Goal: Information Seeking & Learning: Find contact information

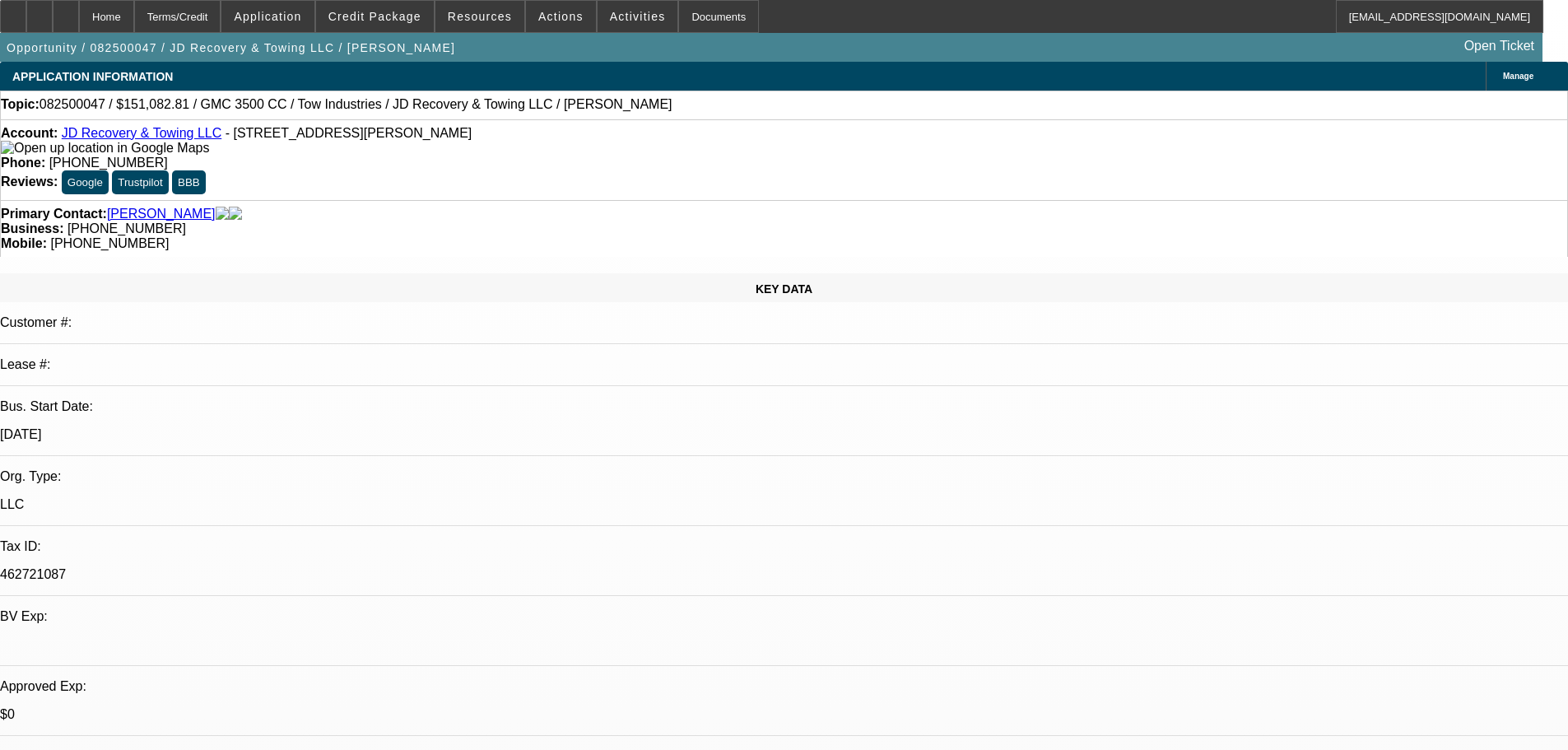
select select "0"
select select "0.1"
select select "4"
select select "0"
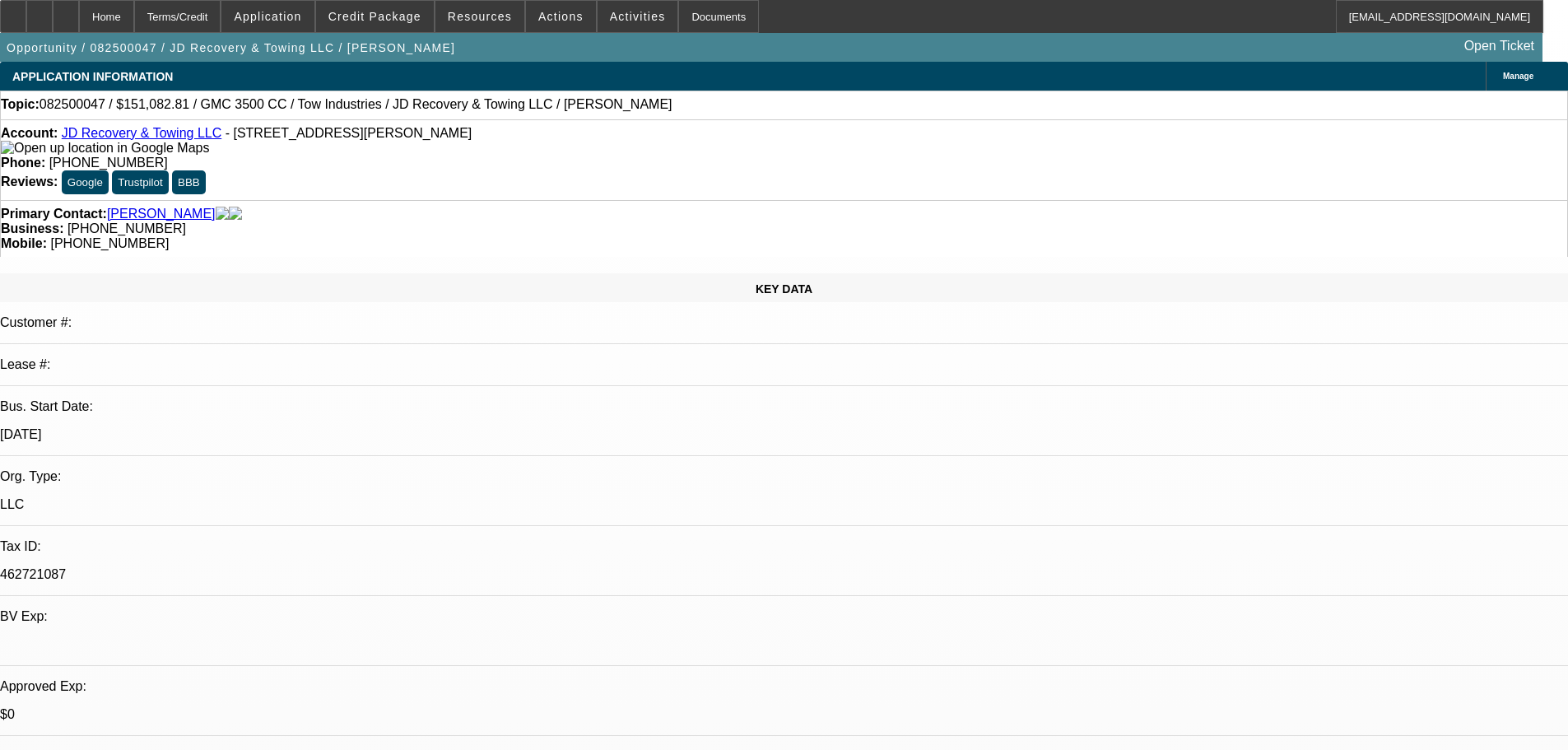
select select "0"
select select "0.1"
select select "4"
select select "0"
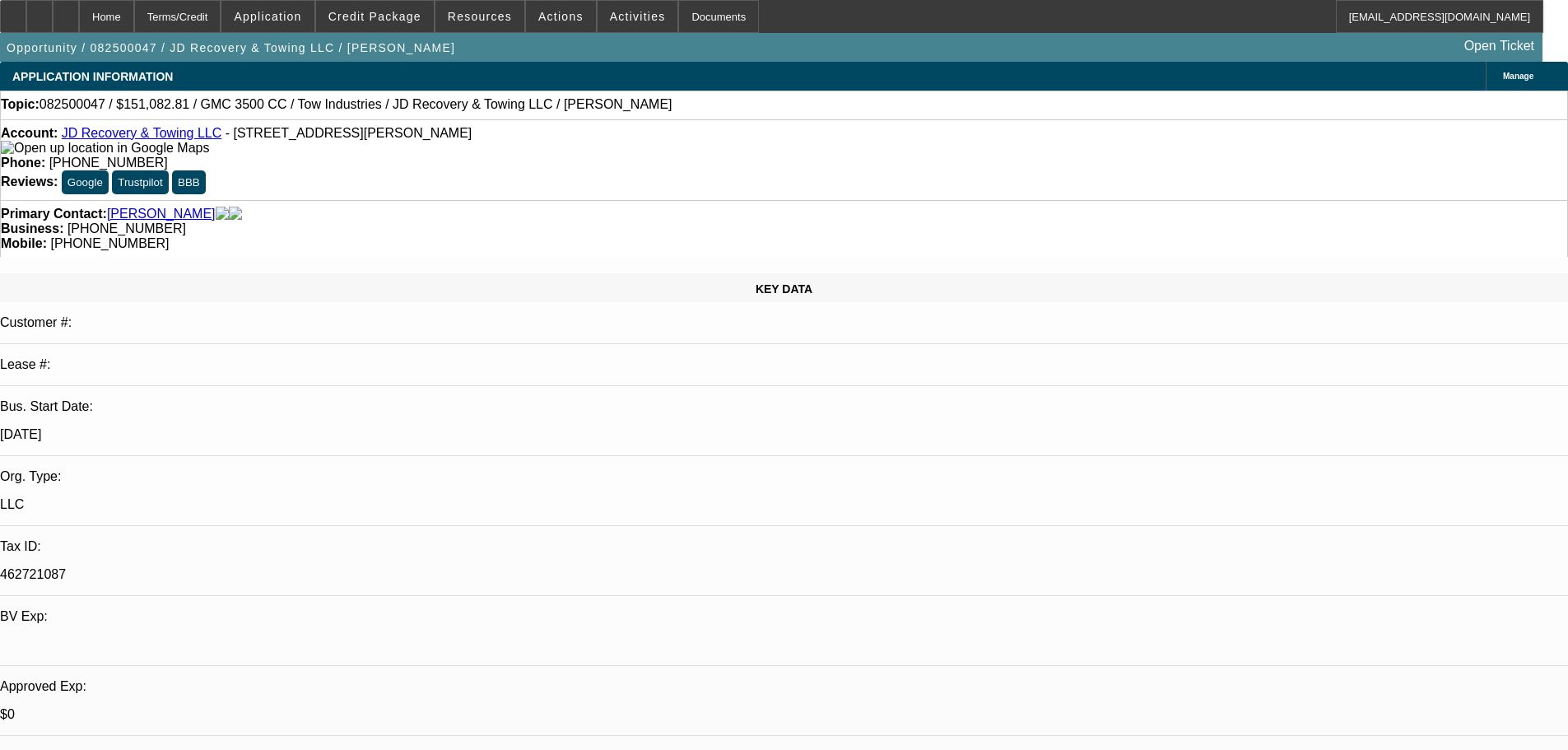
select select "0.1"
select select "4"
click at [138, 134] on link "JD Recovery & Towing LLC" at bounding box center [142, 132] width 160 height 14
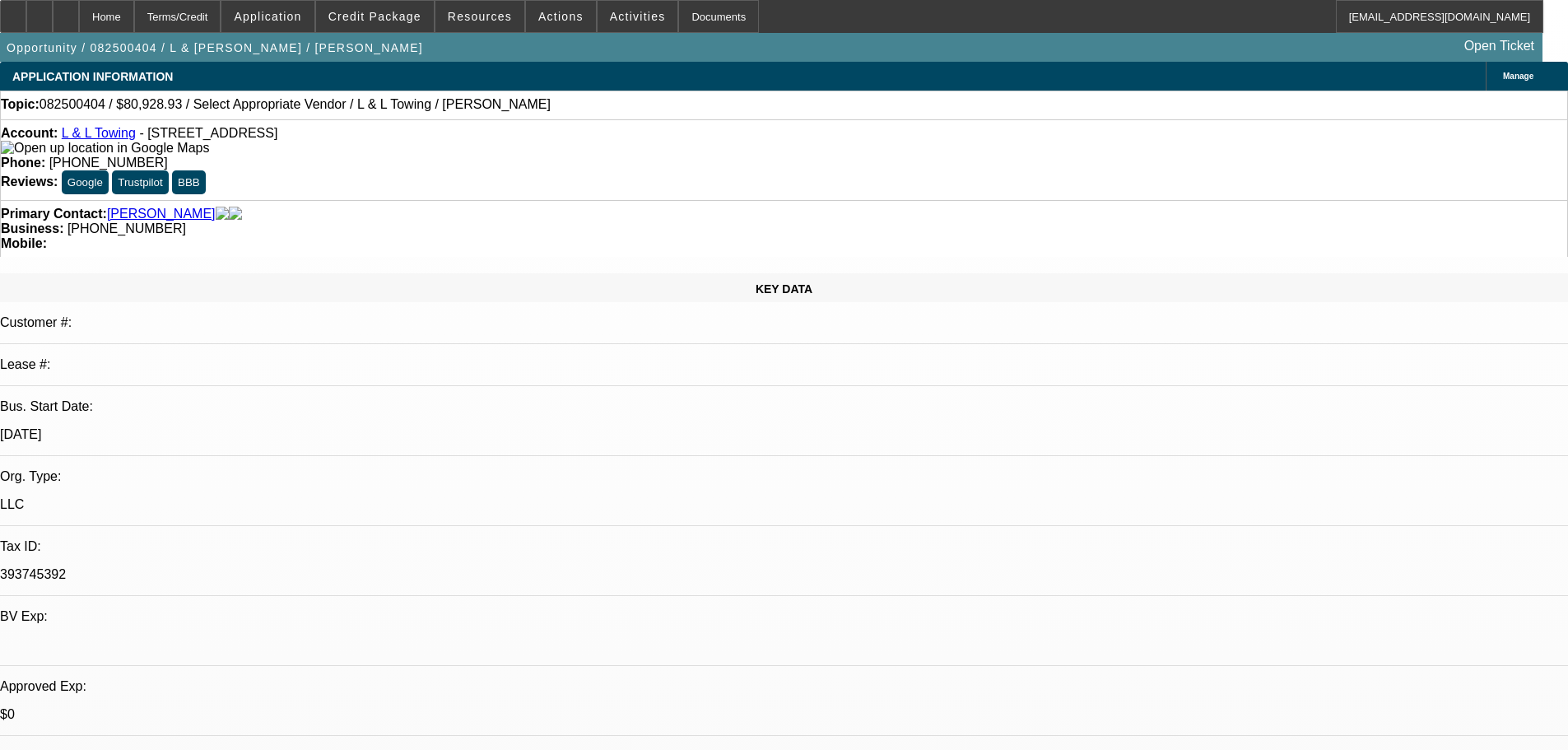
select select "0"
select select "2"
select select "0.1"
select select "4"
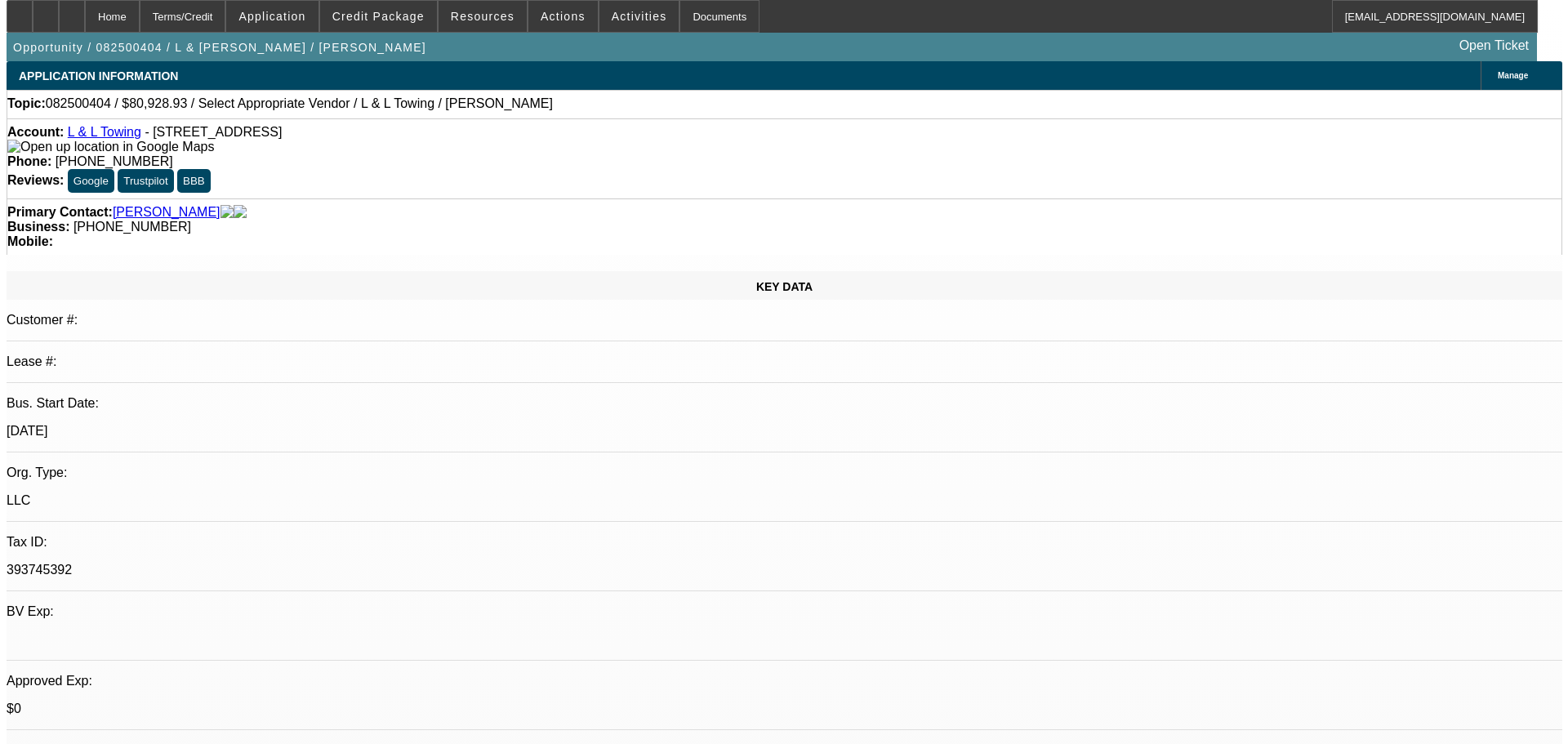
scroll to position [164, 0]
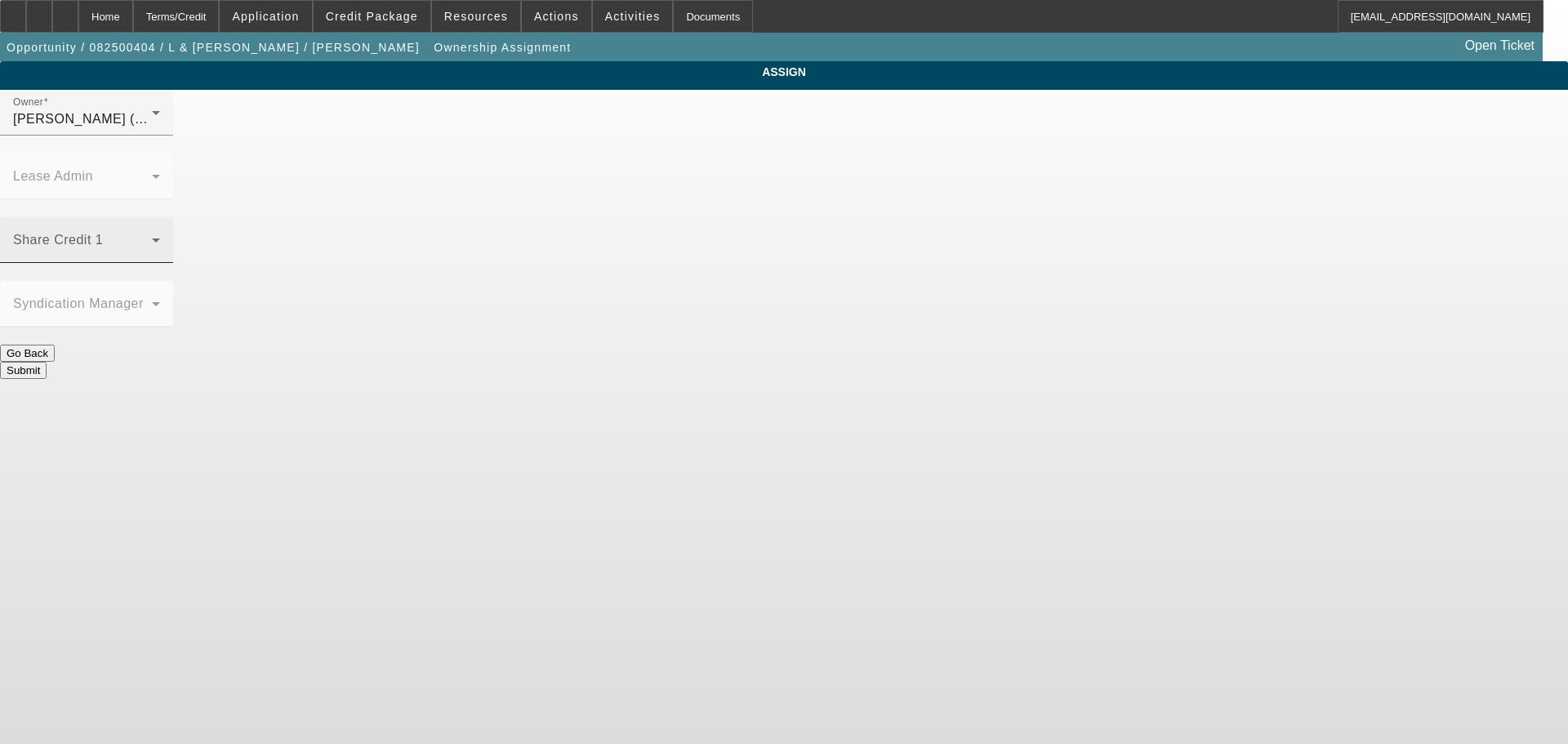
click at [152, 236] on span at bounding box center [83, 246] width 139 height 20
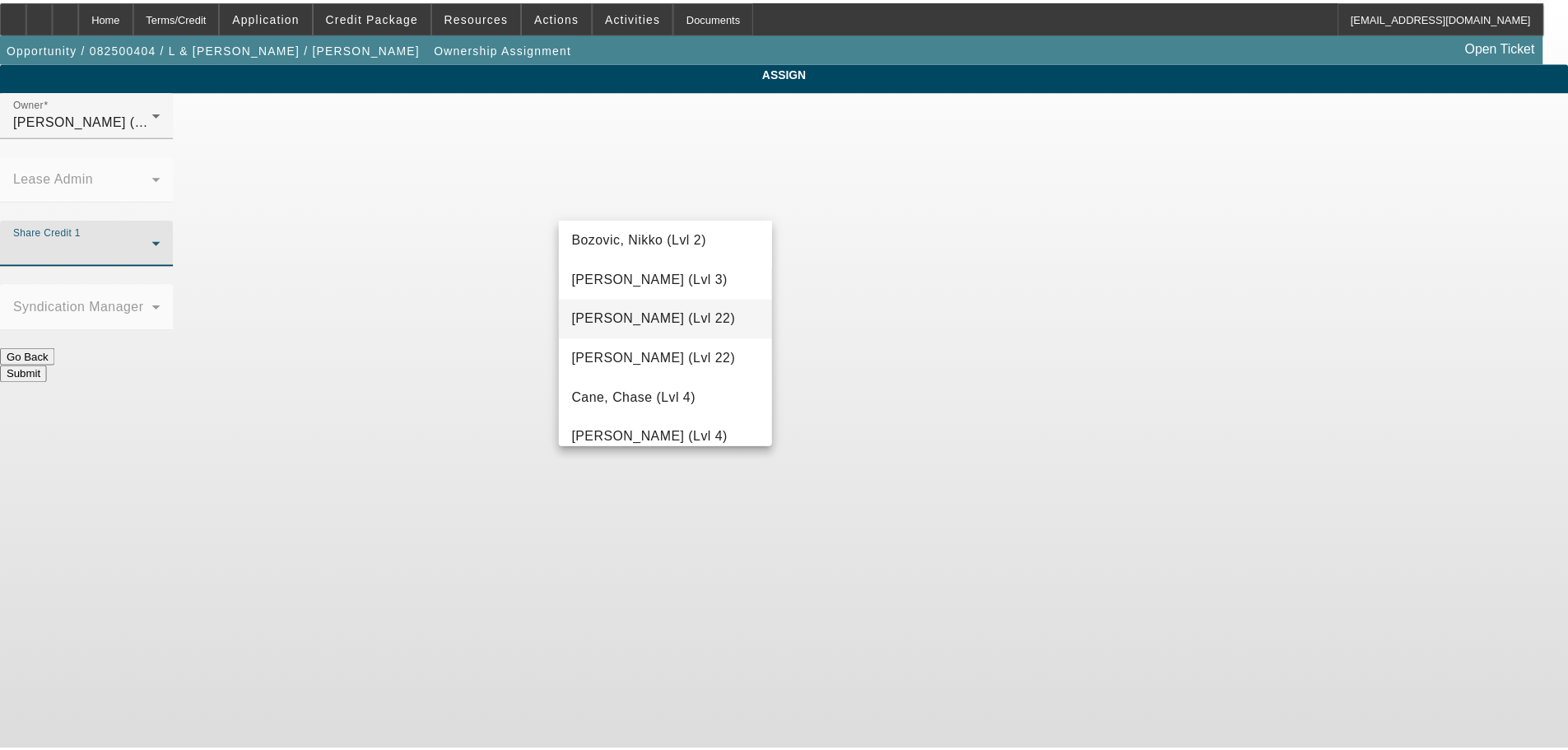
scroll to position [329, 0]
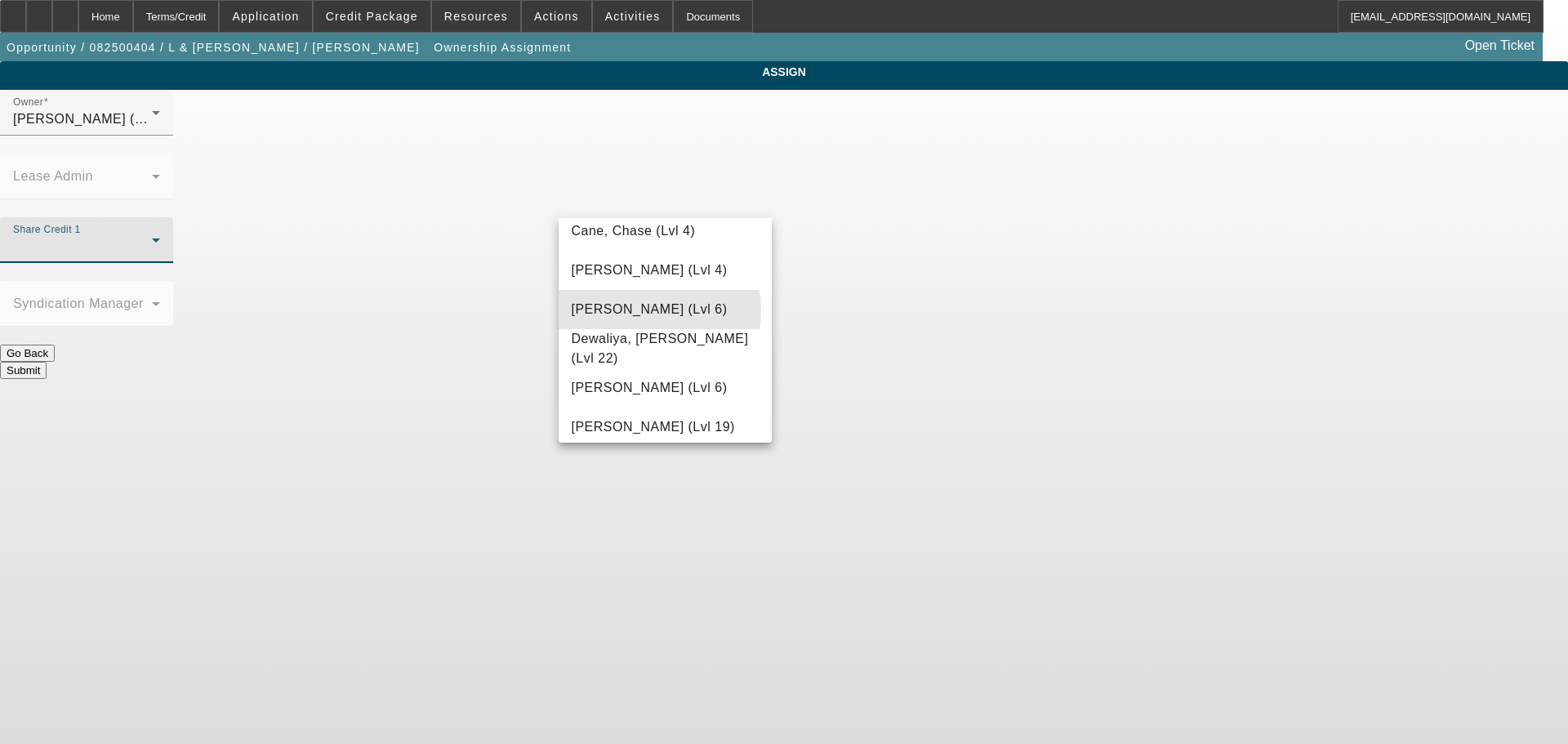
click at [627, 311] on span "D'Aquila, Philip (Lvl 6)" at bounding box center [649, 310] width 156 height 20
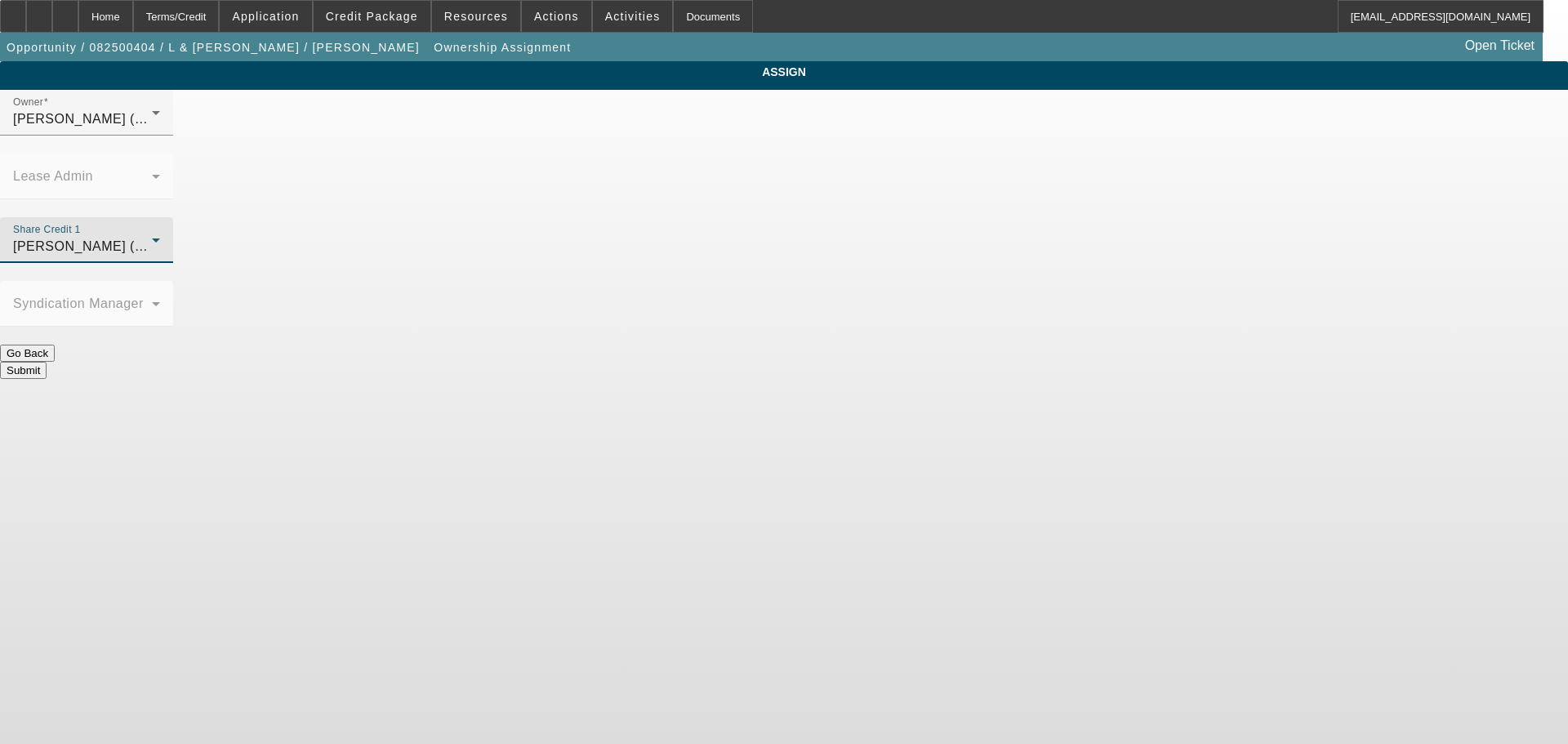
click at [46, 362] on button "Submit" at bounding box center [23, 370] width 46 height 17
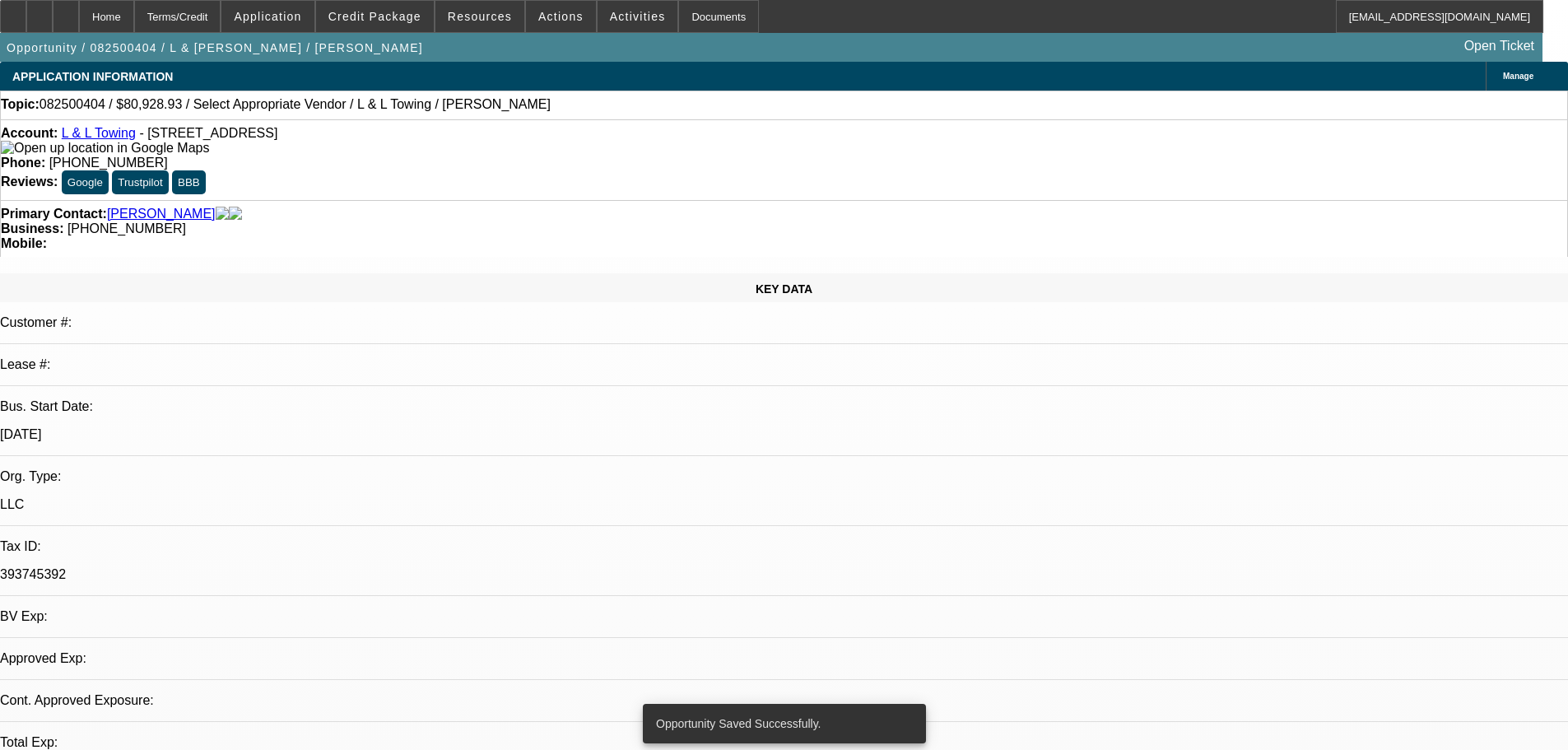
select select "0"
select select "2"
select select "0.1"
select select "4"
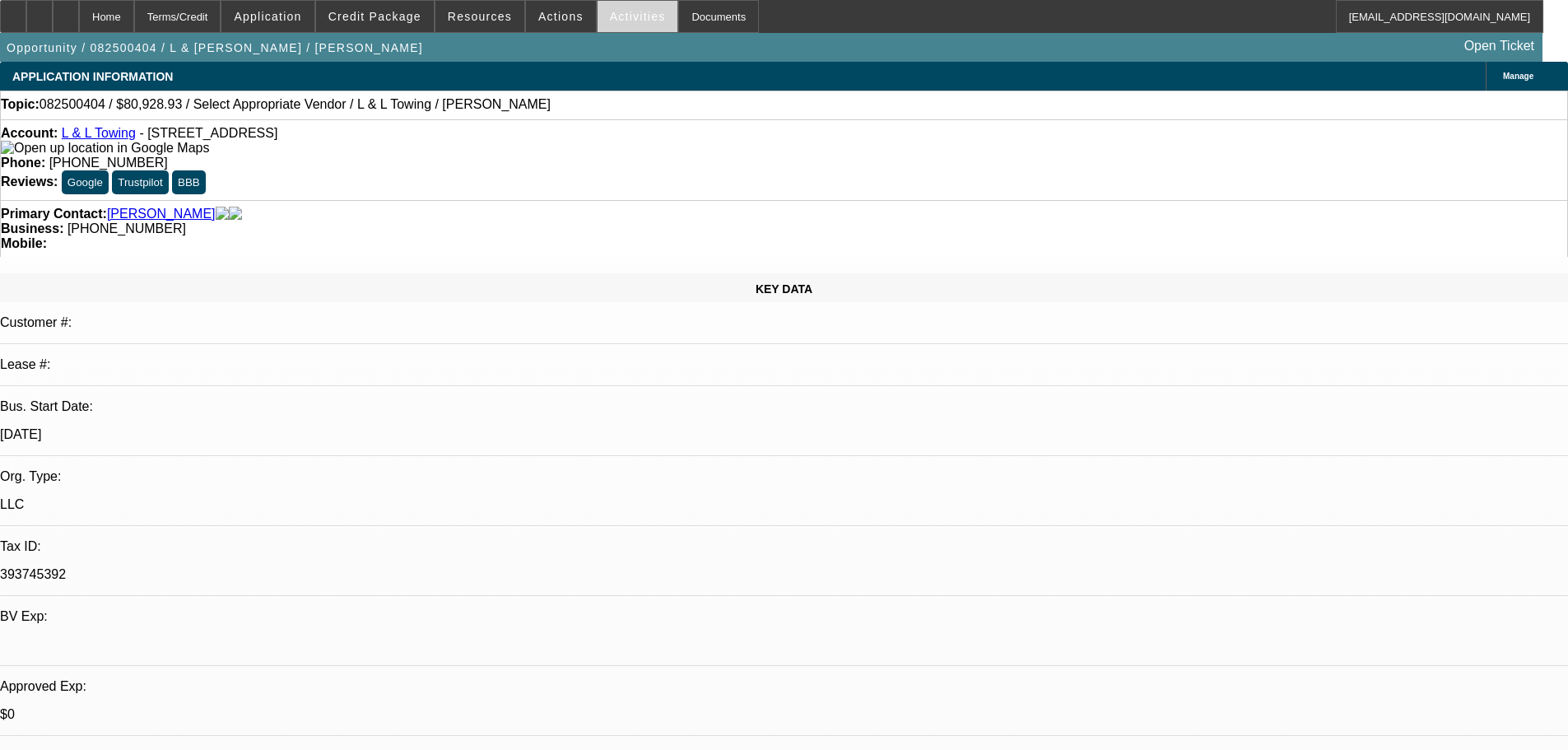
click at [610, 19] on span "Activities" at bounding box center [637, 17] width 56 height 13
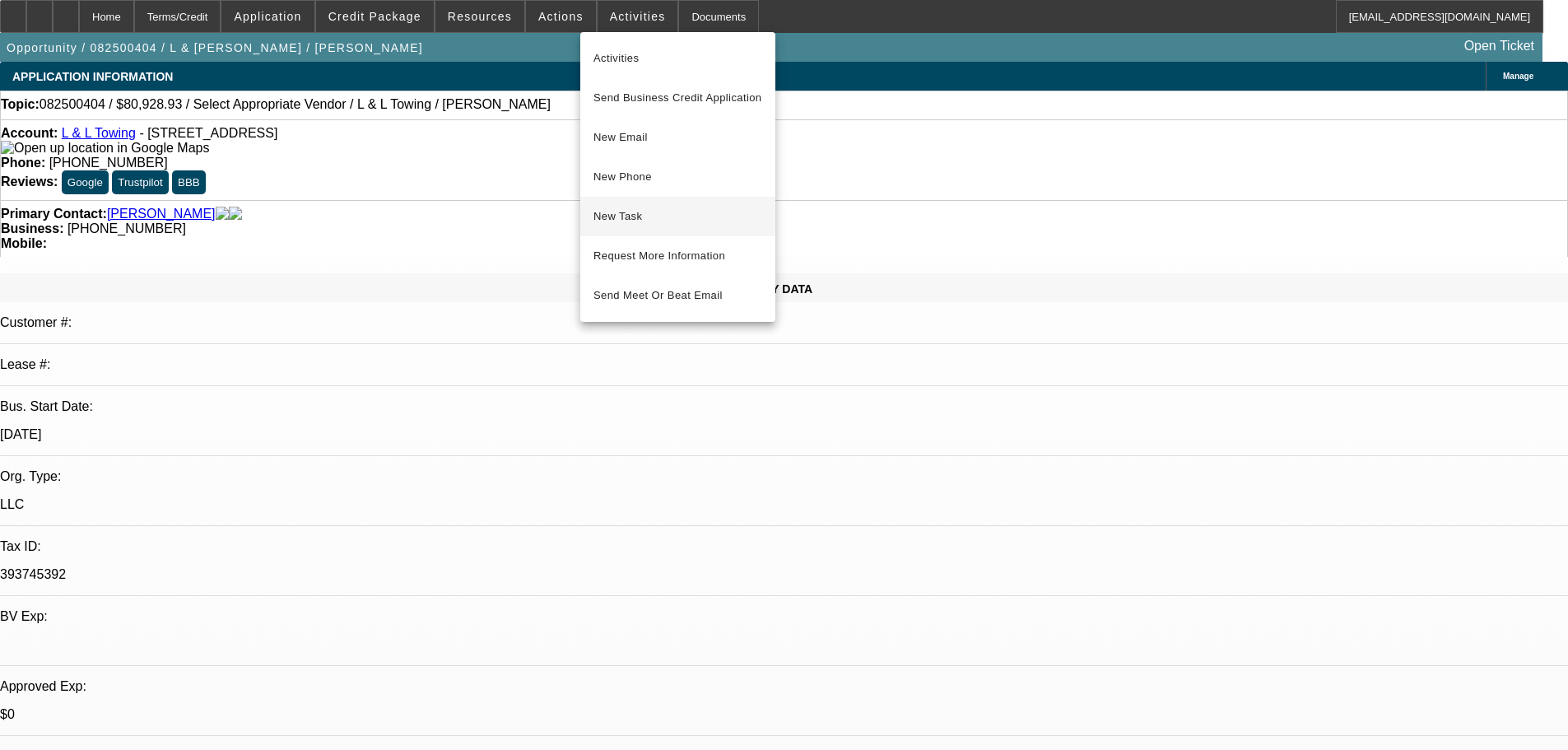
click at [632, 218] on span "New Task" at bounding box center [677, 217] width 168 height 20
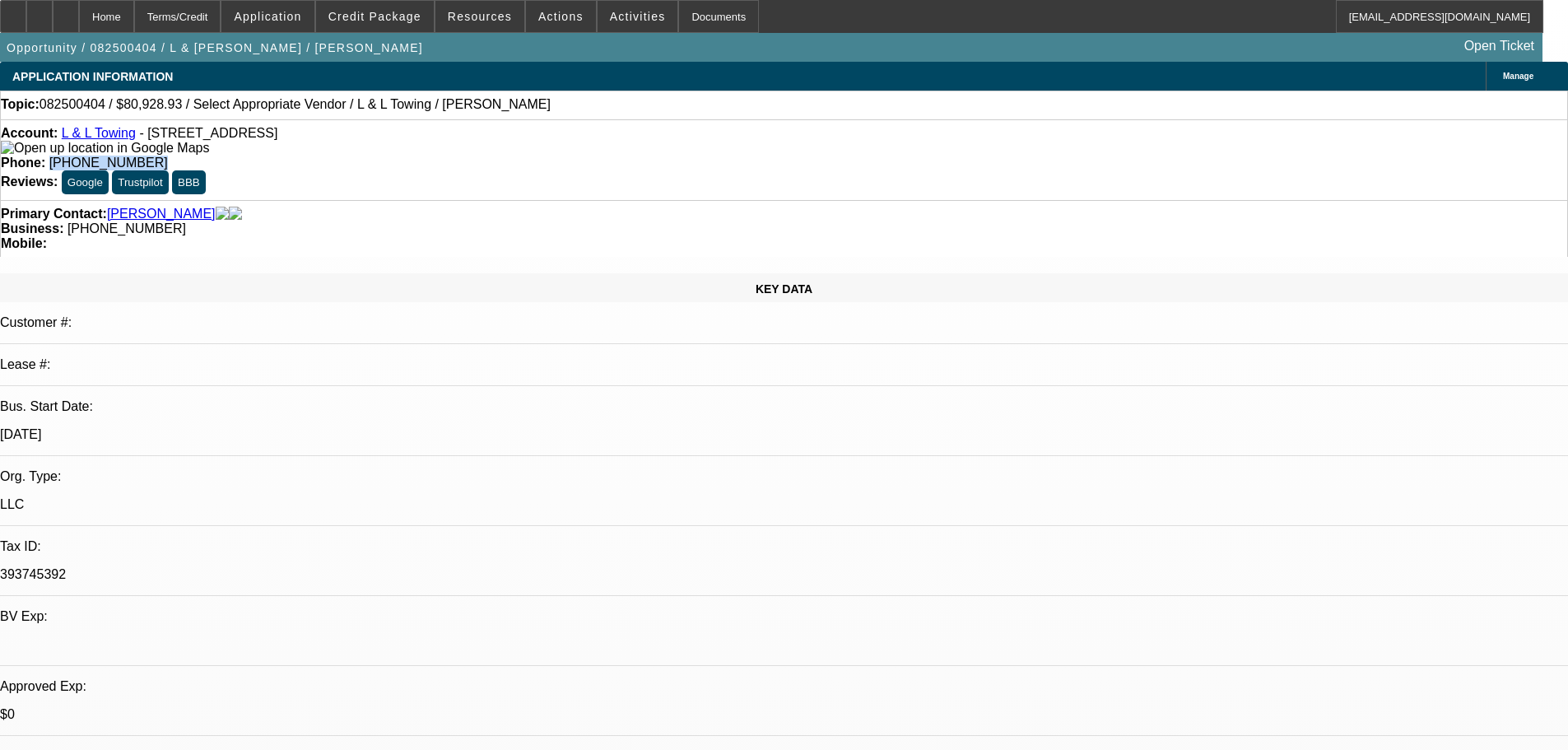
drag, startPoint x: 644, startPoint y: 142, endPoint x: 575, endPoint y: 142, distance: 69.0
click at [168, 156] on span "(323) 807-5648" at bounding box center [108, 162] width 118 height 14
copy span "[PHONE_NUMBER]"
click at [114, 139] on link "L & L Towing" at bounding box center [98, 132] width 74 height 14
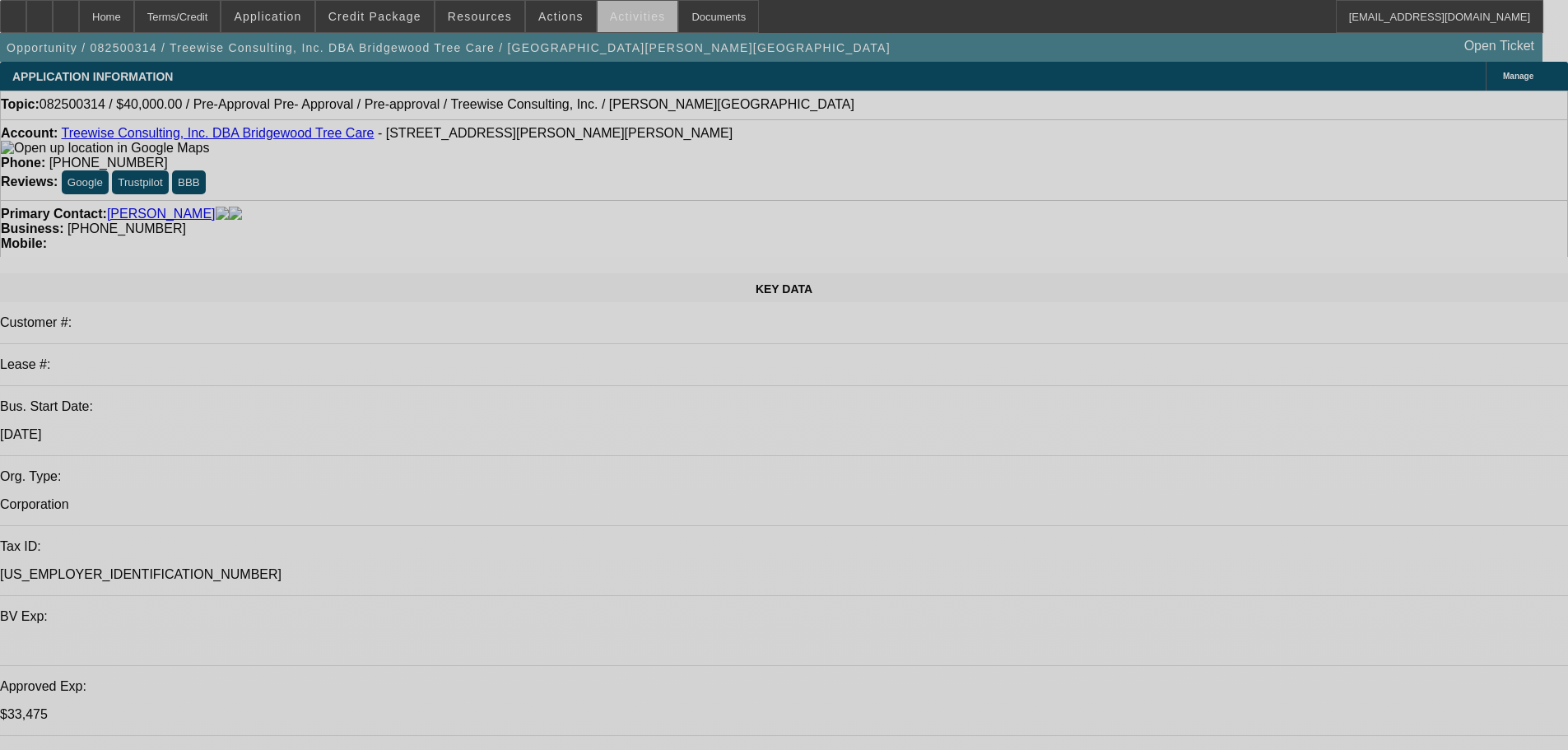
select select "0"
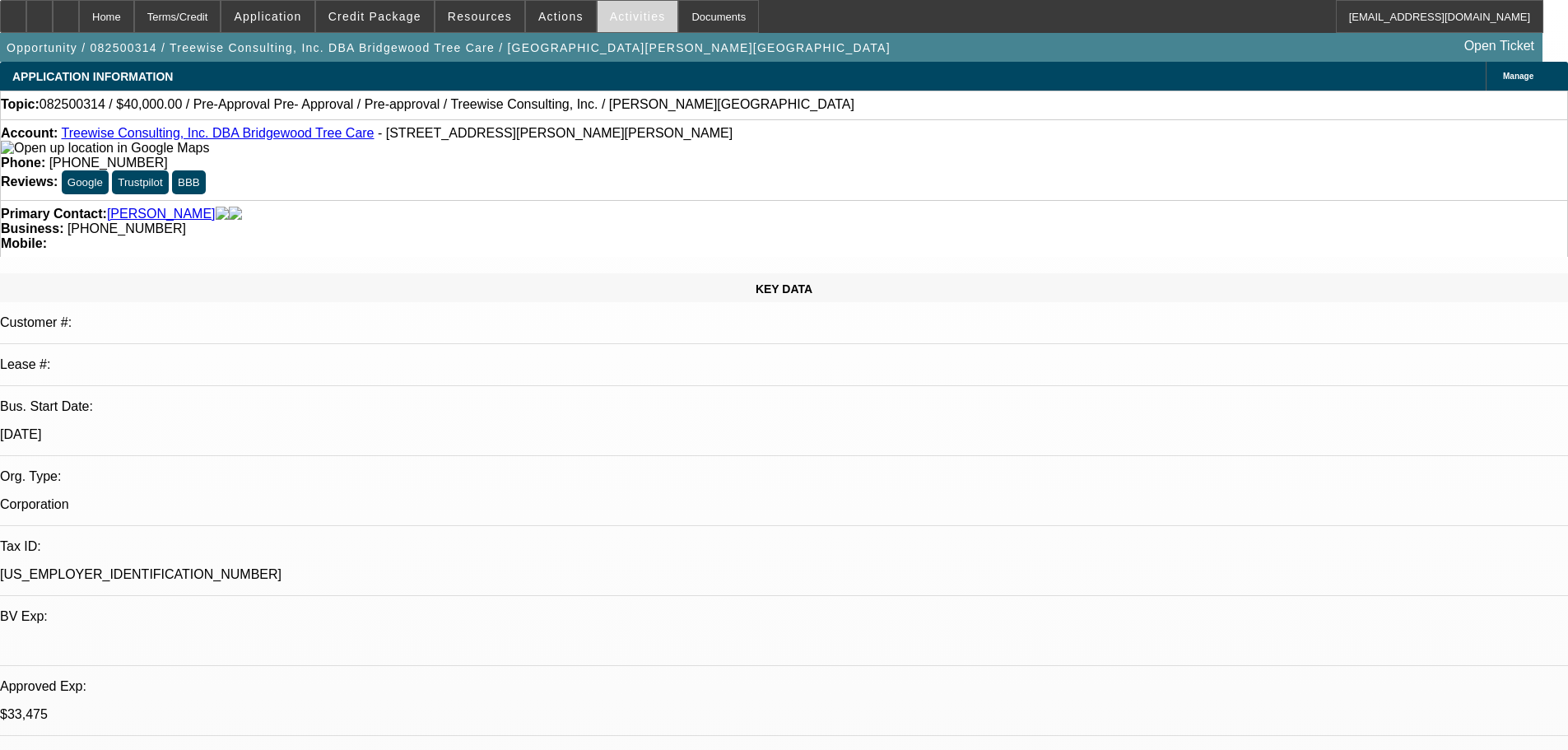
select select "0"
select select "3"
select select "0"
select select "6"
select select "0"
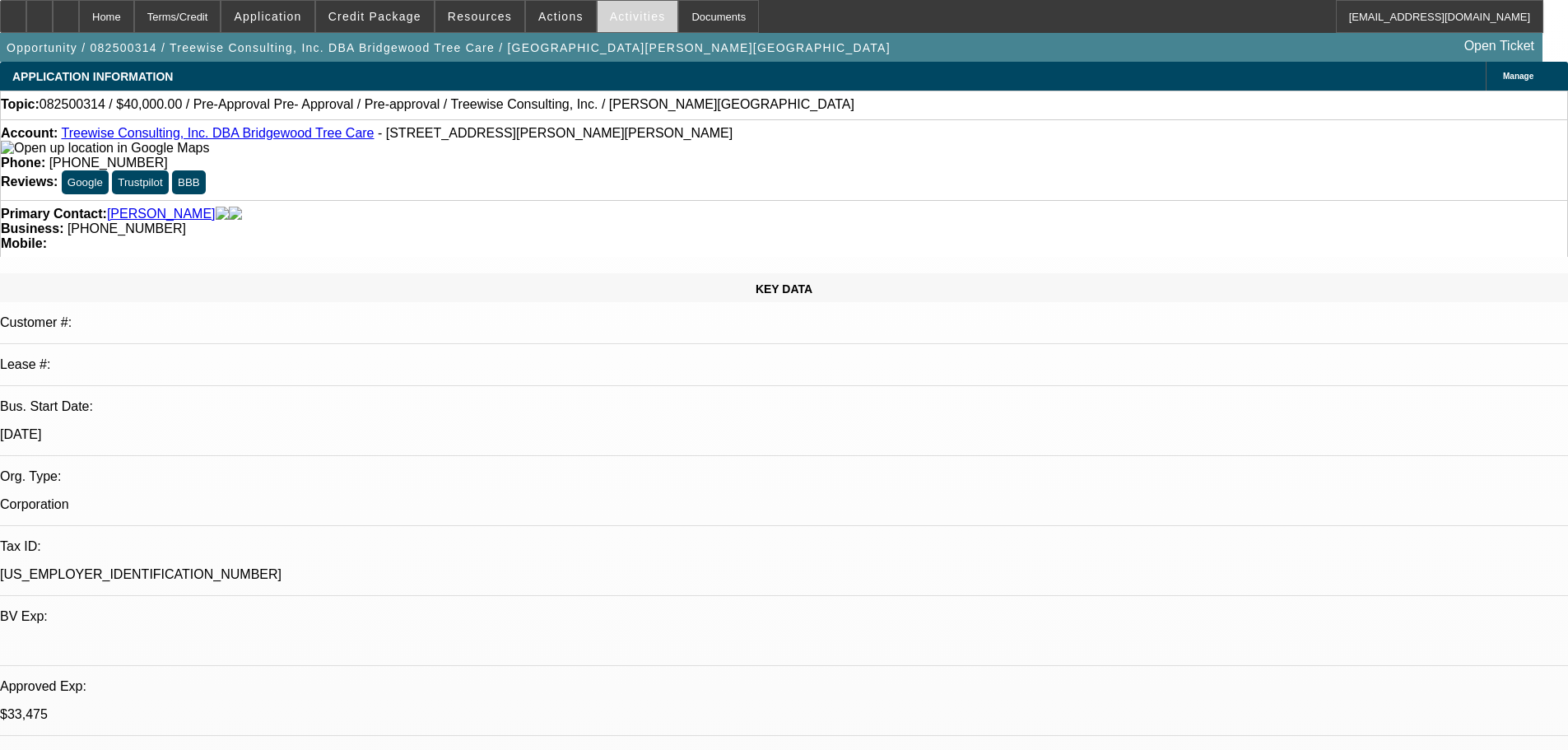
select select "0"
select select "3"
select select "0"
select select "6"
select select "0"
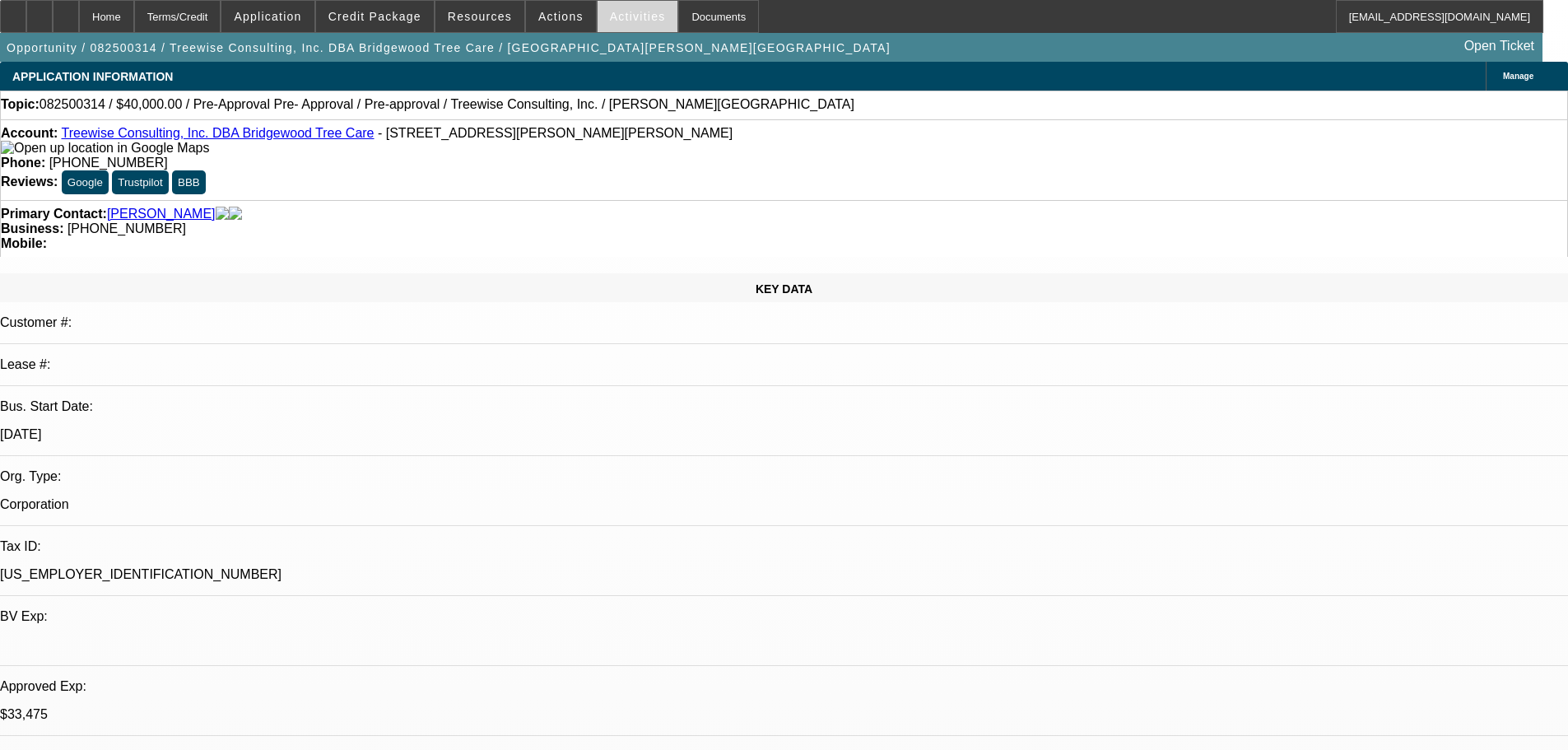
select select "0"
select select "3"
select select "0"
select select "6"
select select "0"
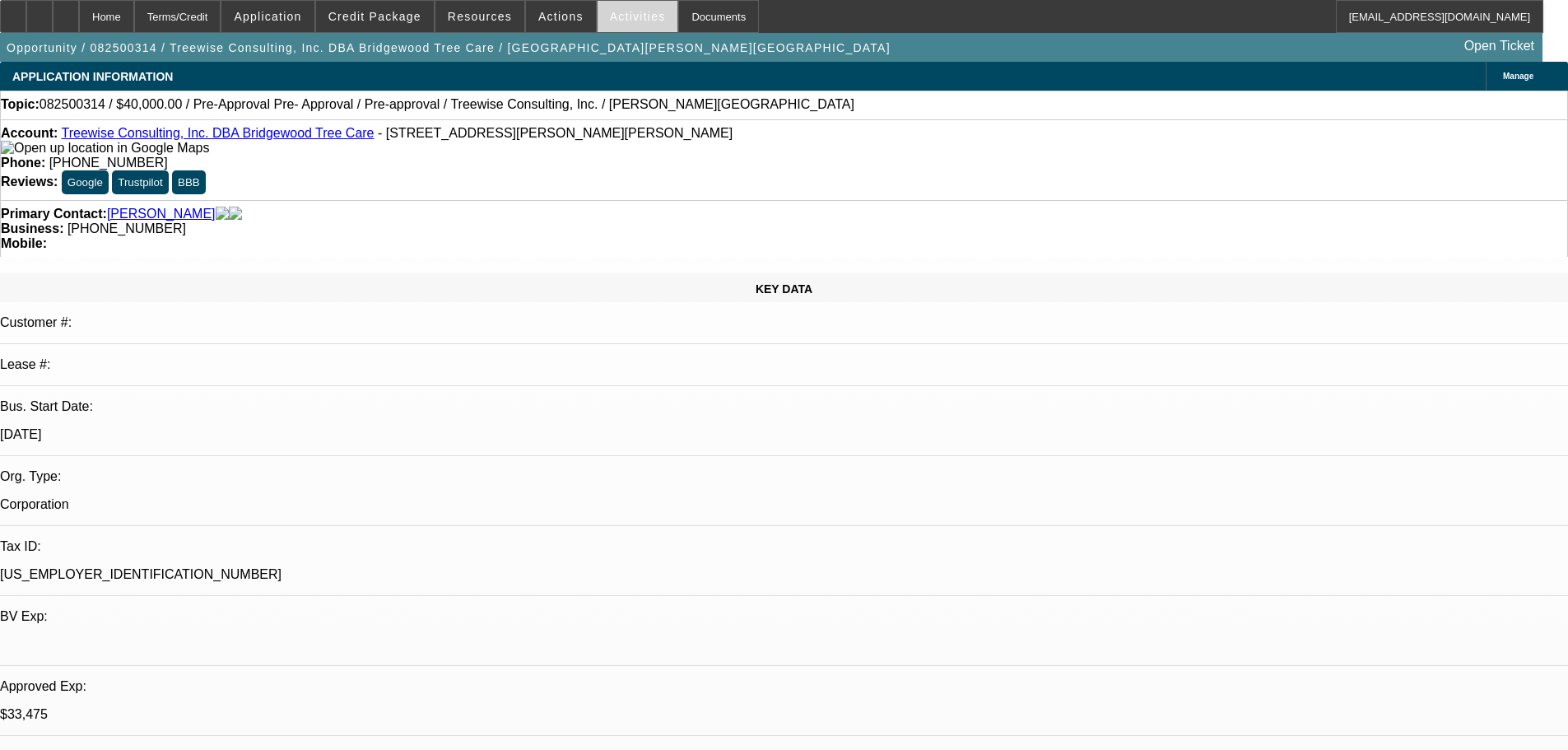
select select "0"
select select "3"
select select "0"
select select "6"
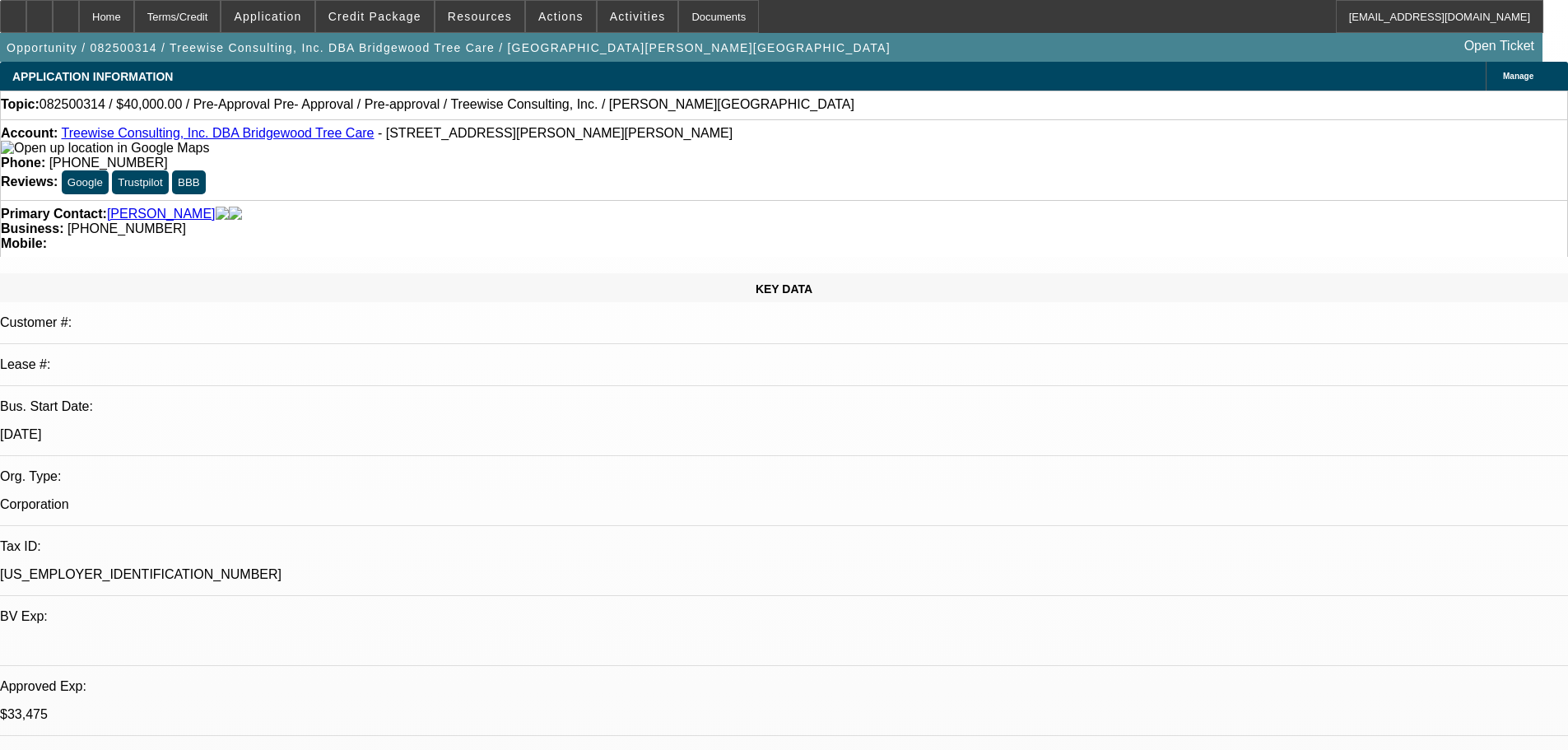
drag, startPoint x: 1284, startPoint y: 232, endPoint x: 1218, endPoint y: 234, distance: 66.0
copy b "(925) 448-7774"
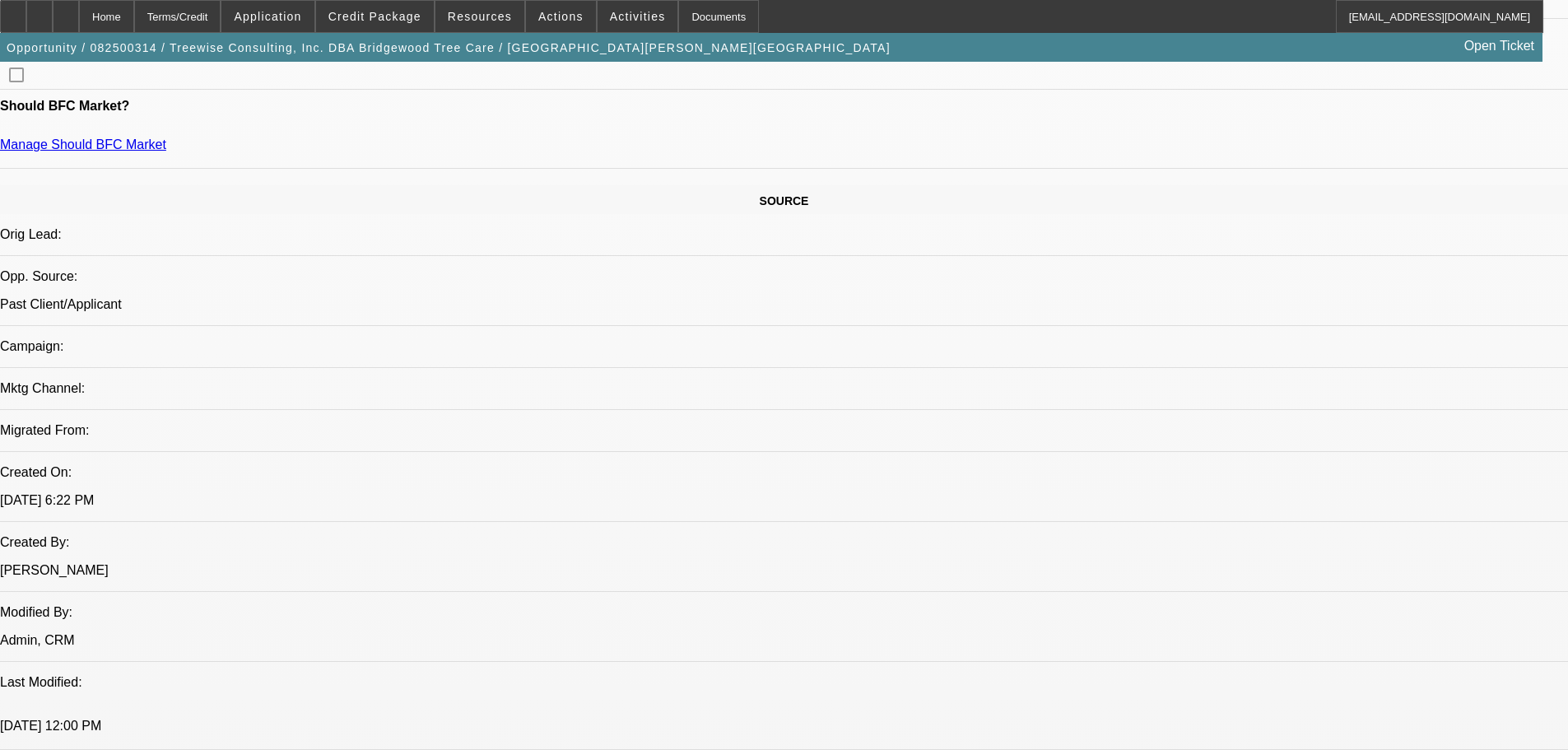
scroll to position [823, 0]
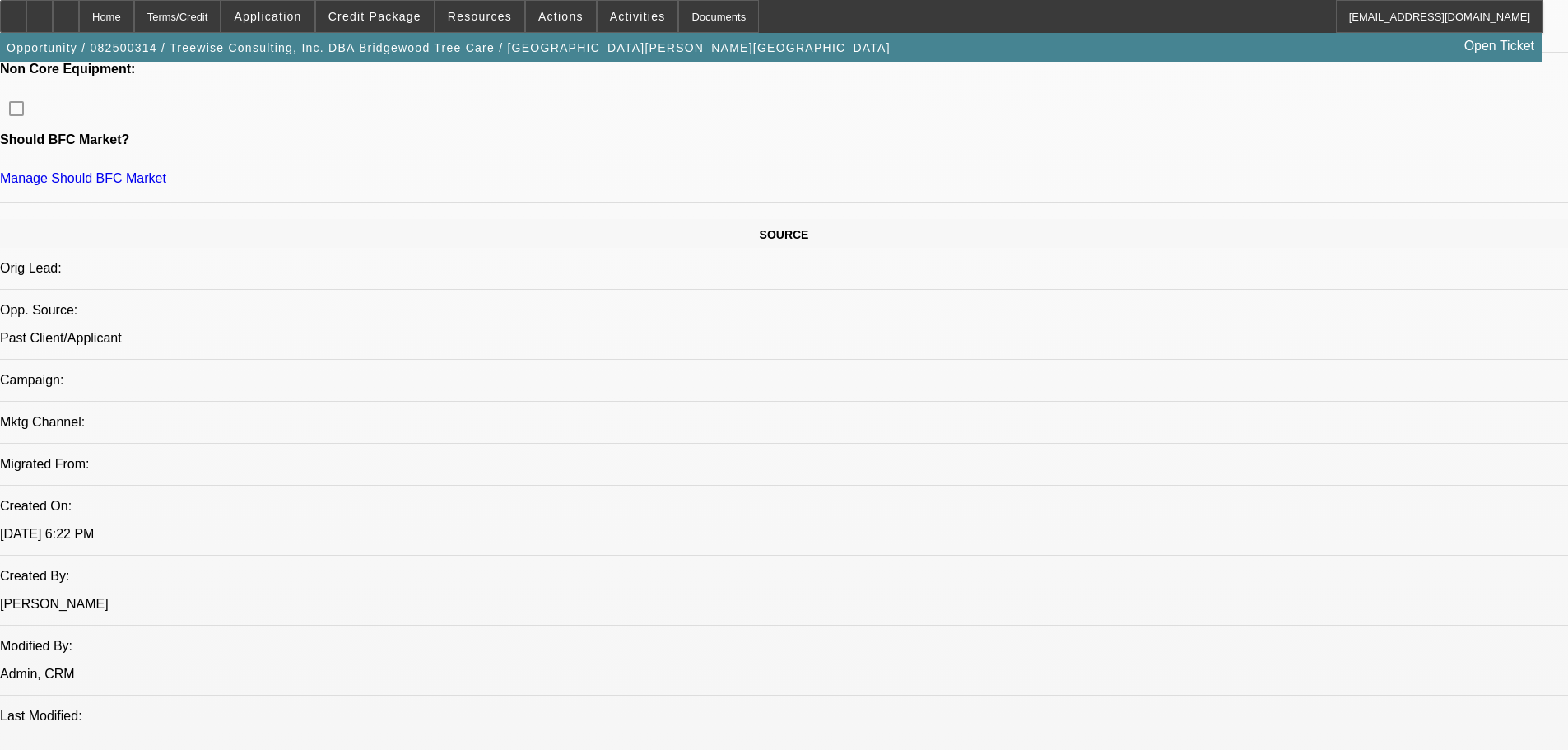
drag, startPoint x: 1270, startPoint y: 442, endPoint x: 1061, endPoint y: 407, distance: 211.9
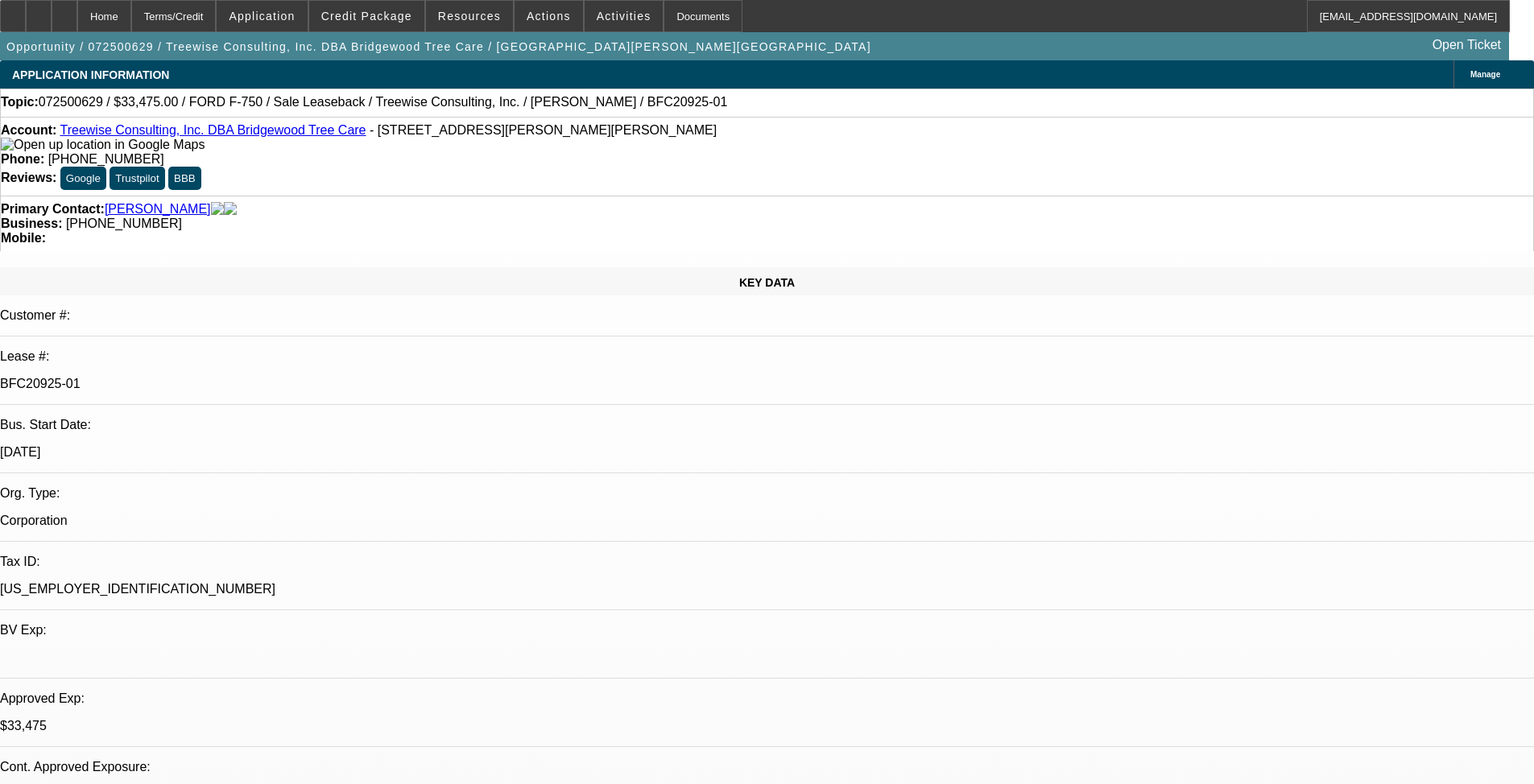
select select "0"
select select "2"
select select "0"
select select "6"
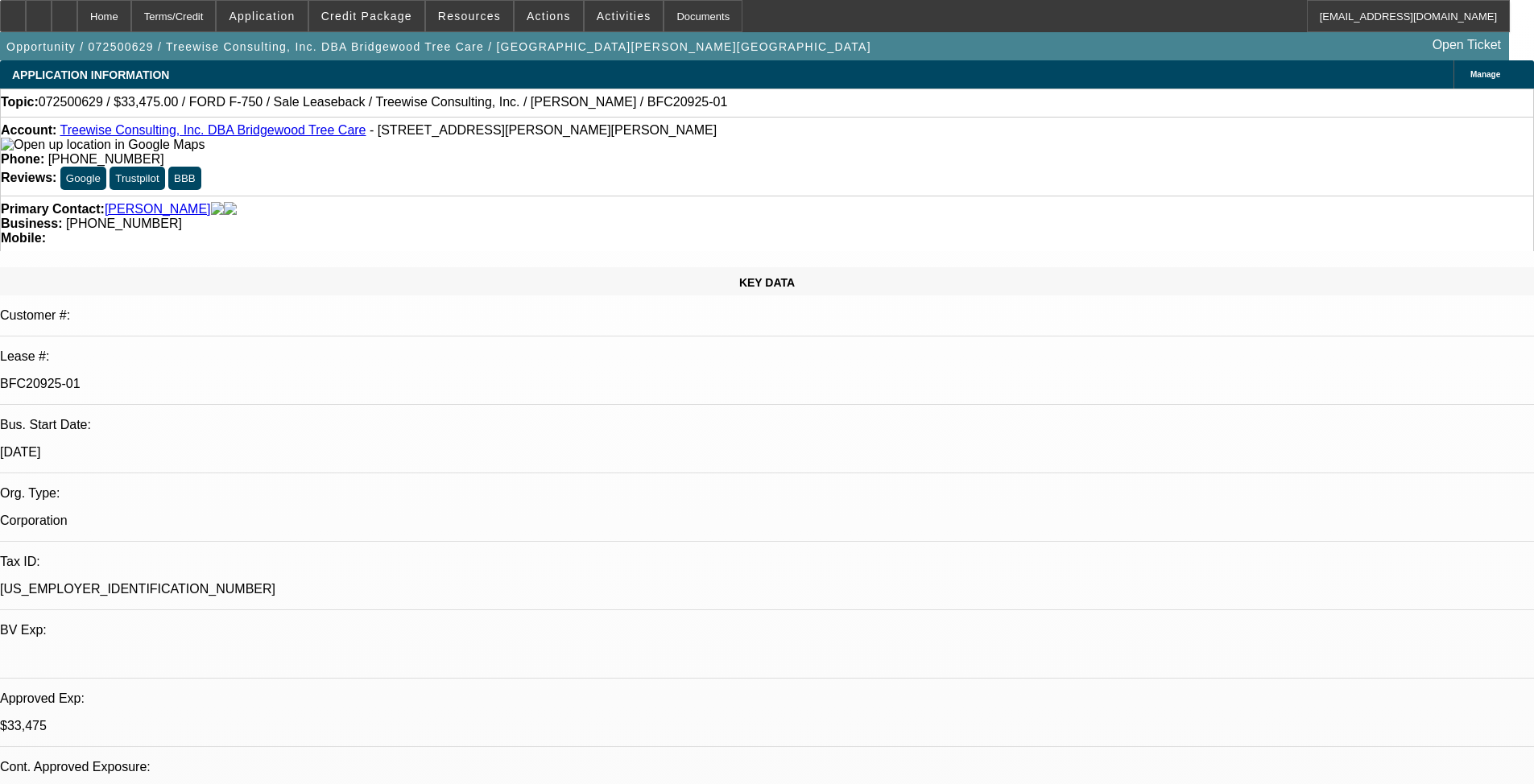
select select "0"
select select "6"
select select "0"
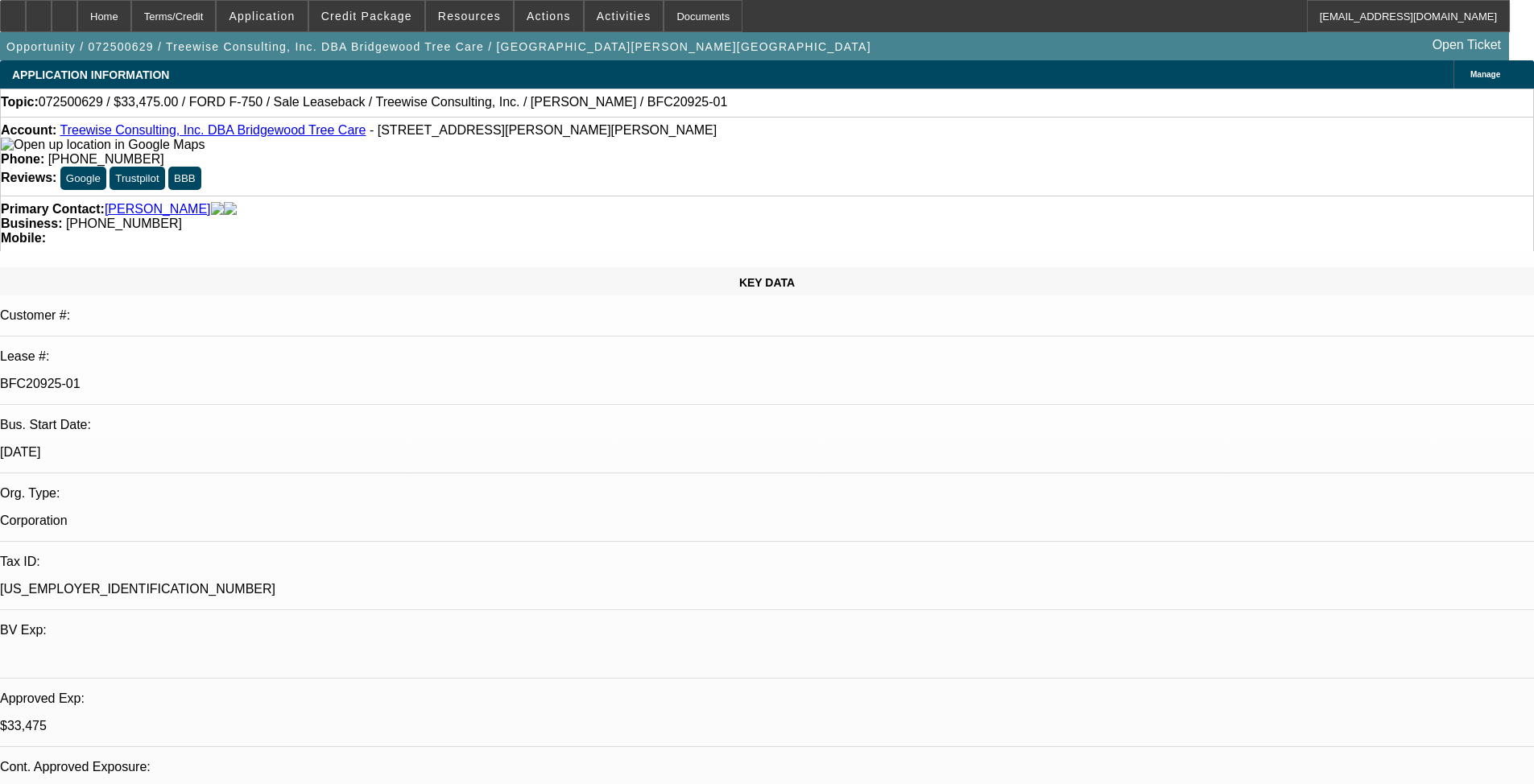
select select "0"
select select "6"
select select "0"
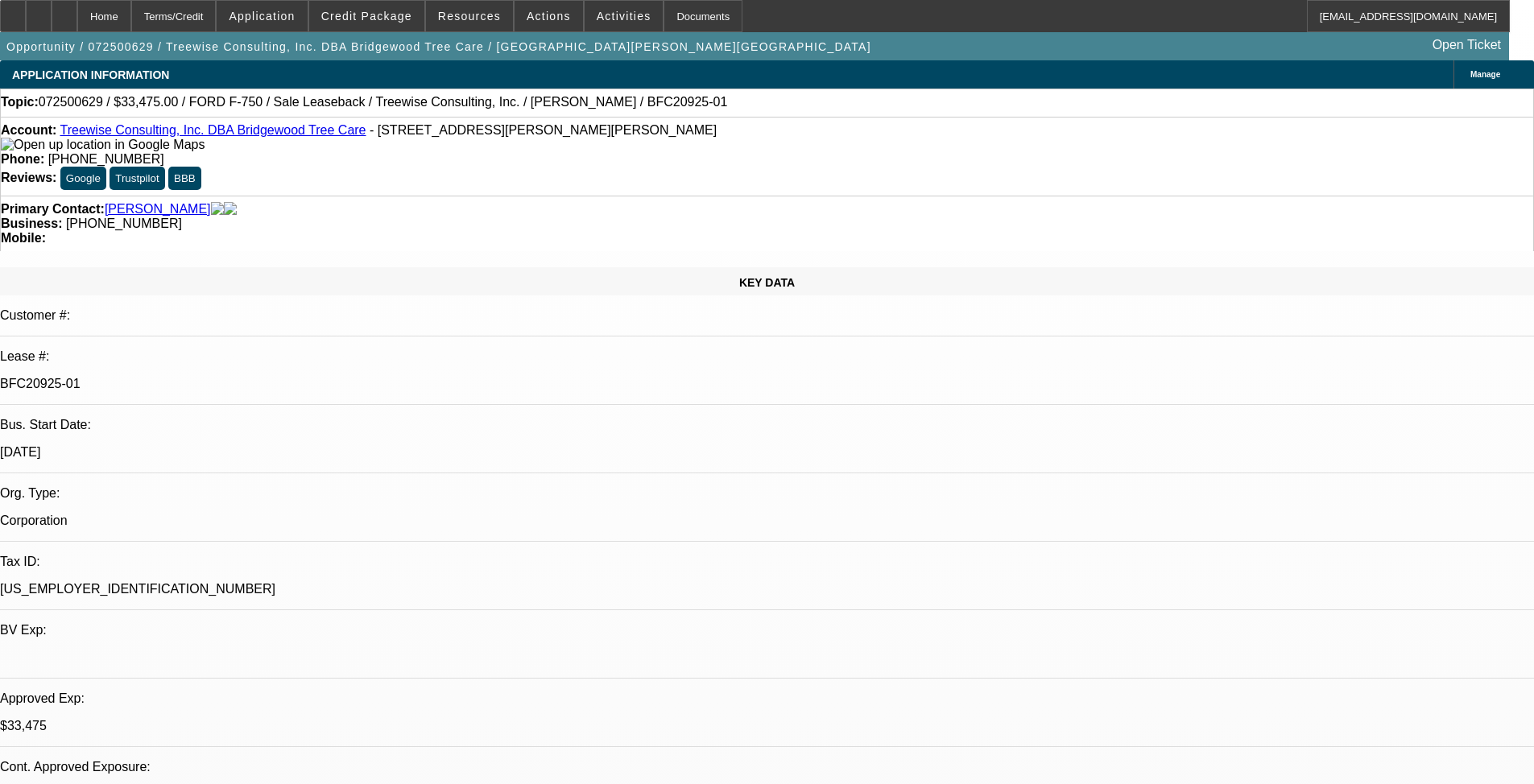
select select "0"
select select "6"
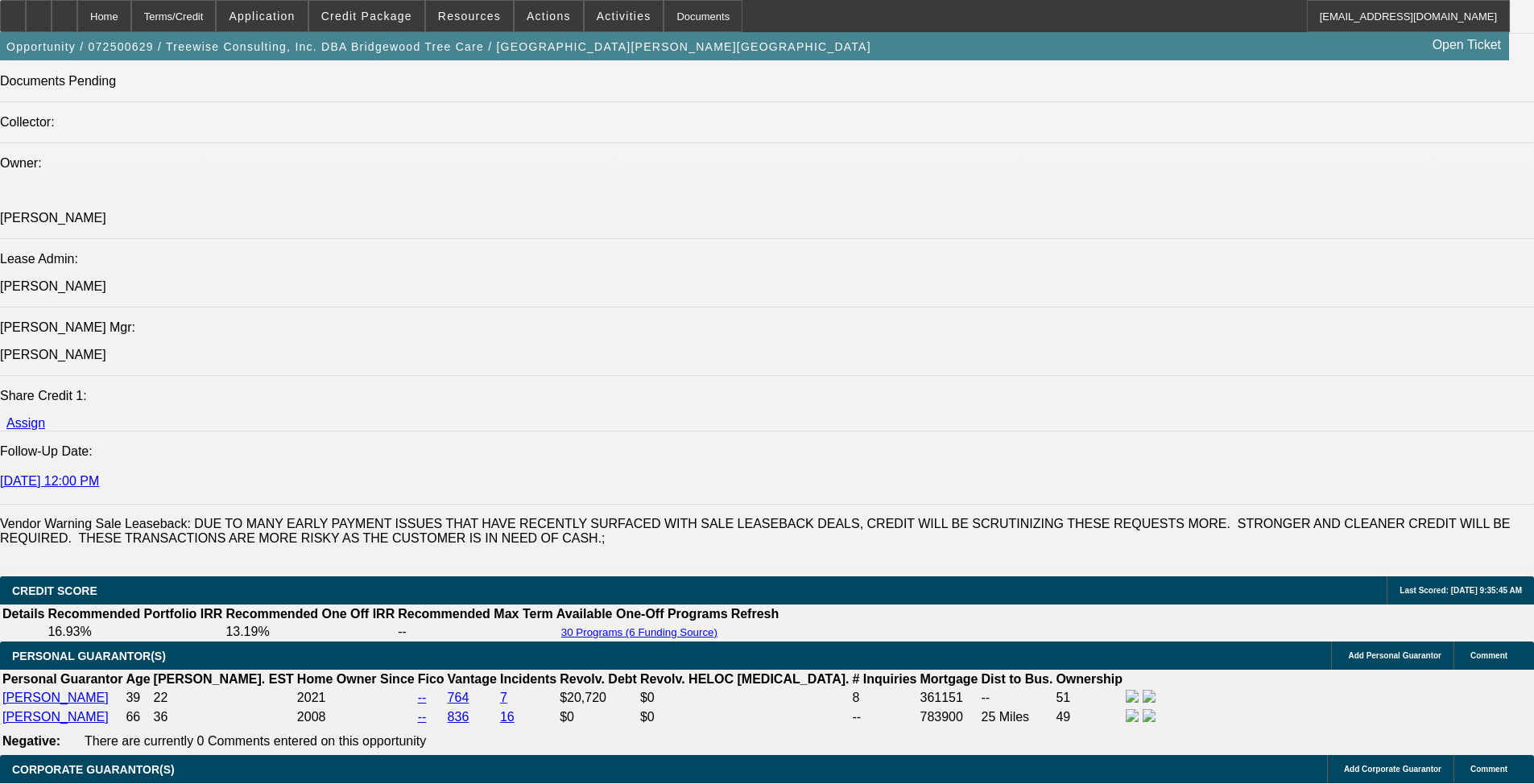
scroll to position [1932, 0]
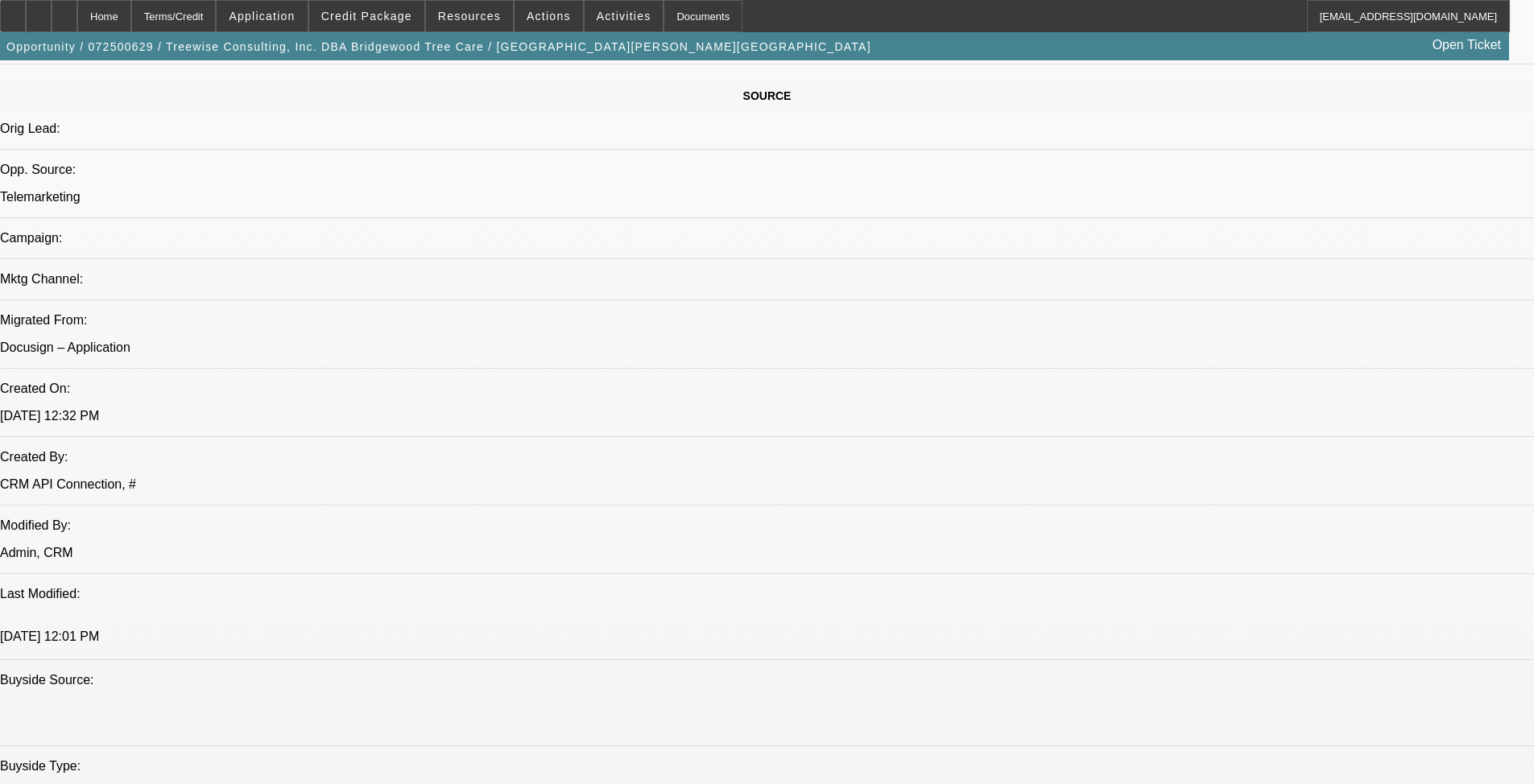
scroll to position [805, 0]
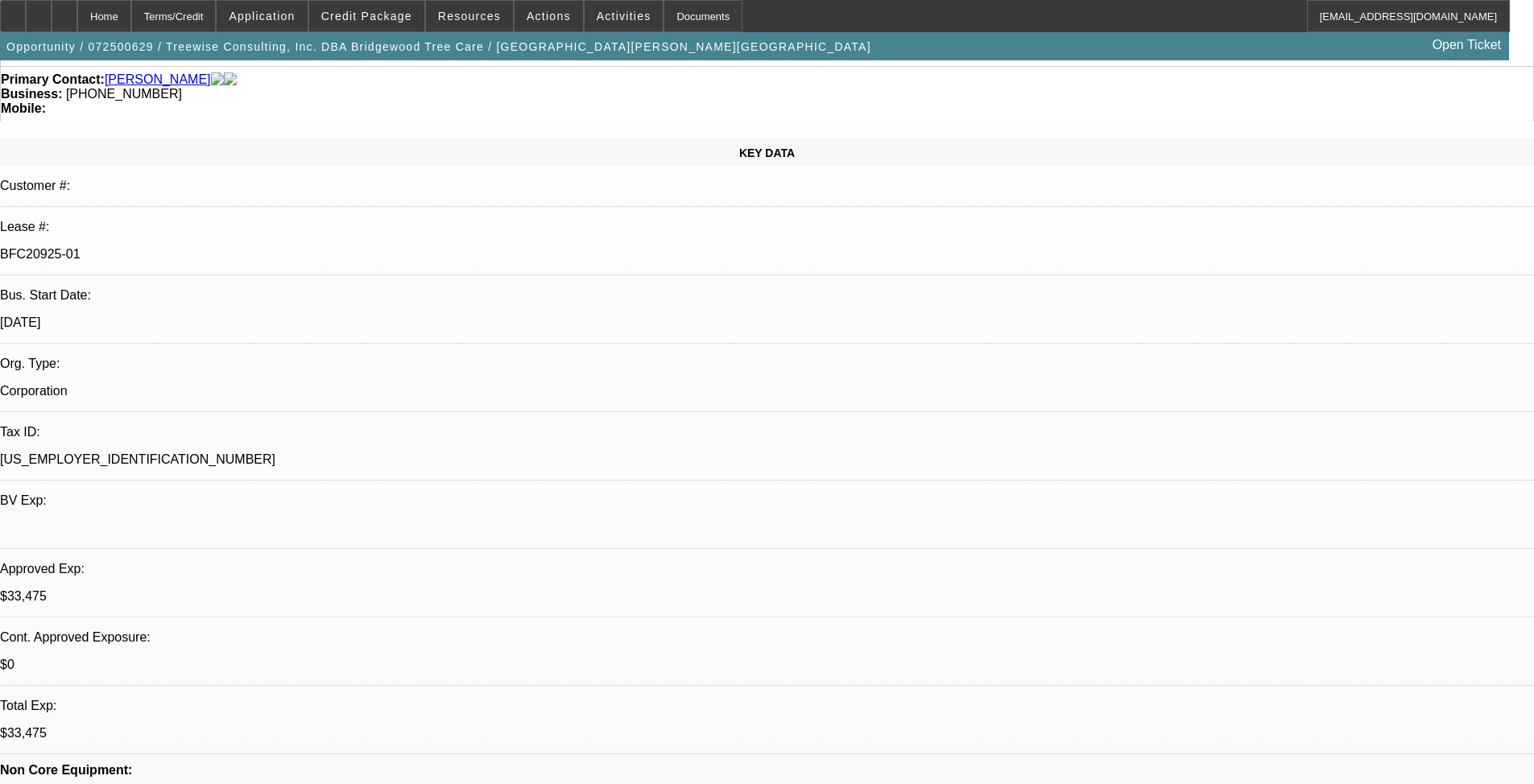
scroll to position [0, 0]
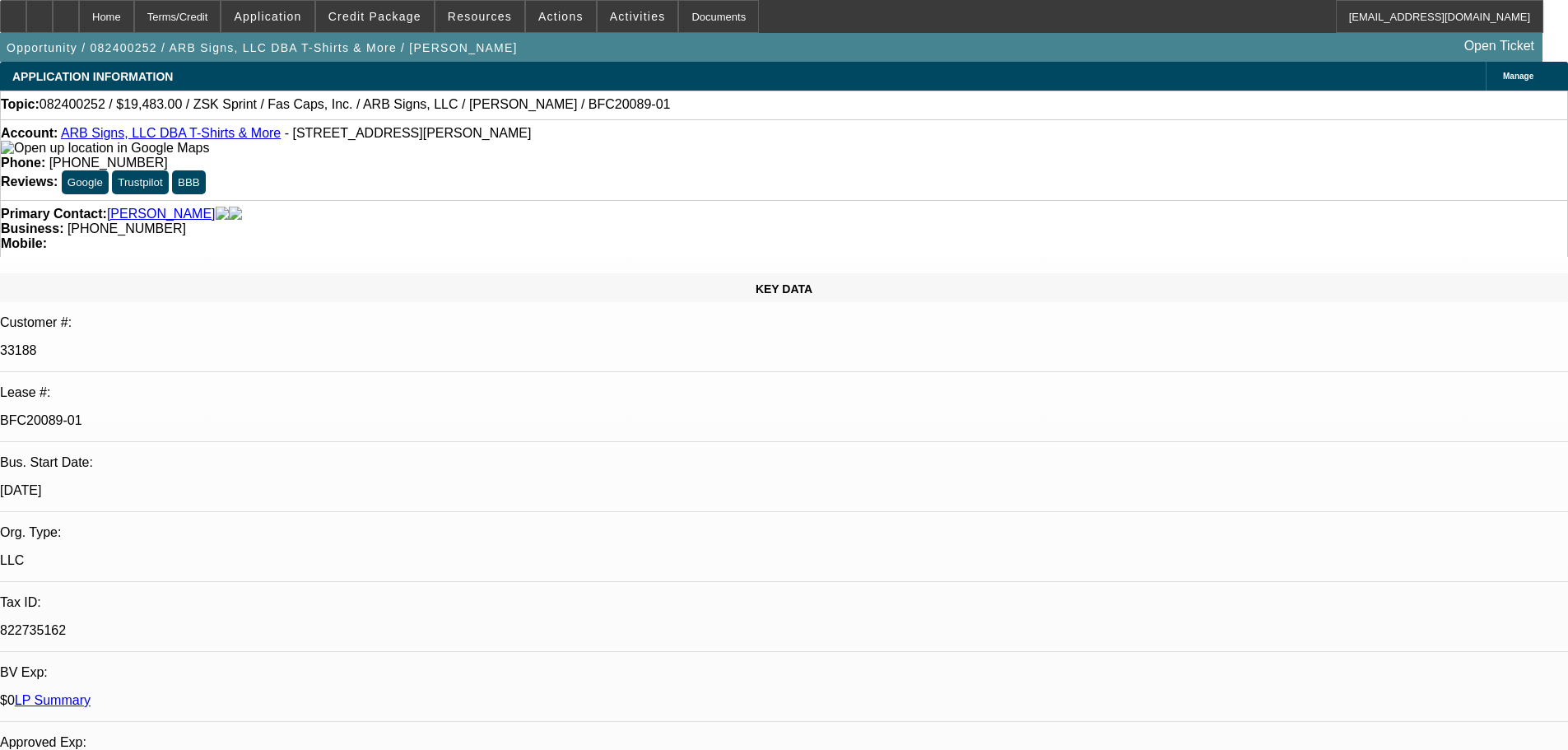
select select "0"
select select "6"
select select "0"
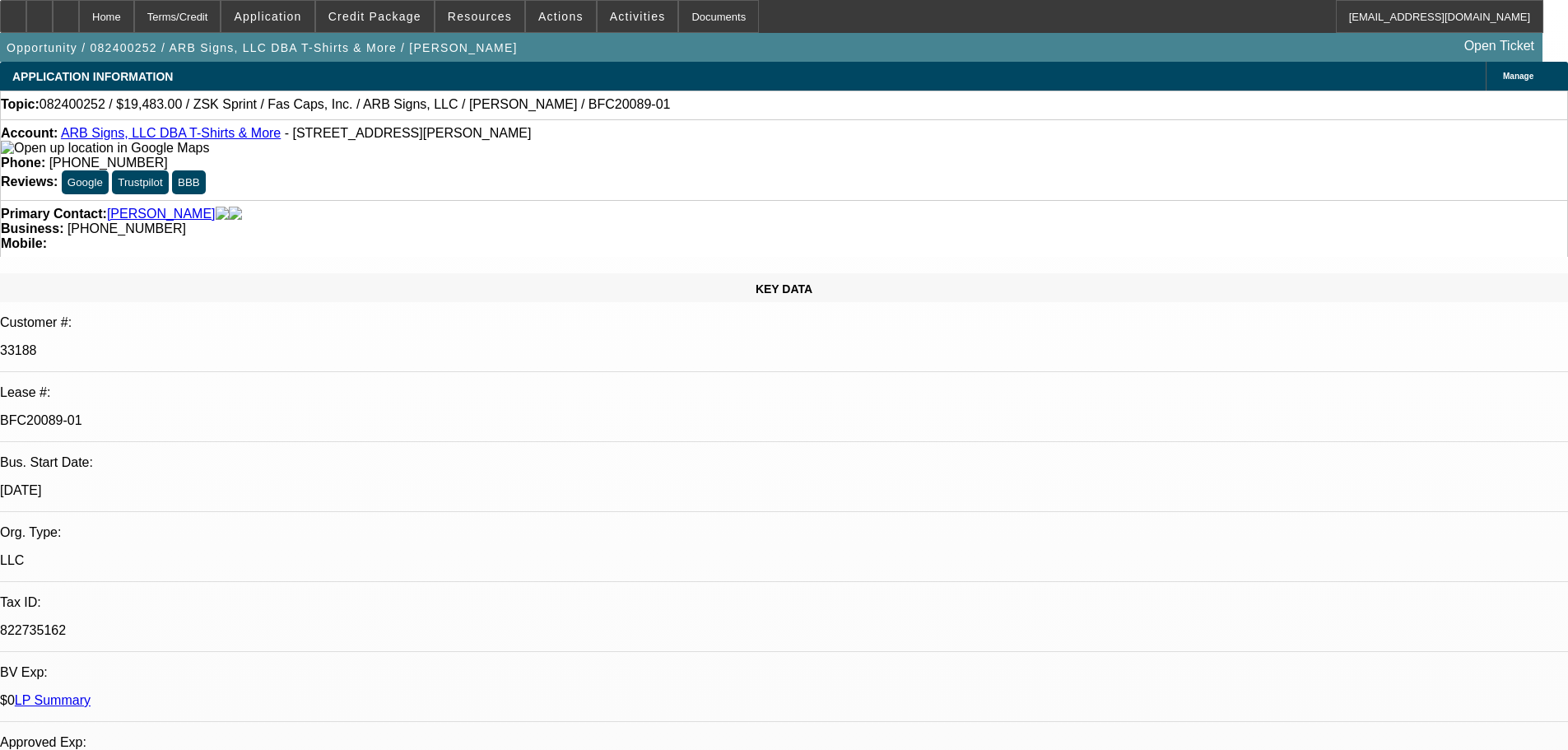
select select "0"
select select "6"
select select "0"
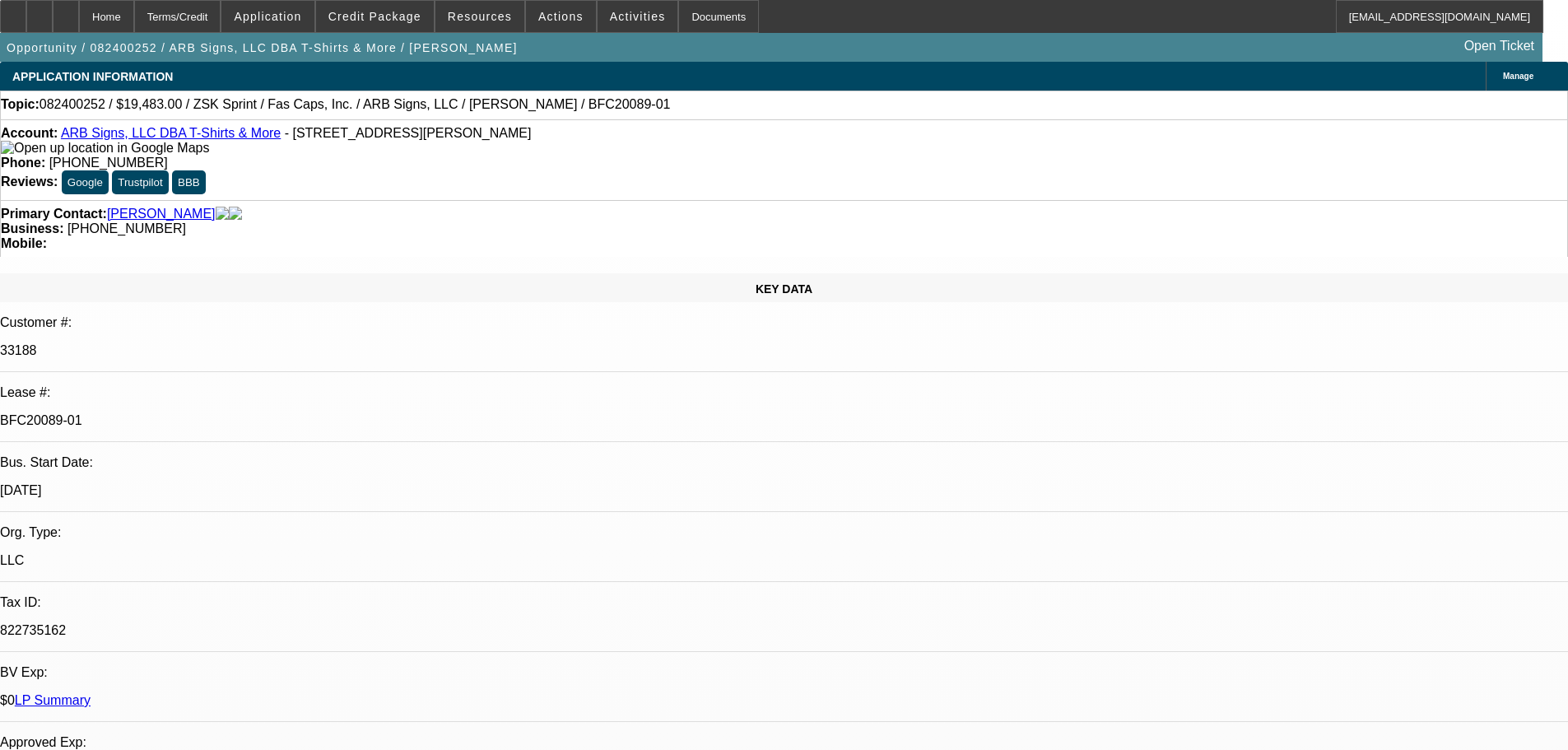
select select "0"
select select "6"
select select "0.1"
select select "2"
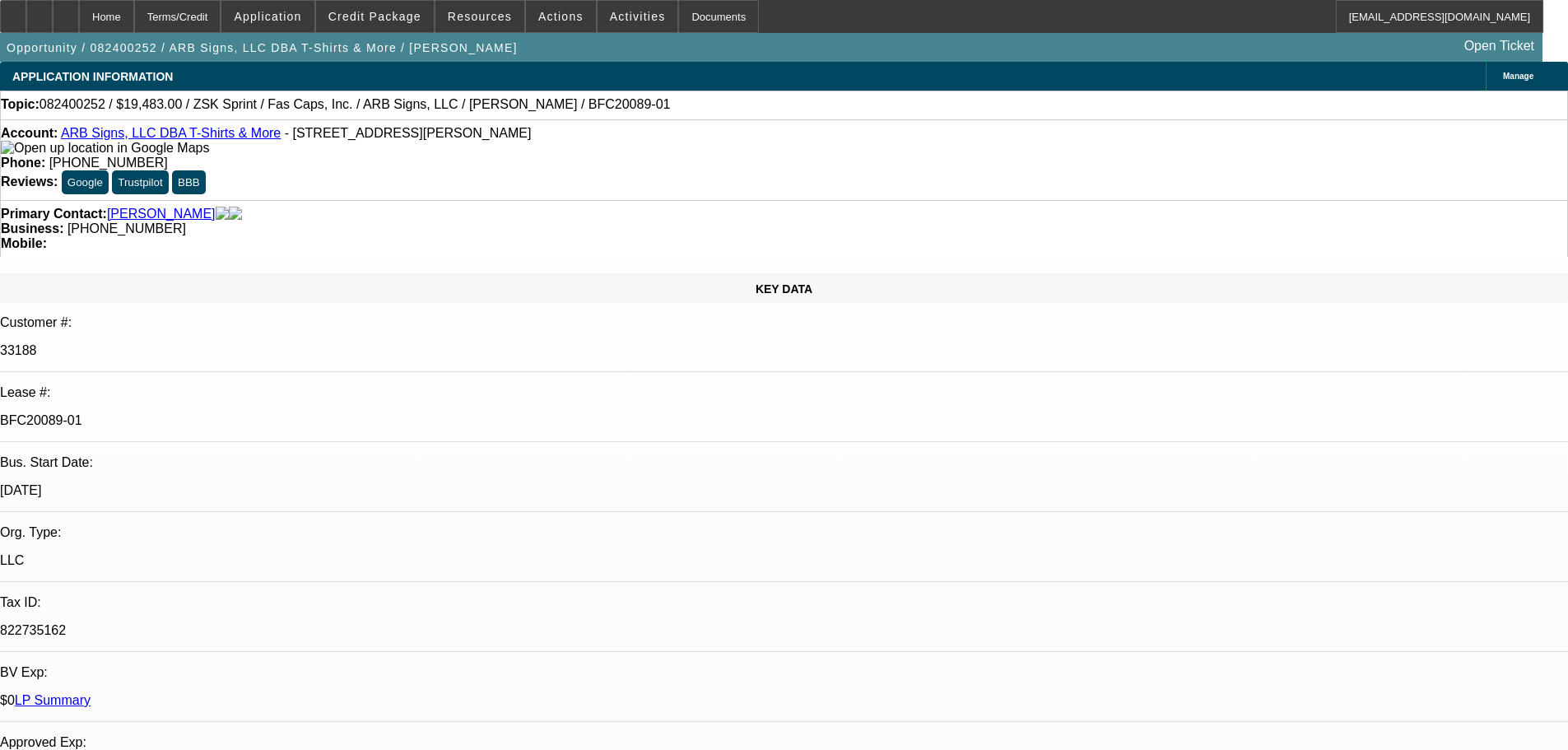
select select "0"
select select "6"
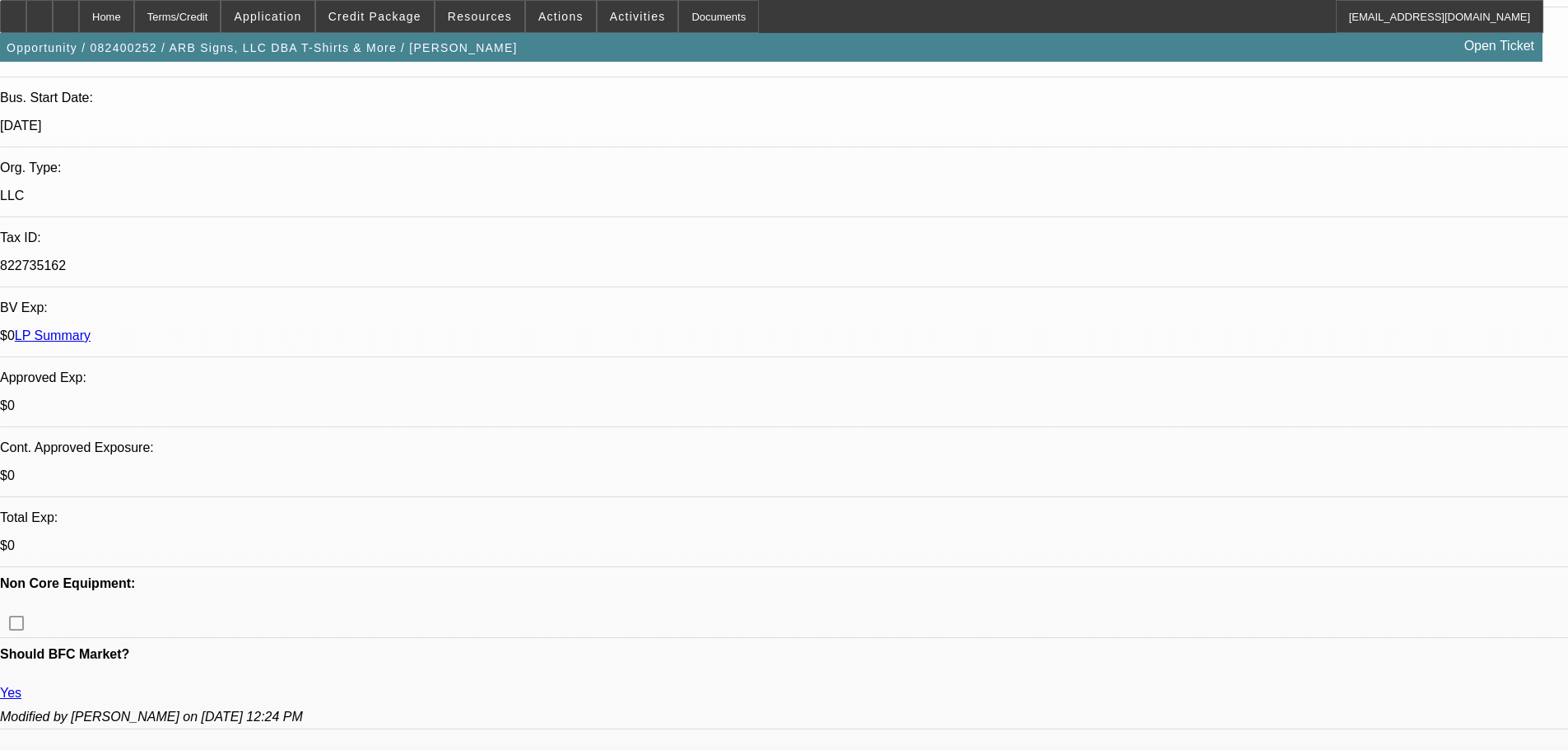
scroll to position [329, 0]
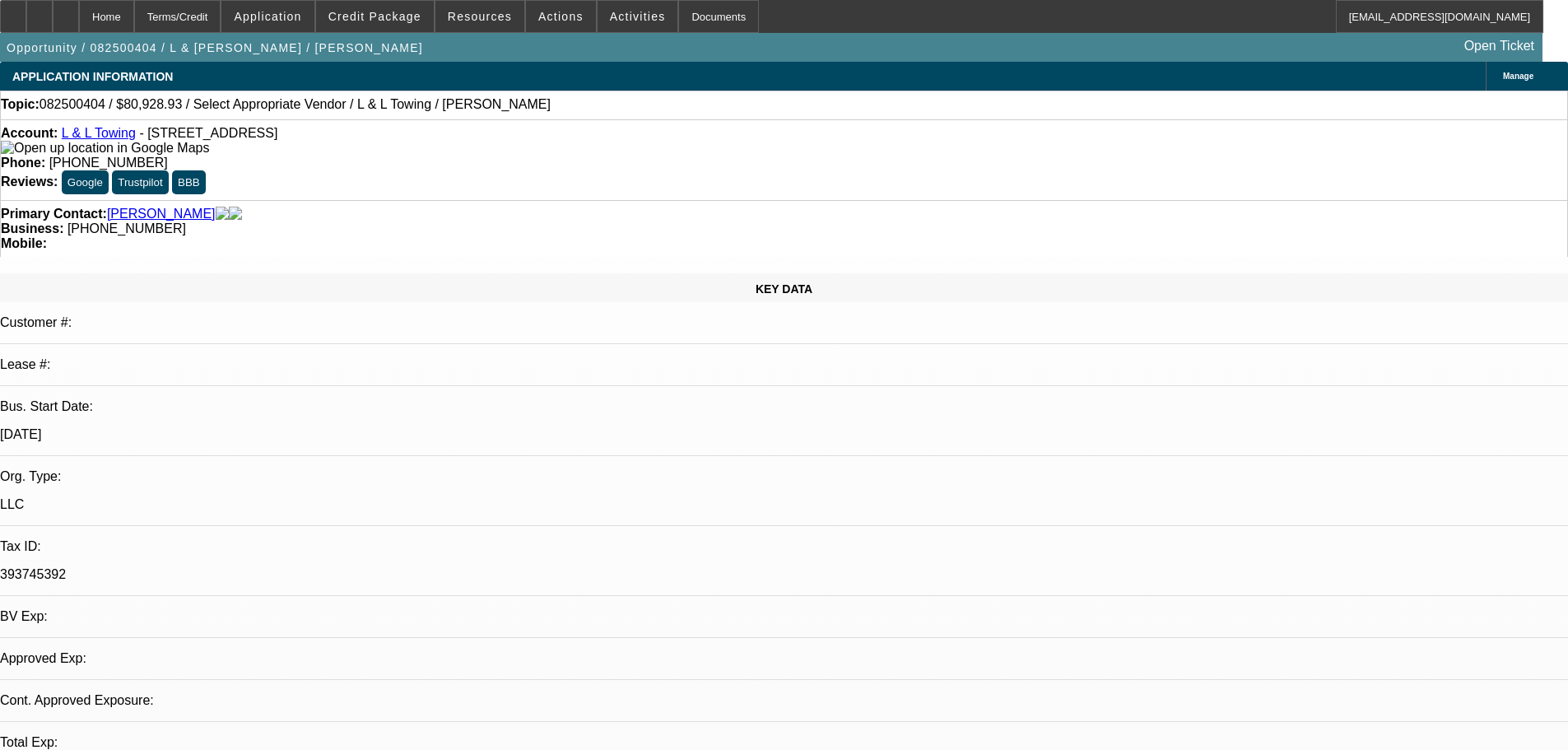
select select "0"
select select "2"
select select "0.1"
select select "4"
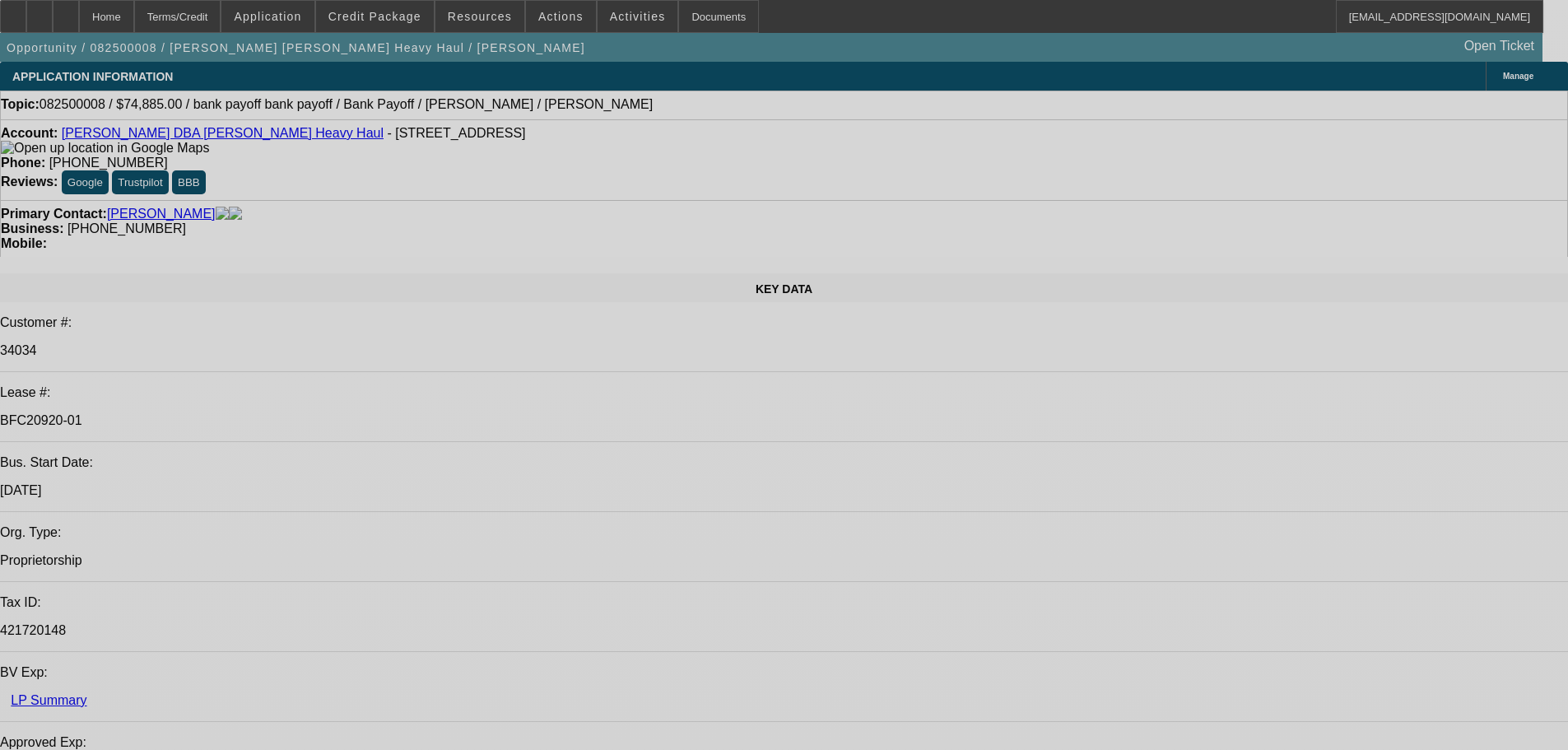
select select "0"
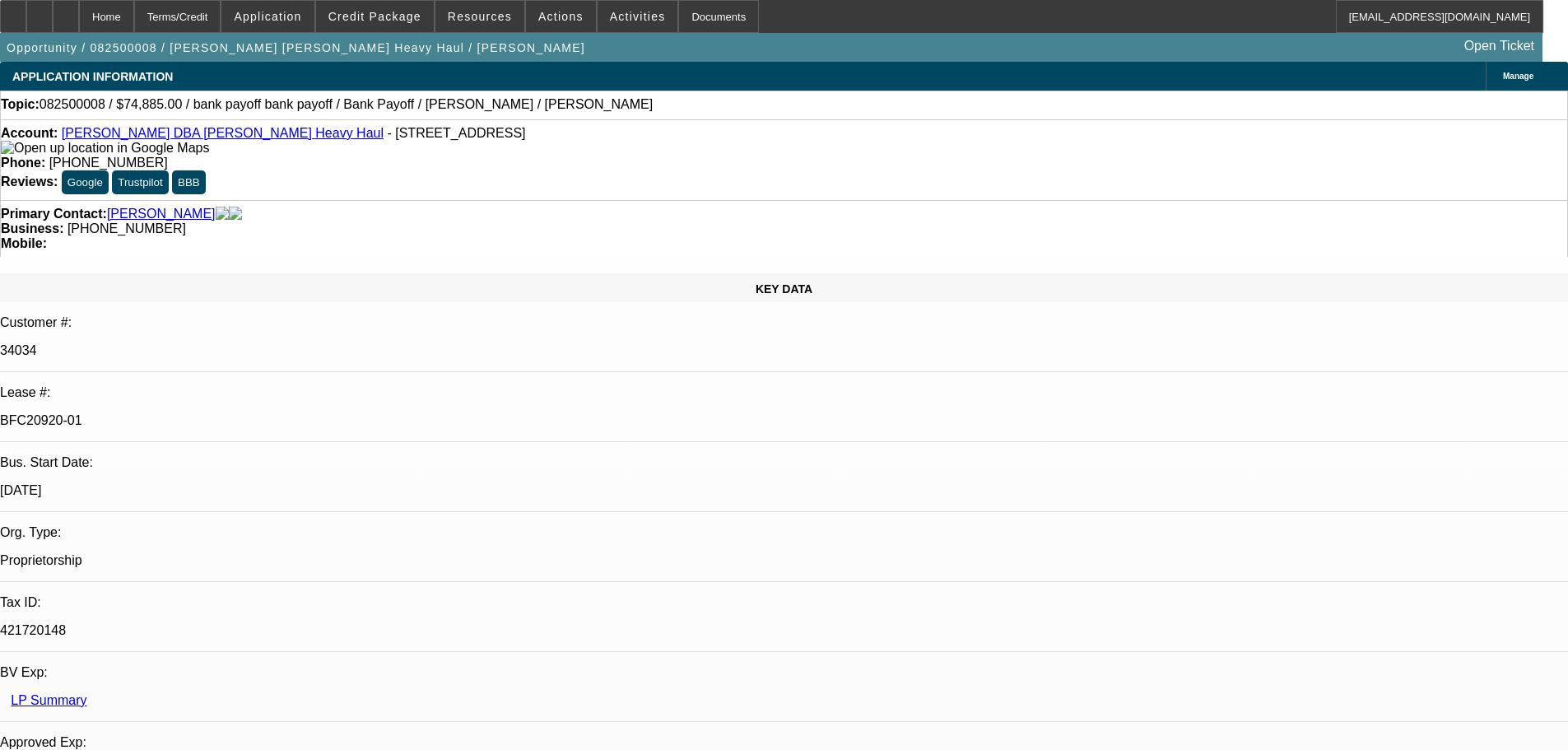
select select "2"
select select "0"
select select "6"
select select "0"
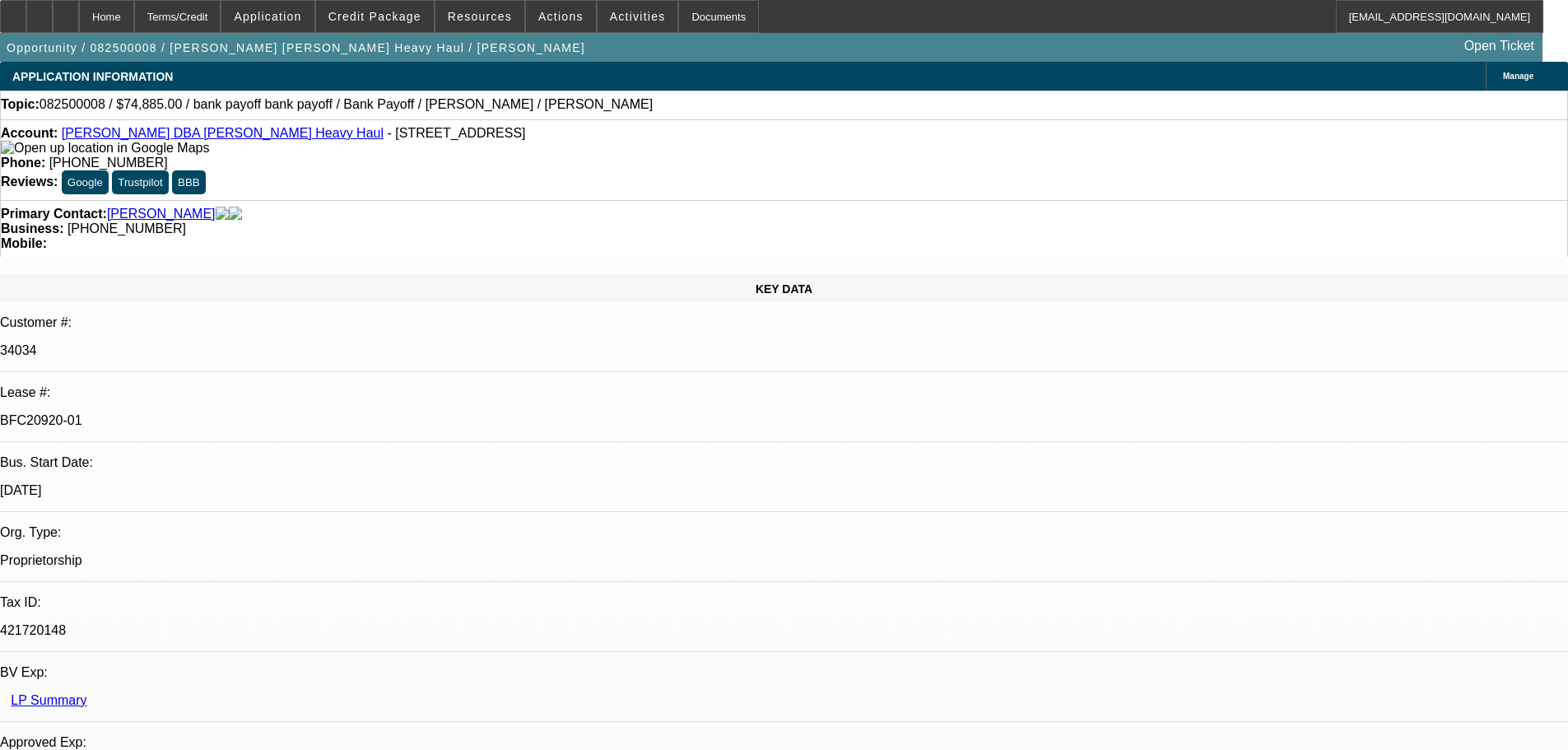
select select "2"
select select "0"
select select "6"
select select "0"
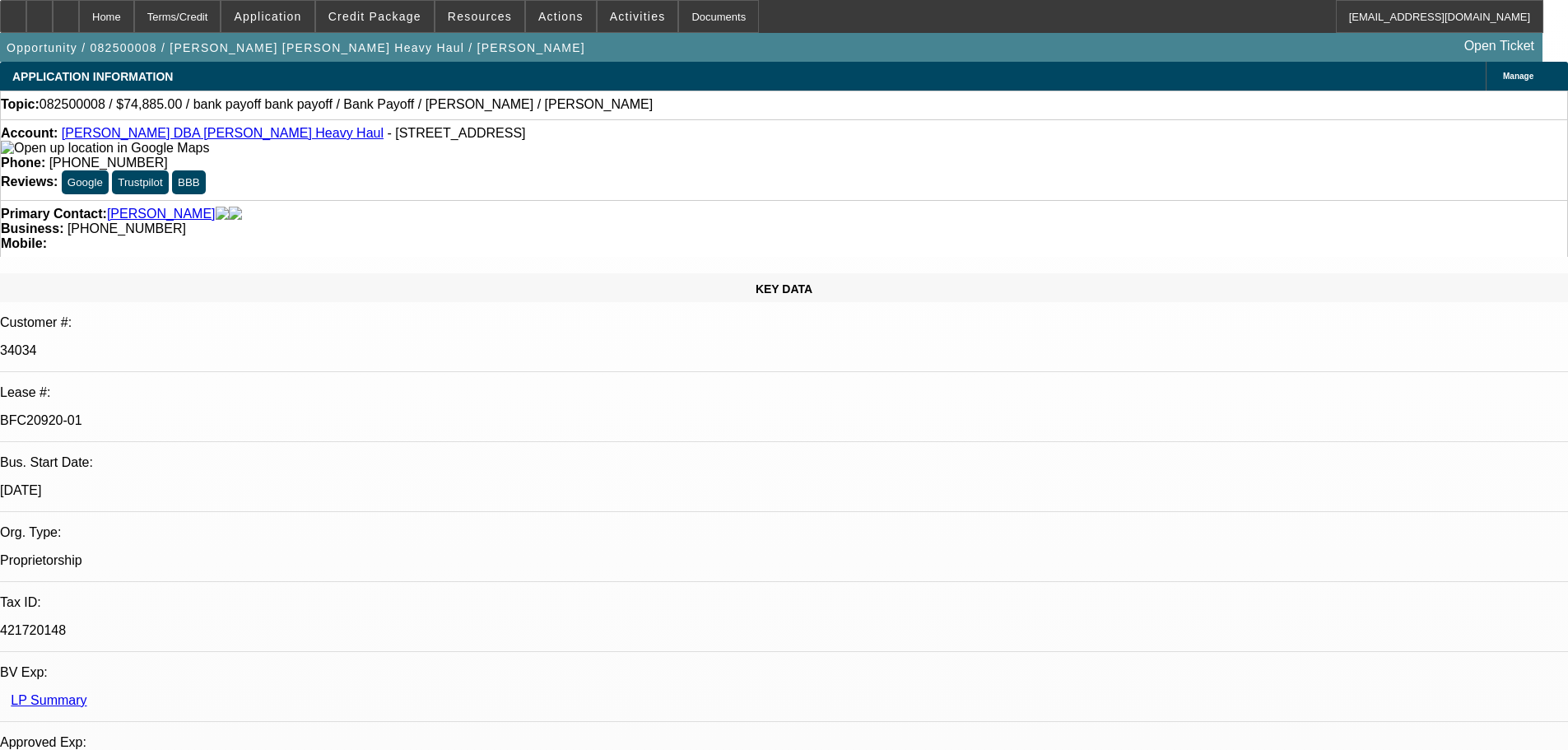
select select "2"
select select "0"
select select "6"
select select "0"
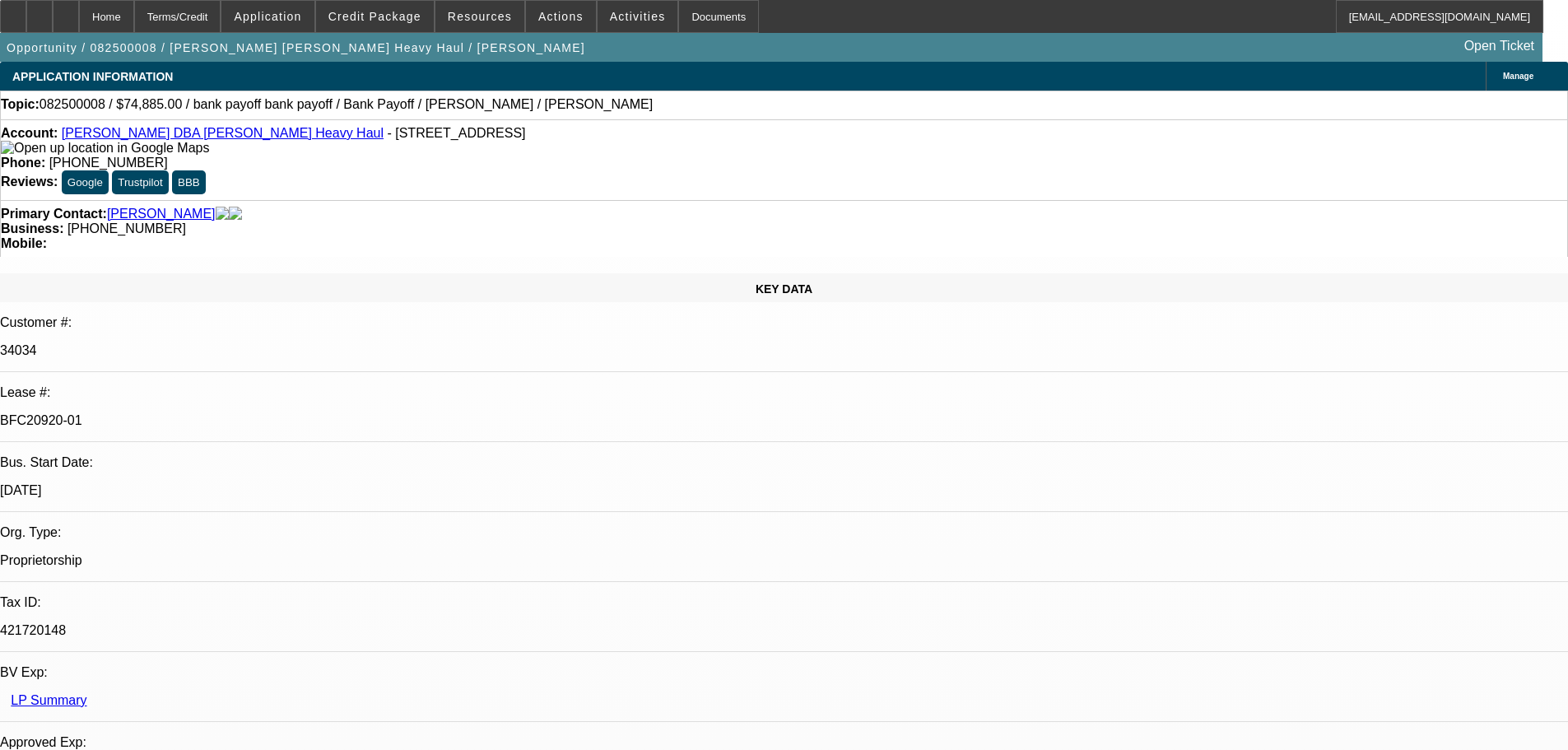
select select "2"
select select "0"
select select "6"
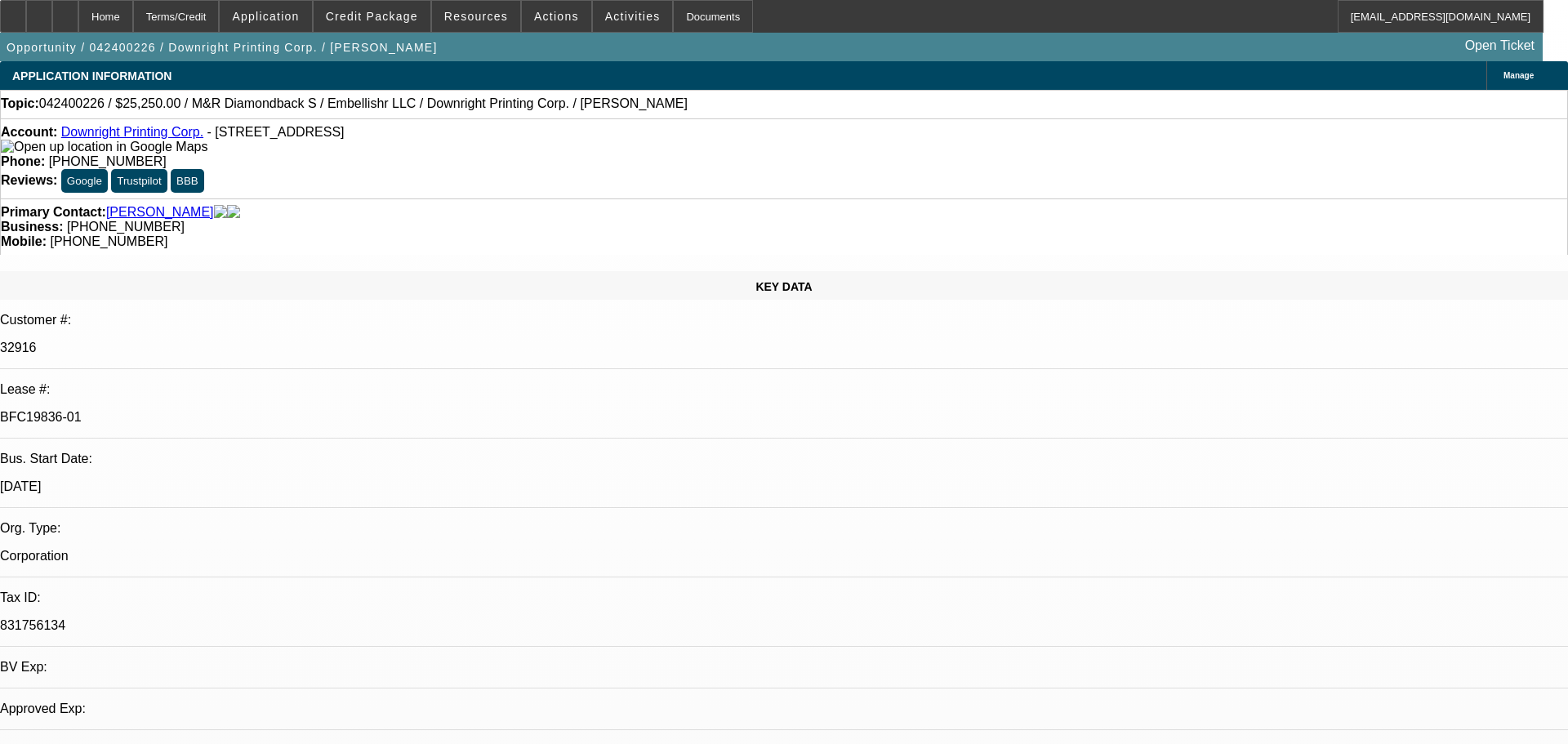
select select "0"
select select "2"
select select "0"
select select "6"
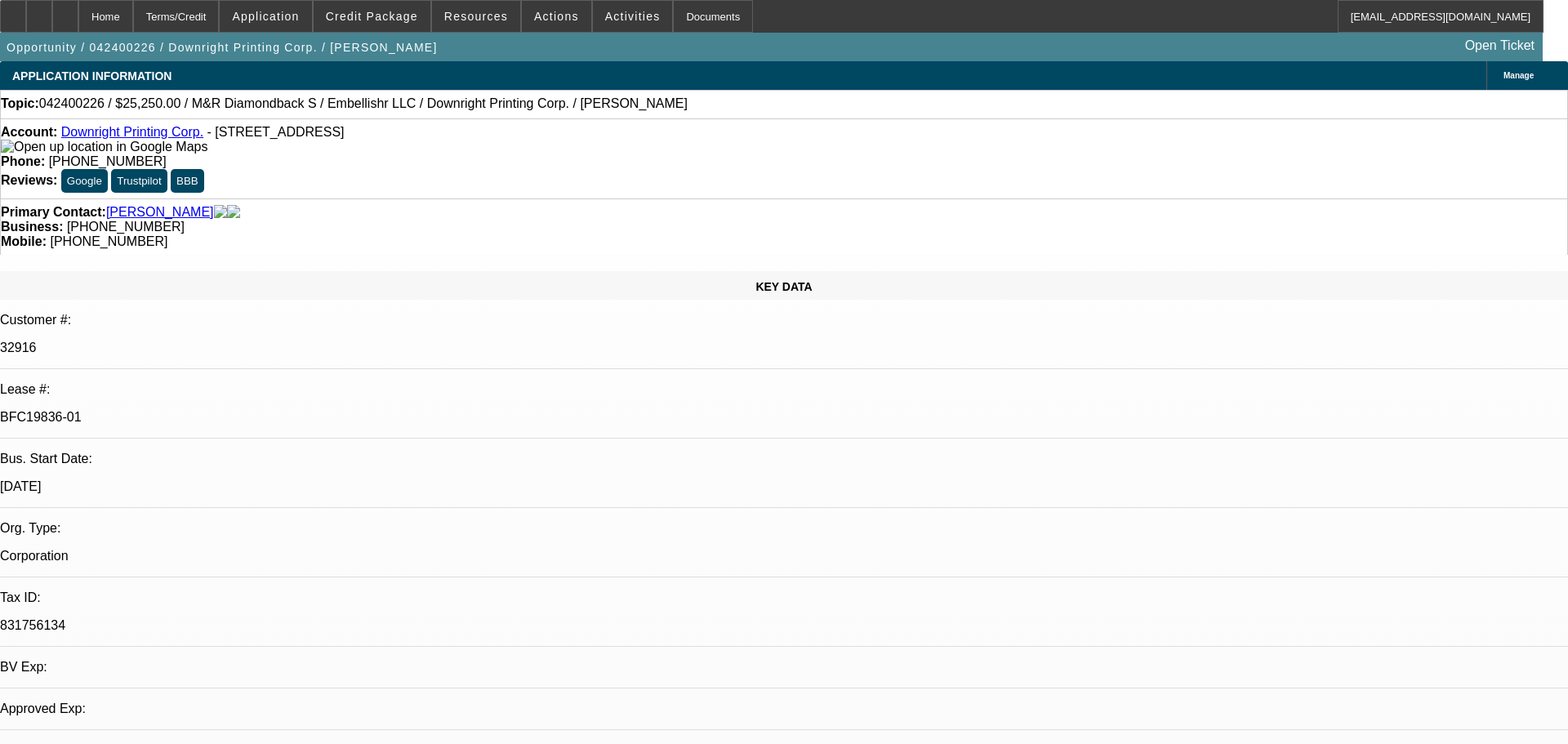
select select "0"
select select "2"
select select "0"
select select "6"
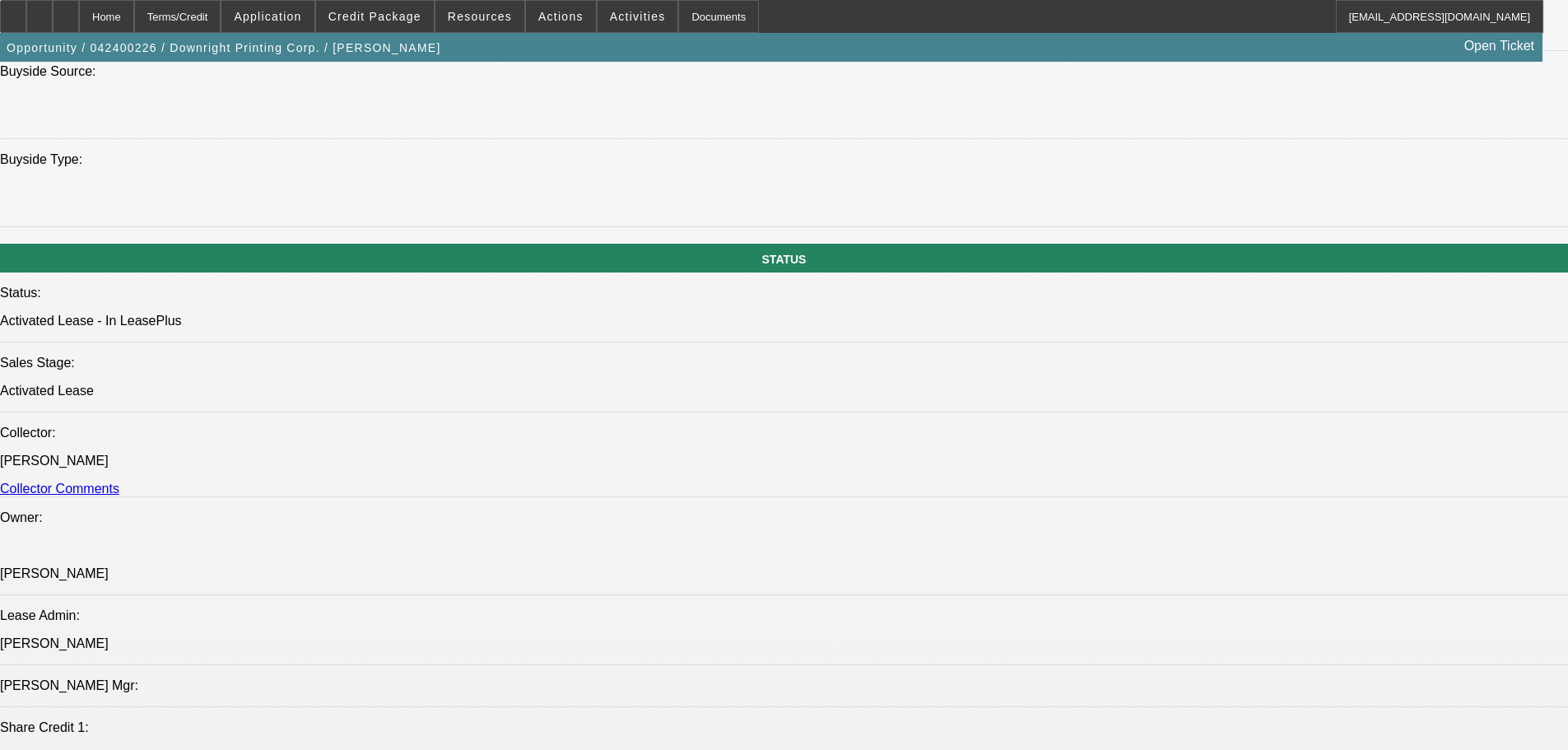
scroll to position [1647, 0]
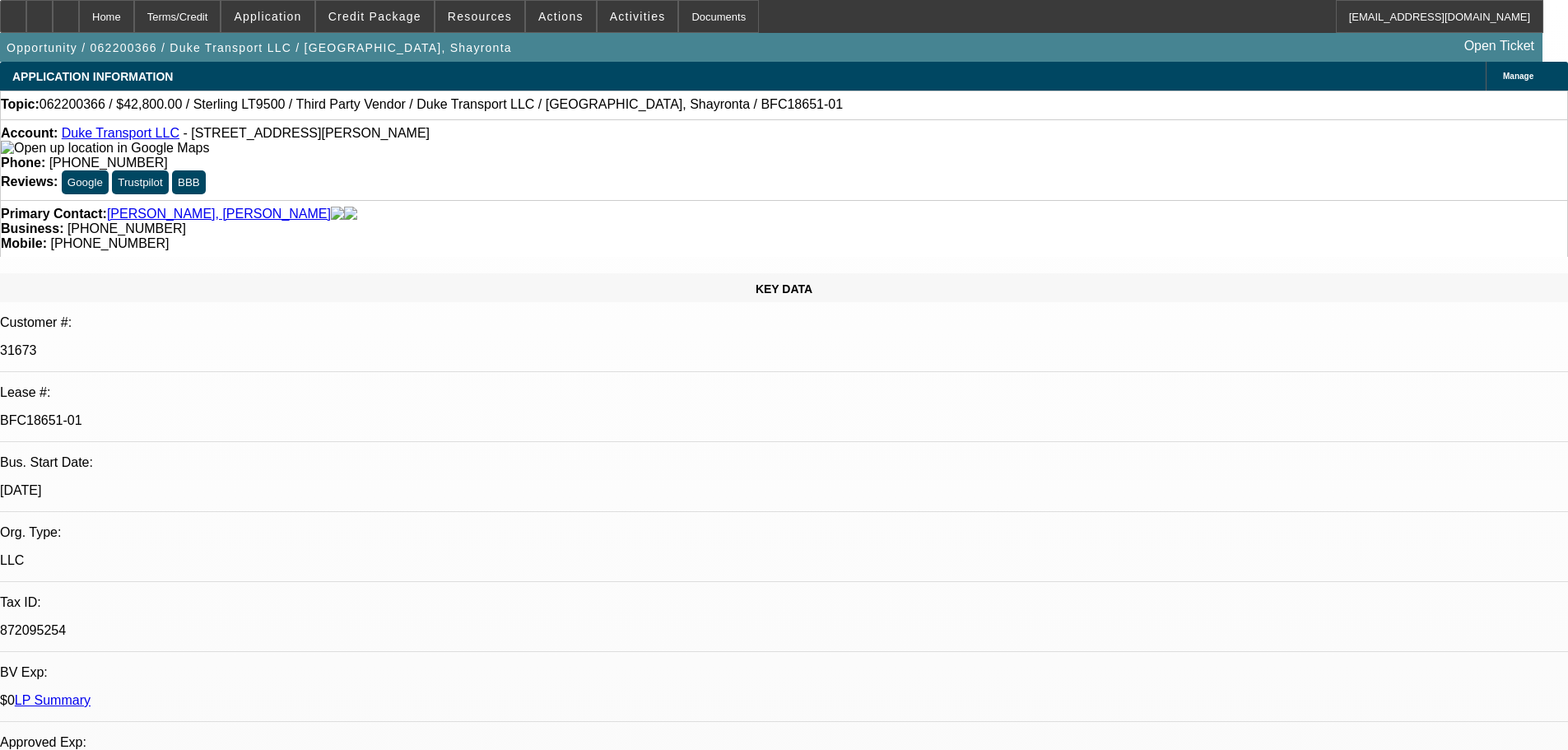
select select "0"
select select "2"
select select "0"
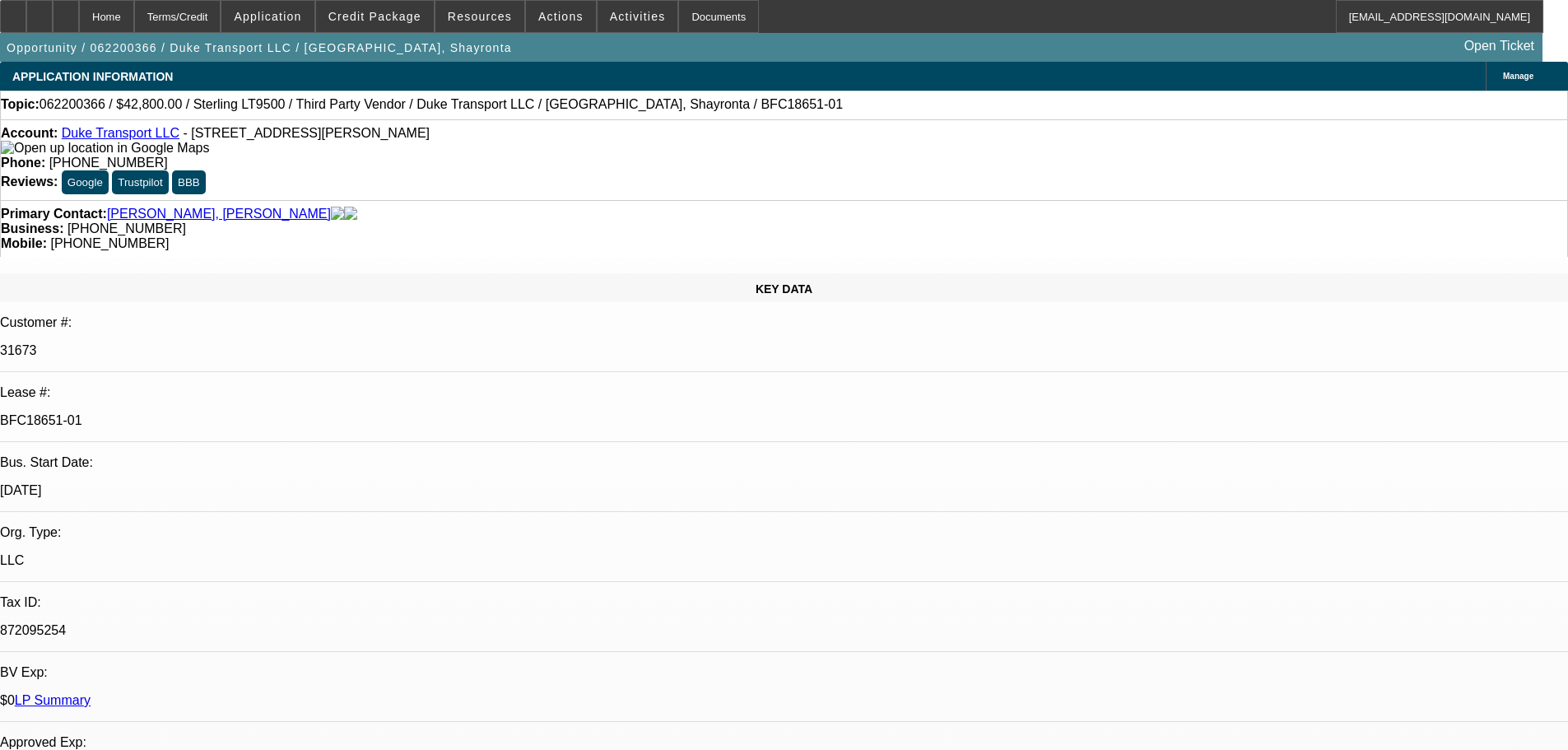
select select "0"
select select "2"
select select "0"
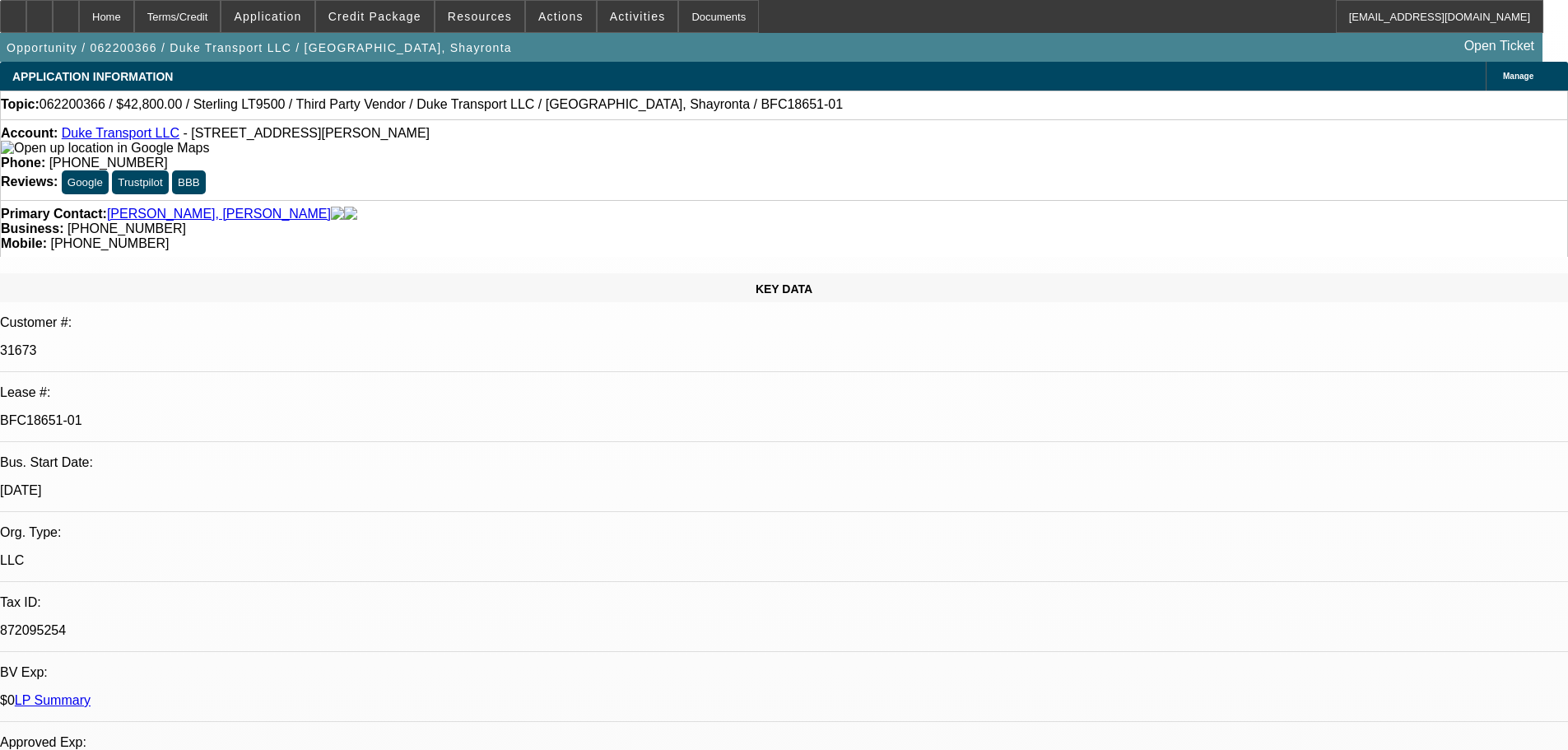
select select "0.1"
select select "4"
select select "0"
select select "0.1"
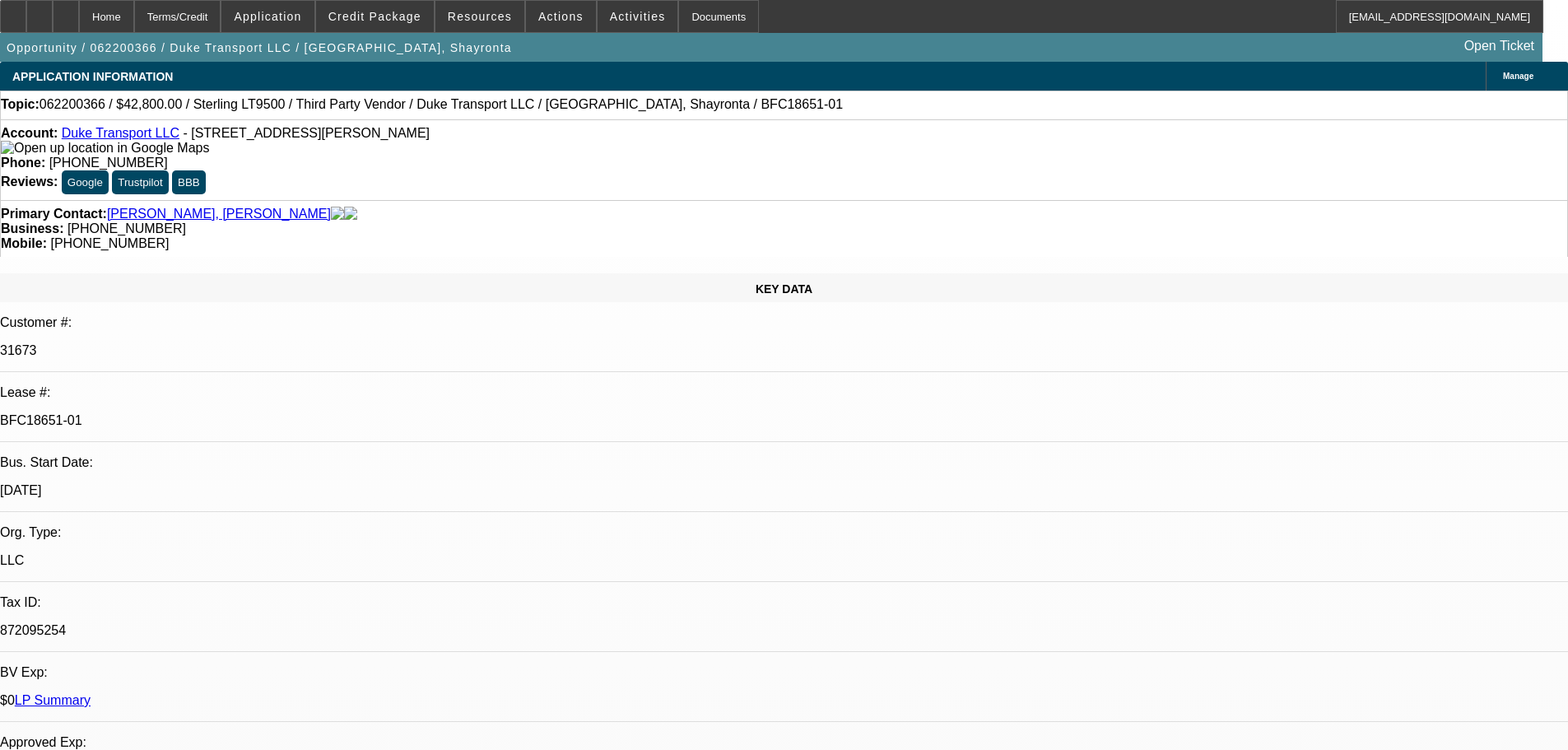
select select "4"
drag, startPoint x: 907, startPoint y: 184, endPoint x: 831, endPoint y: 195, distance: 76.8
click at [831, 200] on div "Primary Contact: Harrison, Shayronta Business: (912) 707-1419 Mobile: (817) 714…" at bounding box center [784, 228] width 1568 height 57
copy span "(817) 714-4105"
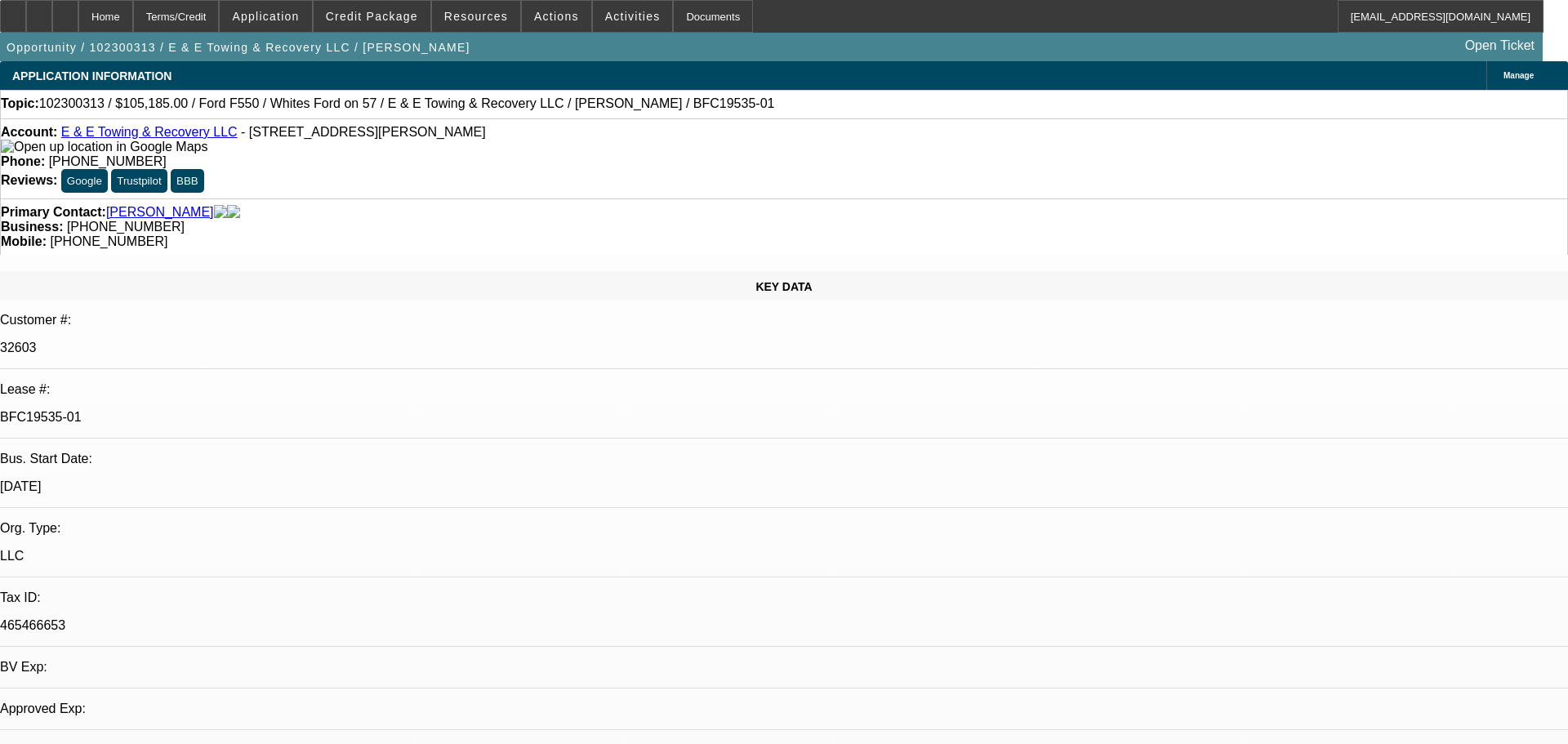
select select "0"
select select "6"
select select "0"
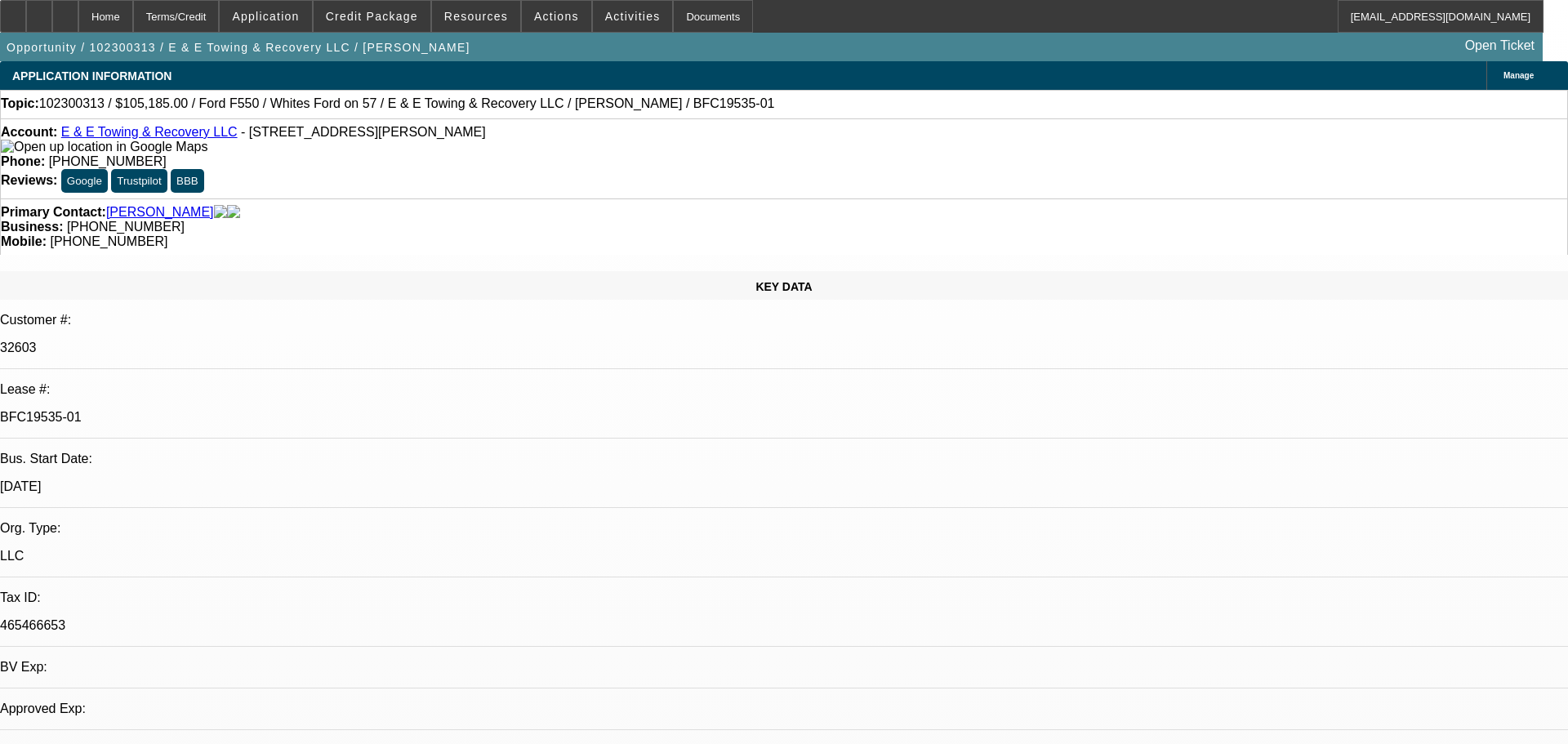
select select "0"
select select "0.1"
select select "4"
select select "0"
select select "2"
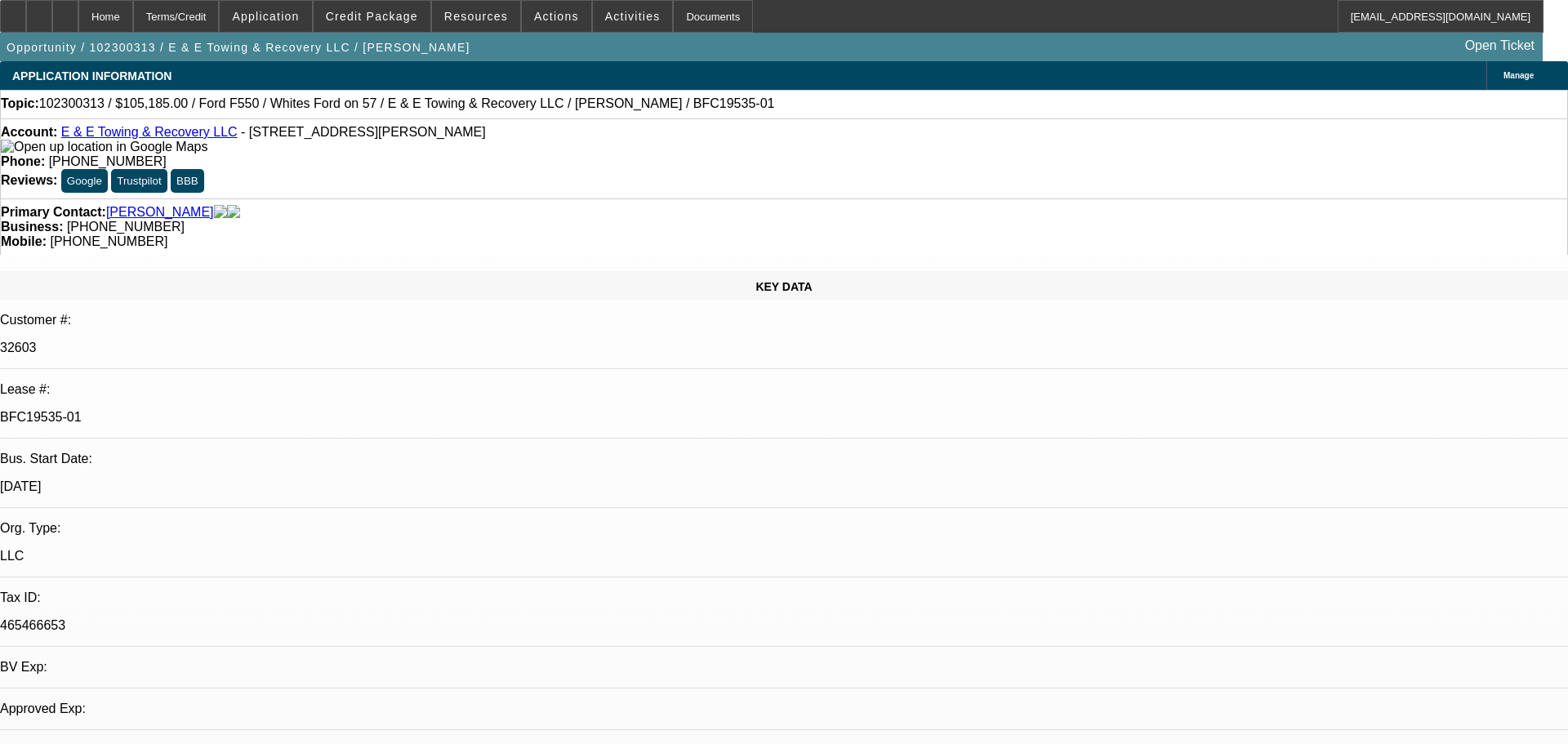
select select "2"
select select "0.1"
select select "4"
select select "0"
select select "2"
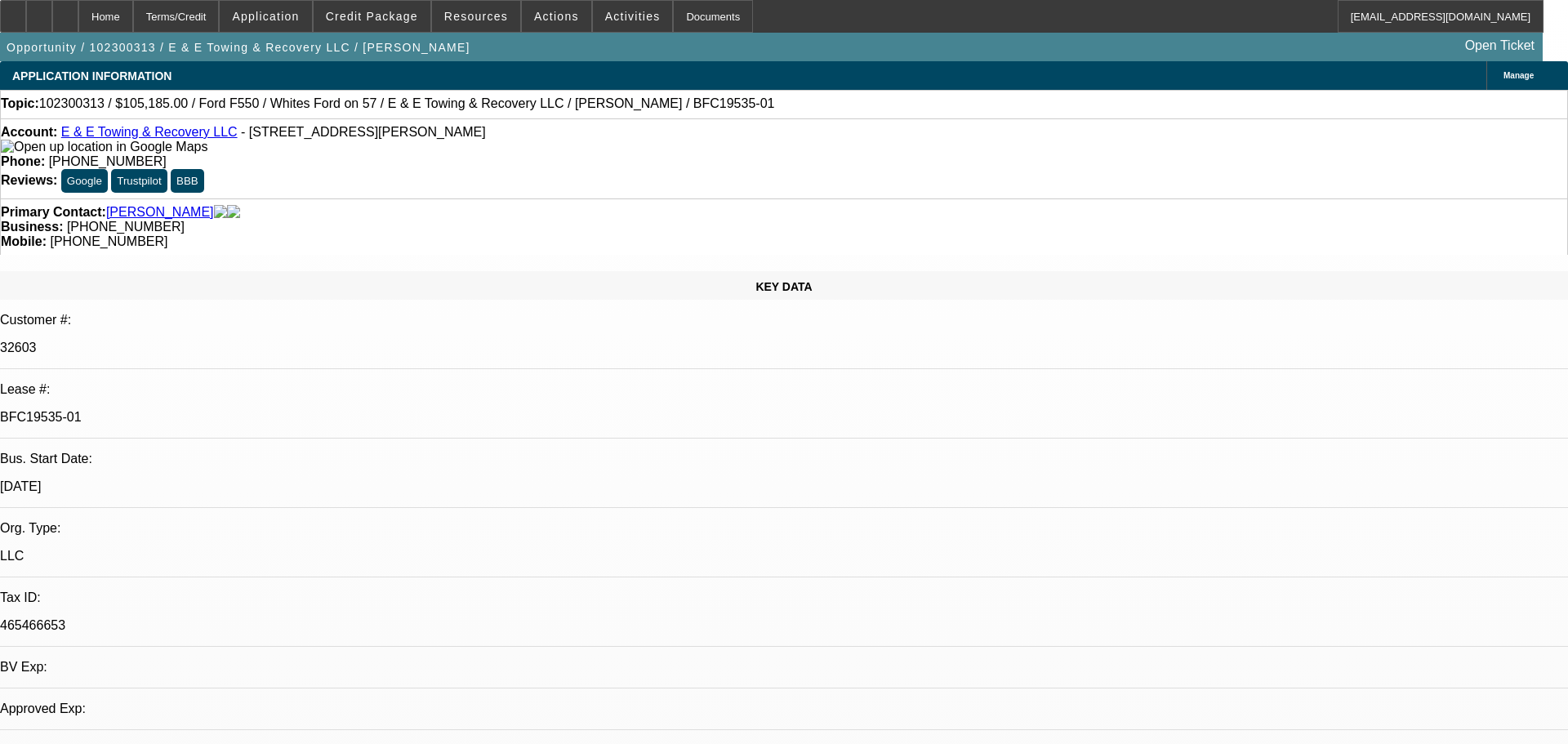
select select "2"
select select "0.1"
select select "4"
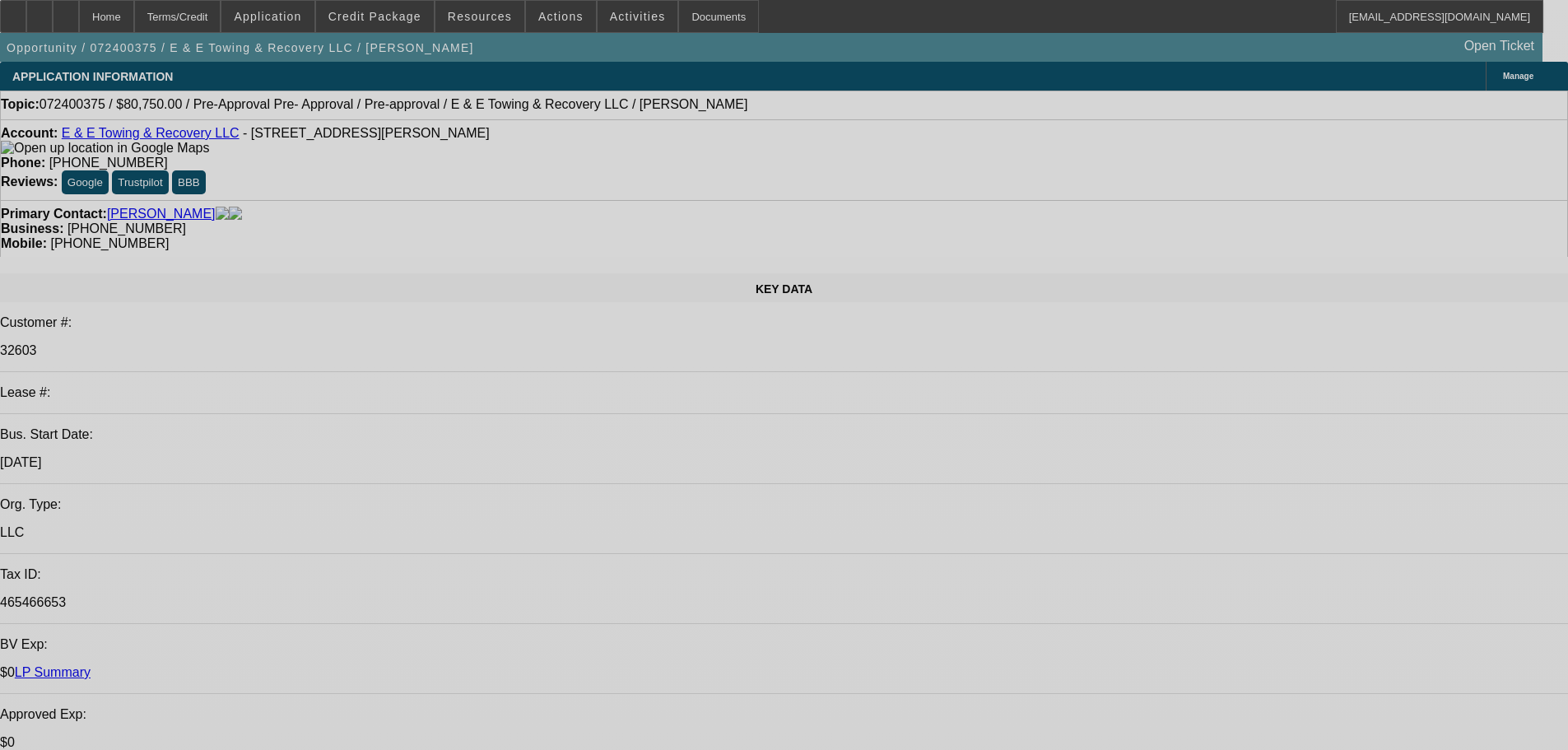
select select "0"
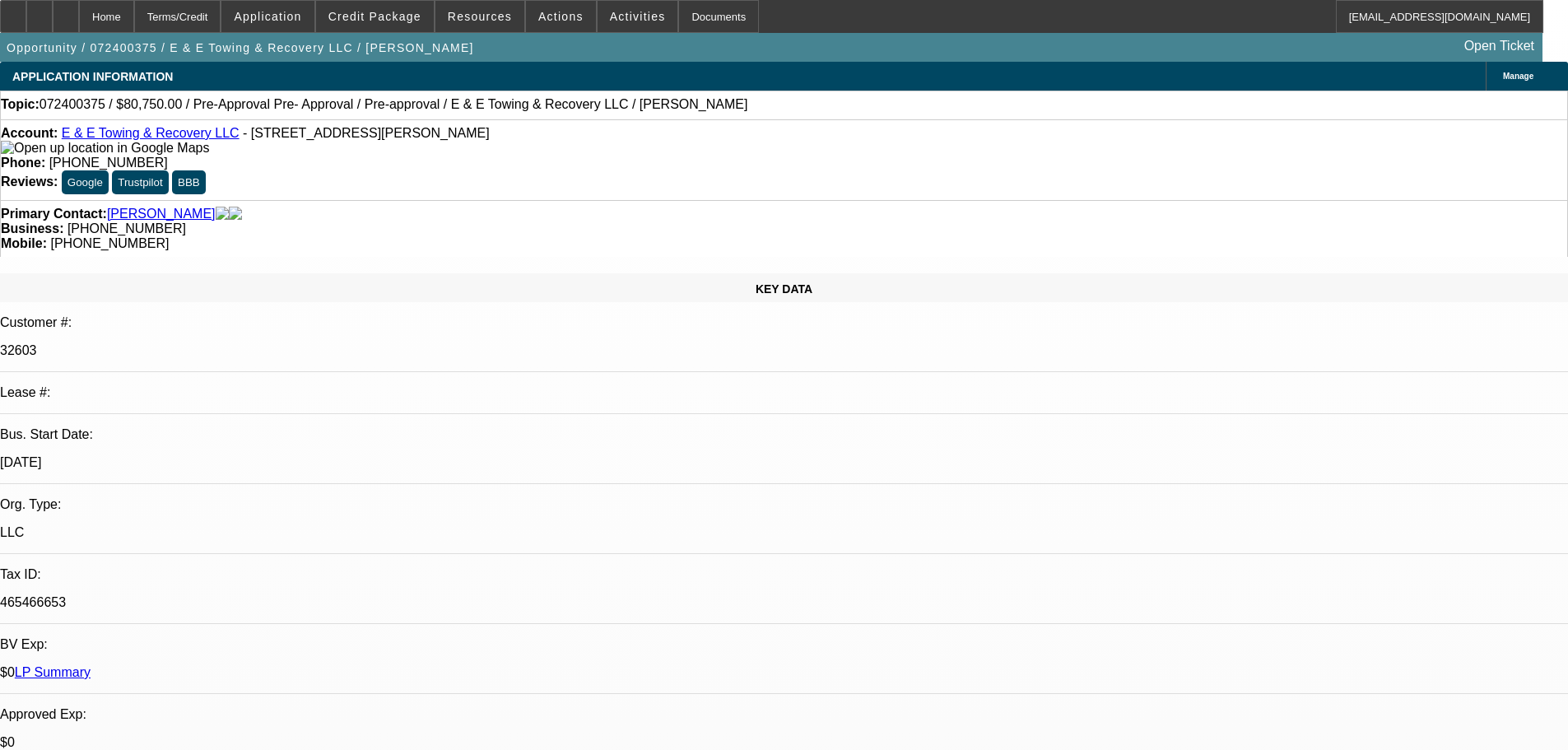
select select "0"
select select "6"
select select "0"
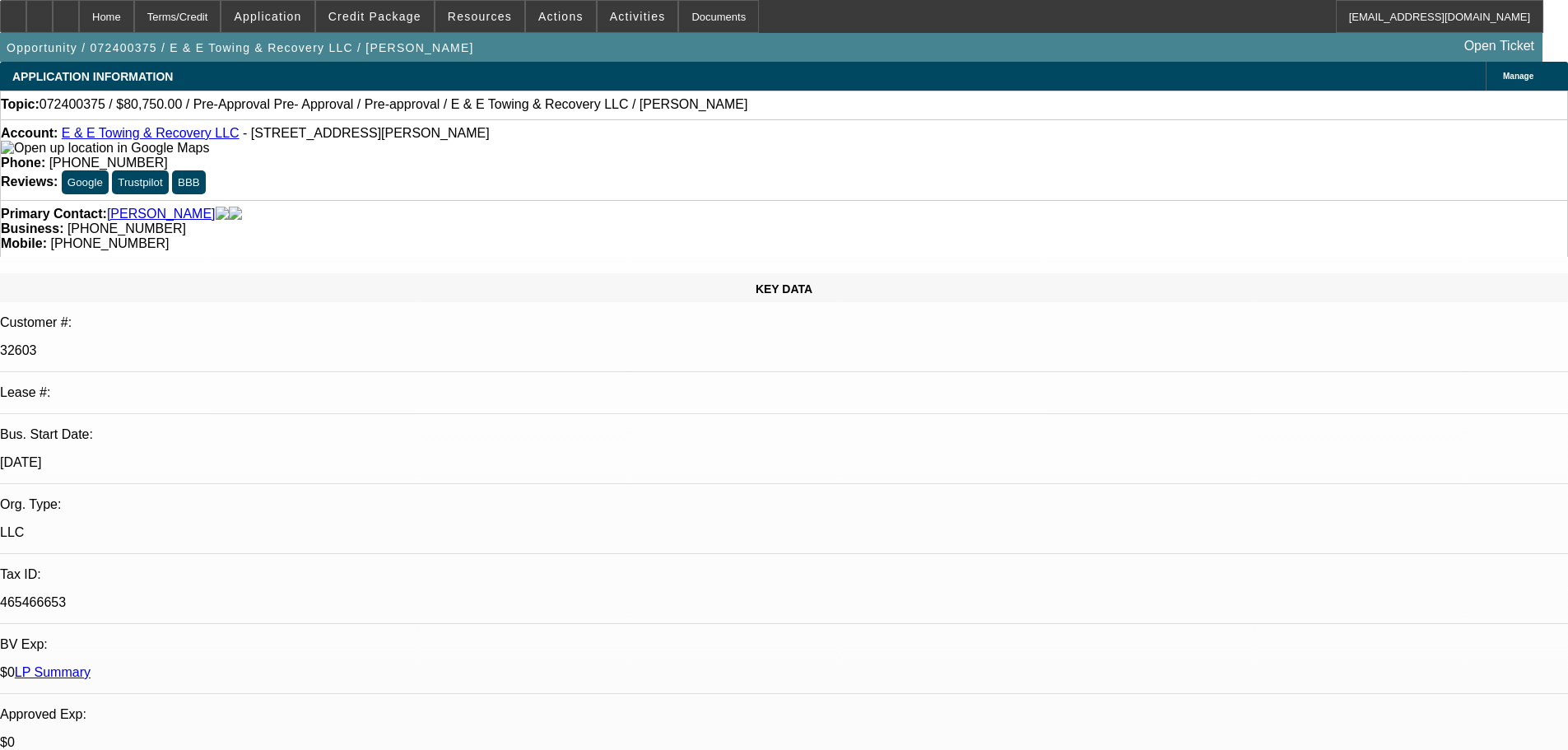
select select "0"
select select "6"
select select "0"
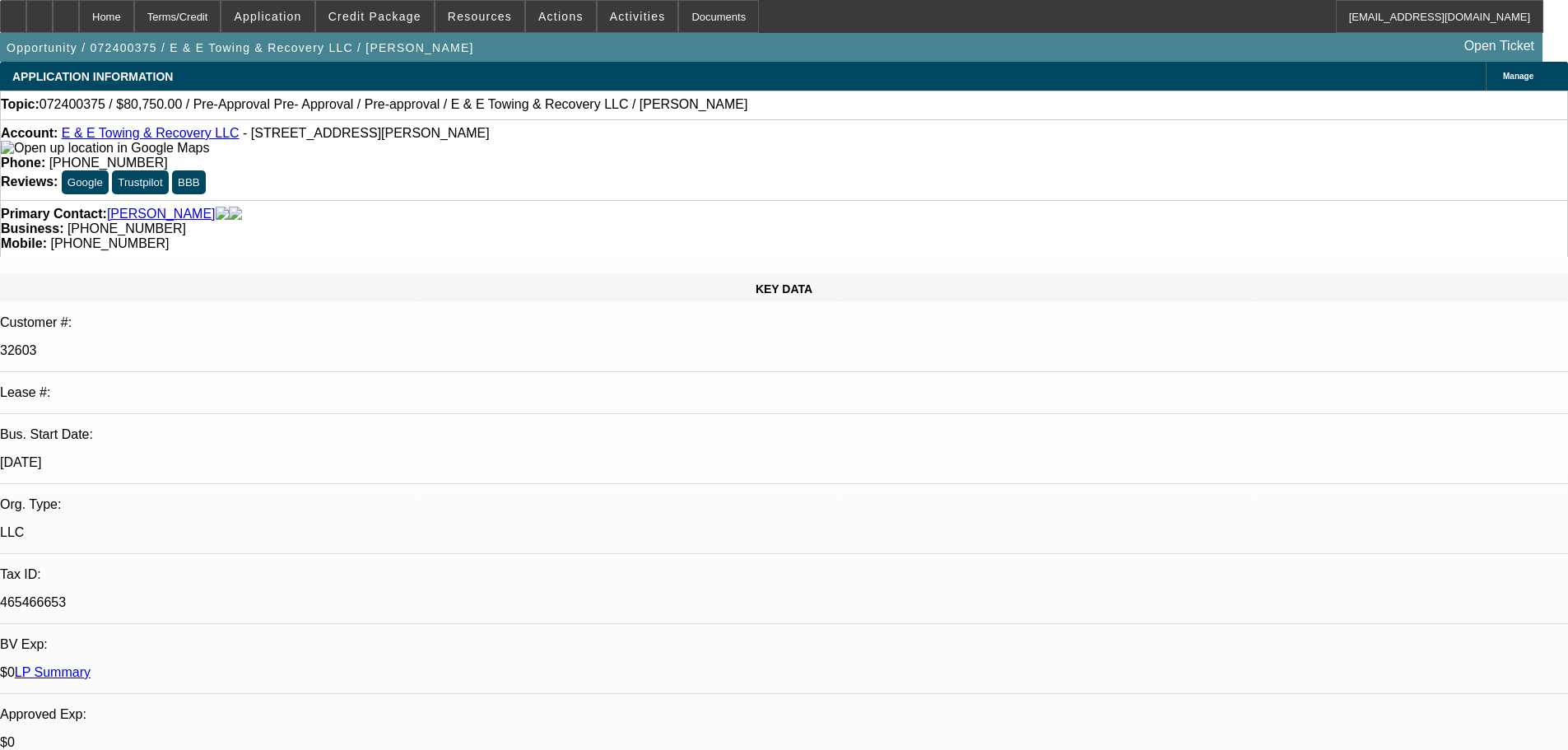
select select "6"
select select "2"
select select "0"
select select "6"
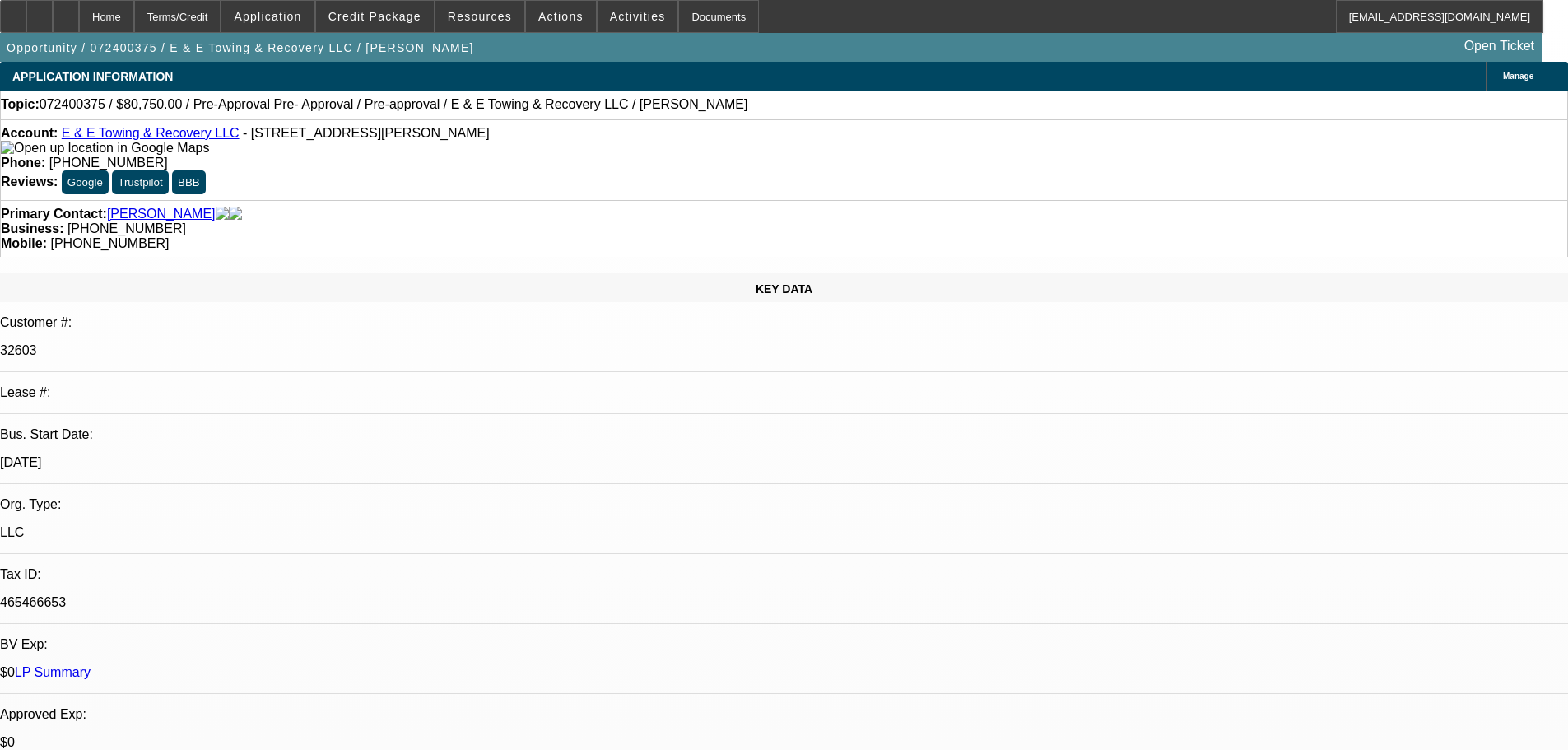
drag, startPoint x: 1231, startPoint y: 232, endPoint x: 1166, endPoint y: 241, distance: 65.6
copy b "[PHONE_NUMBER]"
drag, startPoint x: 1314, startPoint y: 235, endPoint x: 1250, endPoint y: 234, distance: 64.0
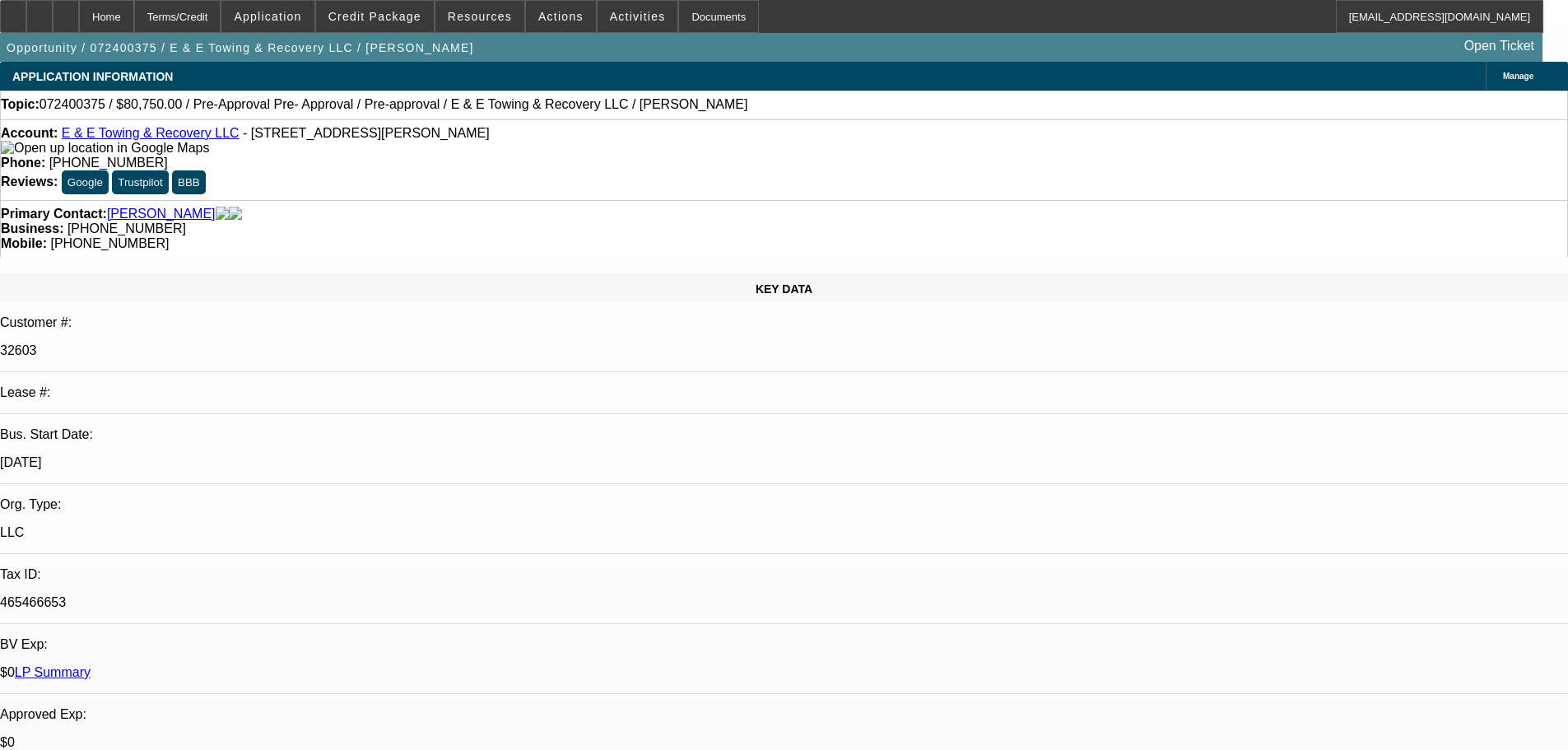
copy b "614) 947-1230"
drag, startPoint x: 1389, startPoint y: 235, endPoint x: 1419, endPoint y: 235, distance: 30.0
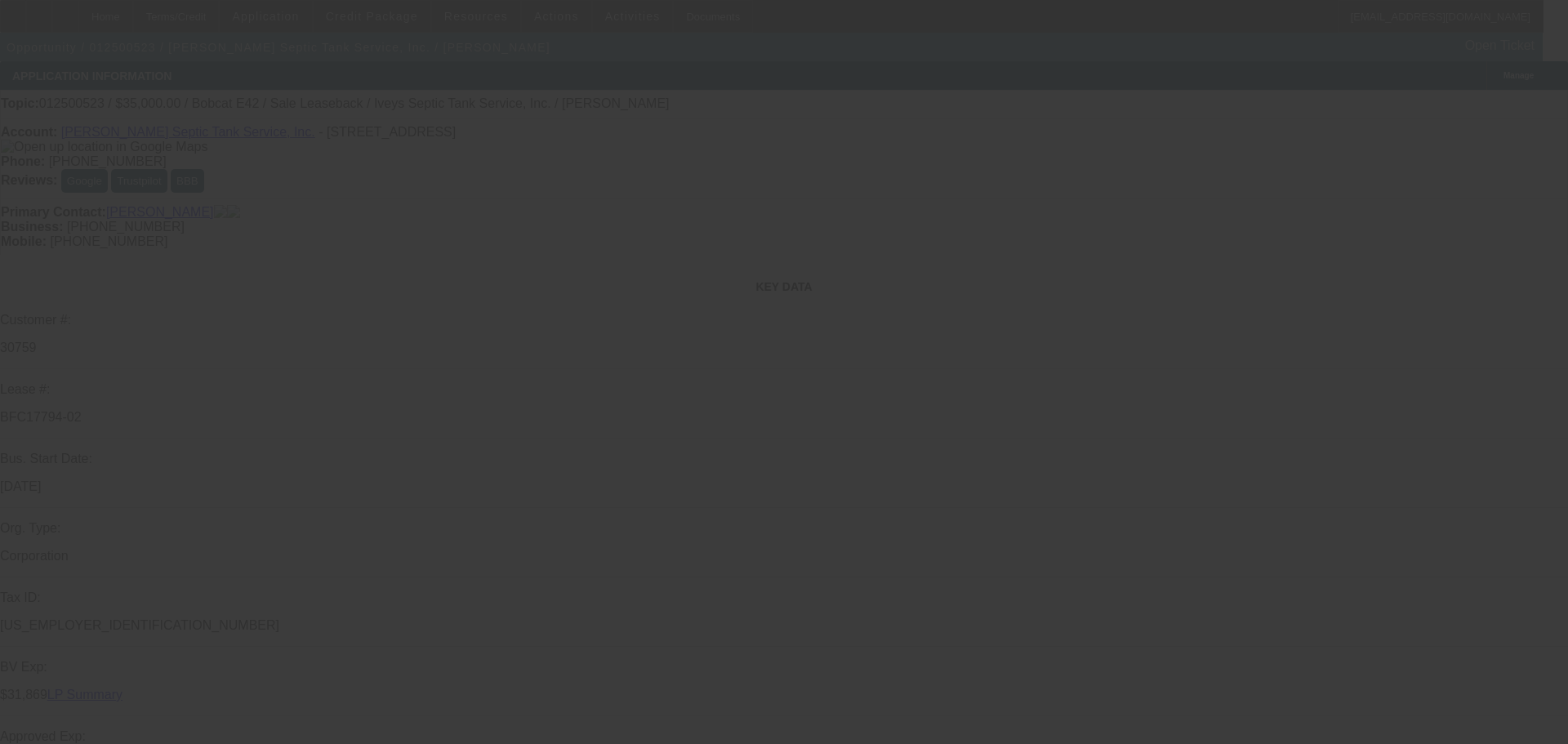
select select "0"
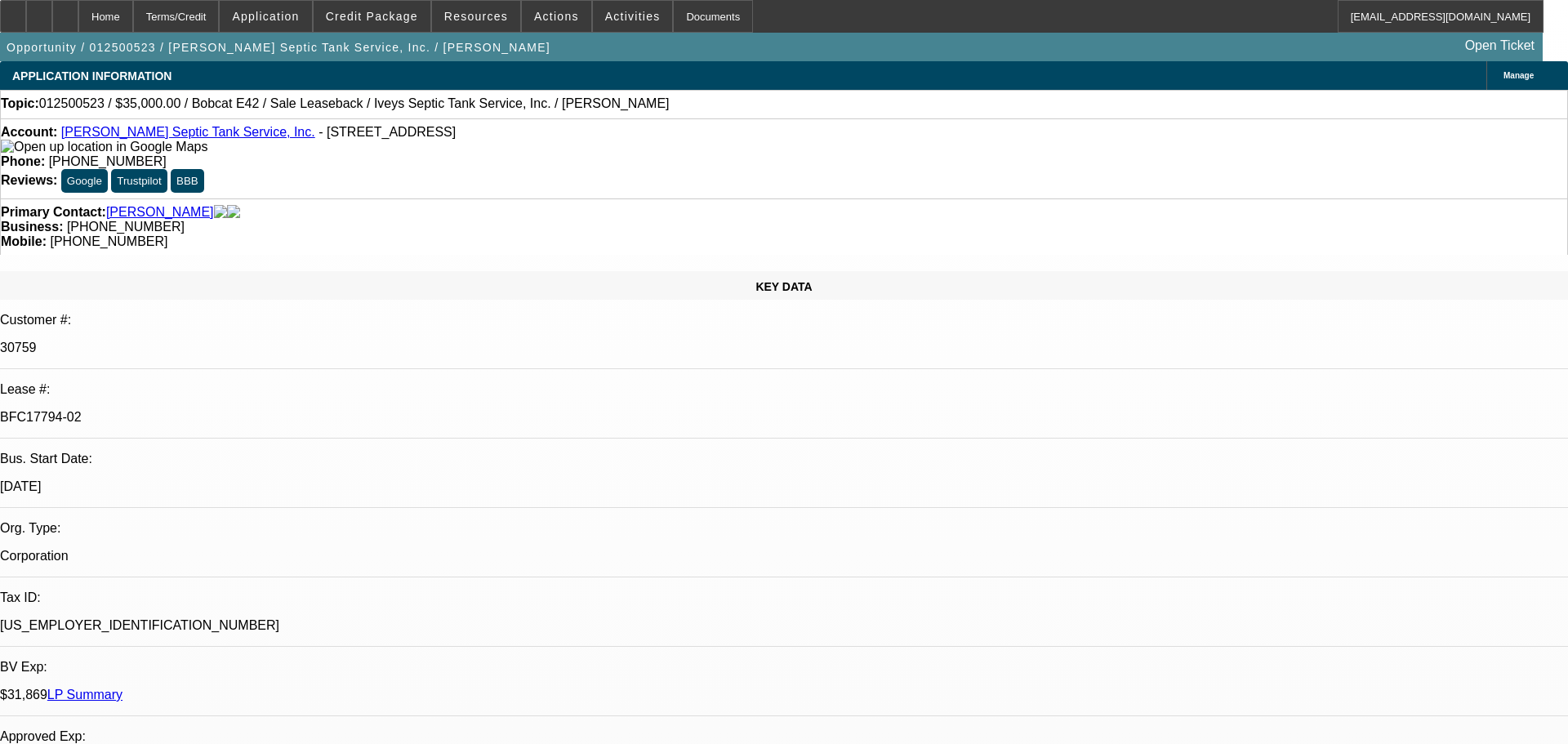
select select "2"
select select "0"
select select "6"
select select "0"
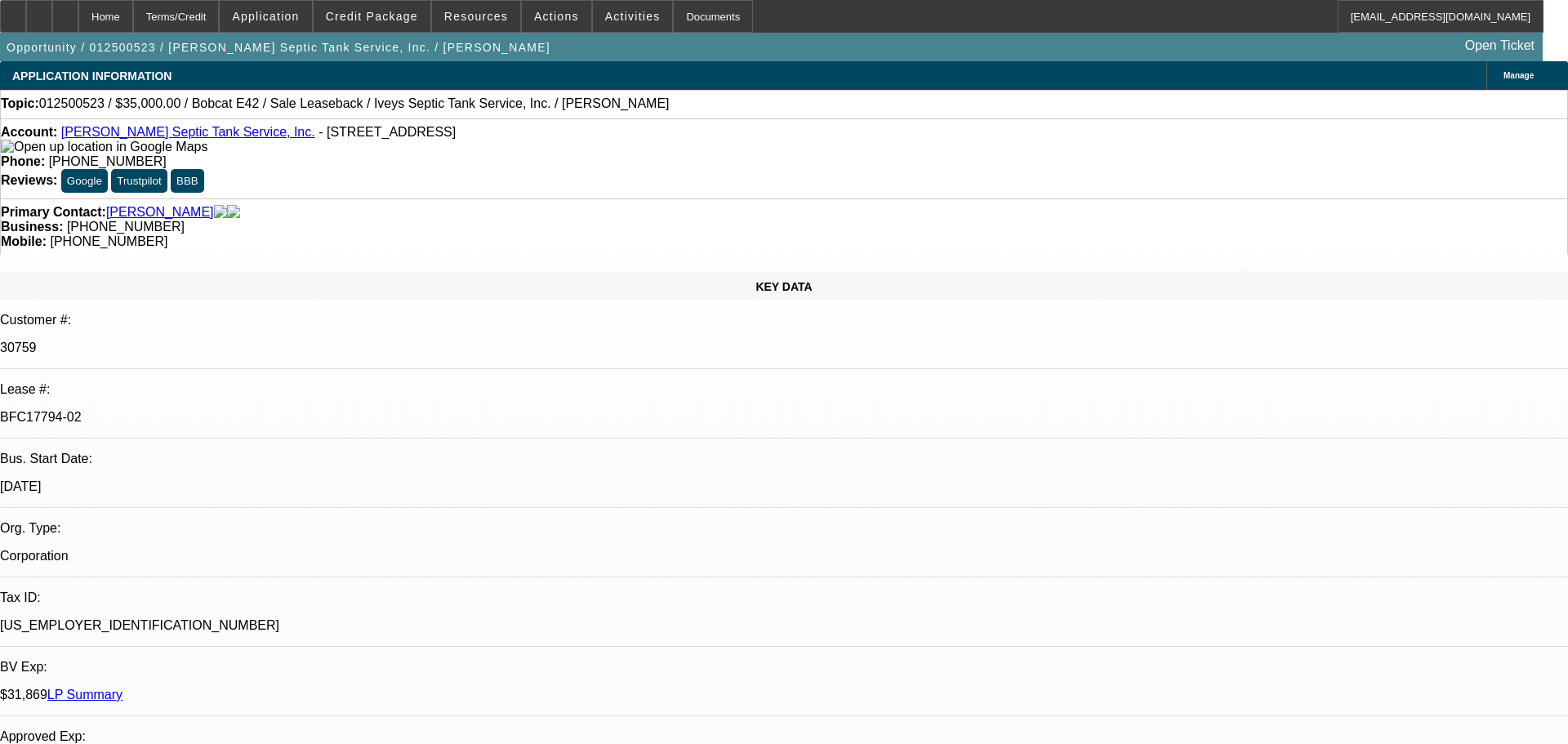
select select "2"
select select "0"
select select "6"
select select "0"
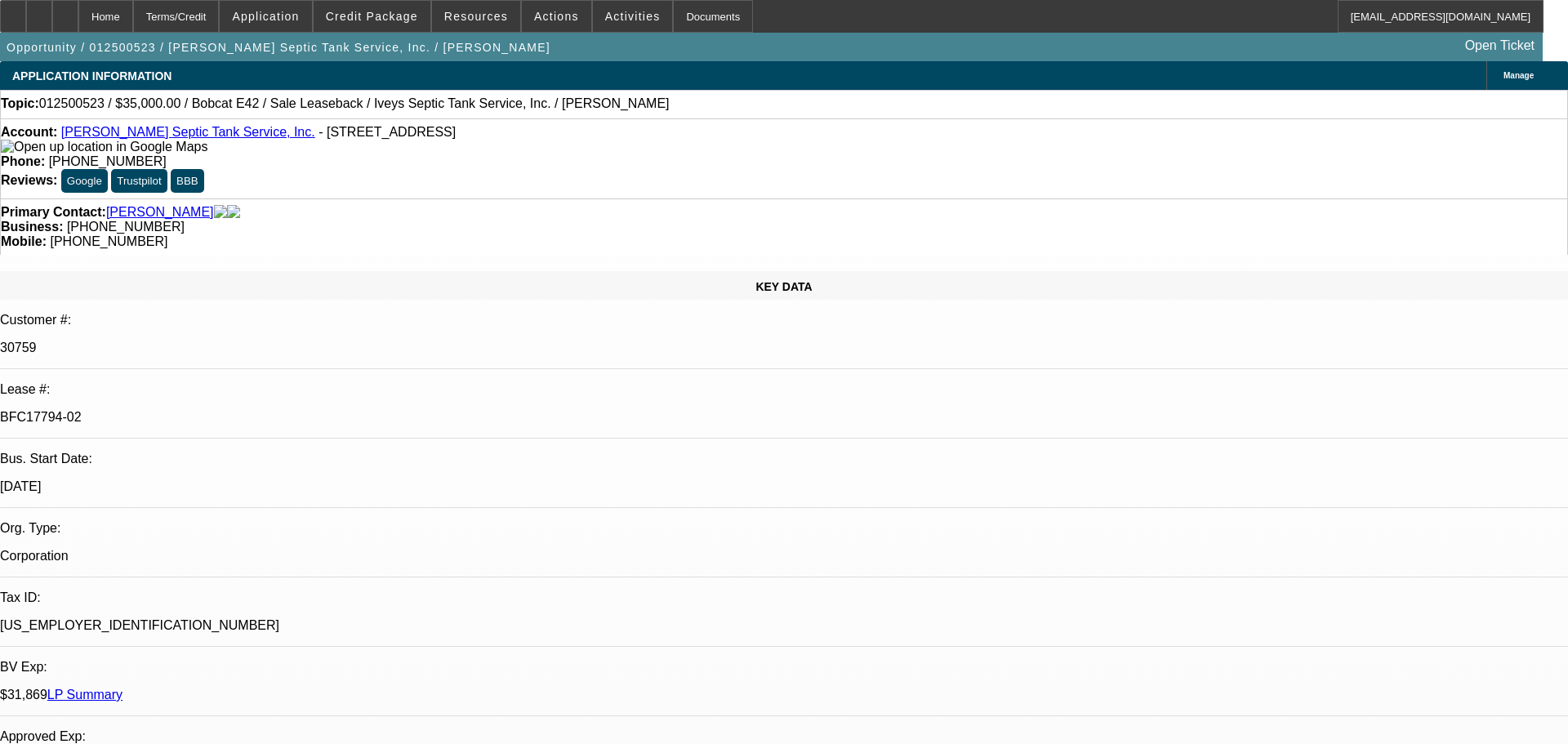
select select "2"
select select "0"
select select "6"
select select "0"
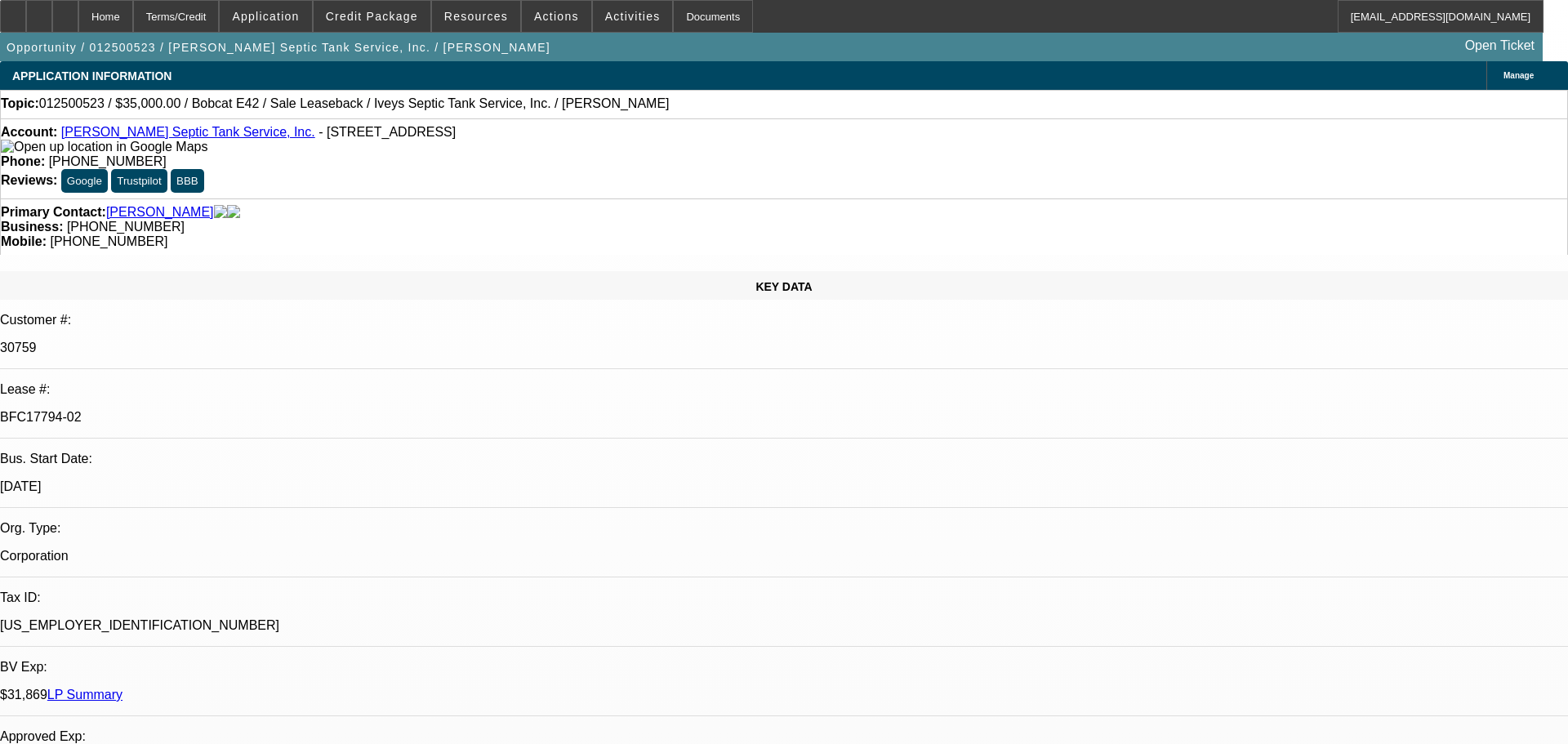
select select "2"
select select "0"
select select "6"
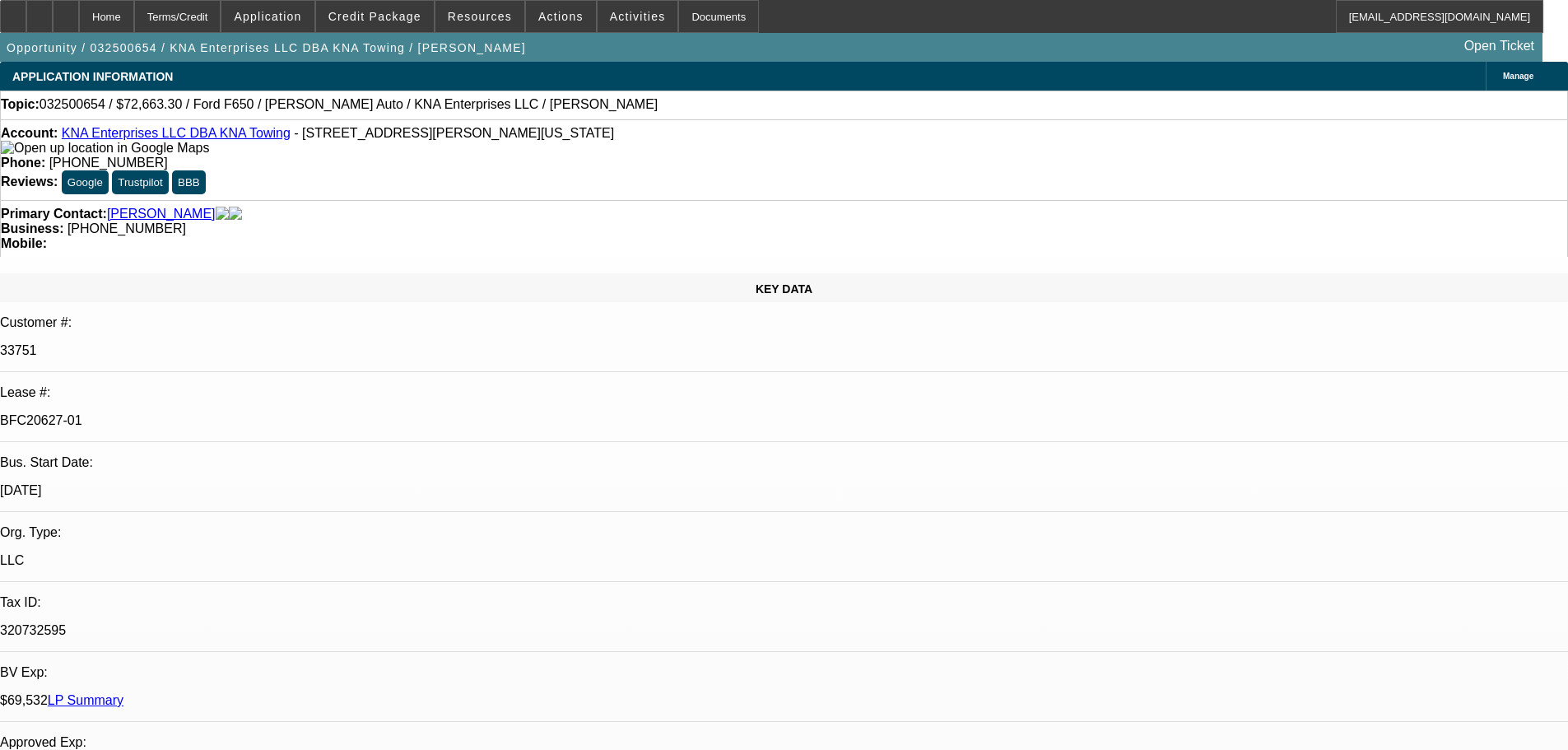
select select "0.1"
select select "2"
select select "0"
select select "6"
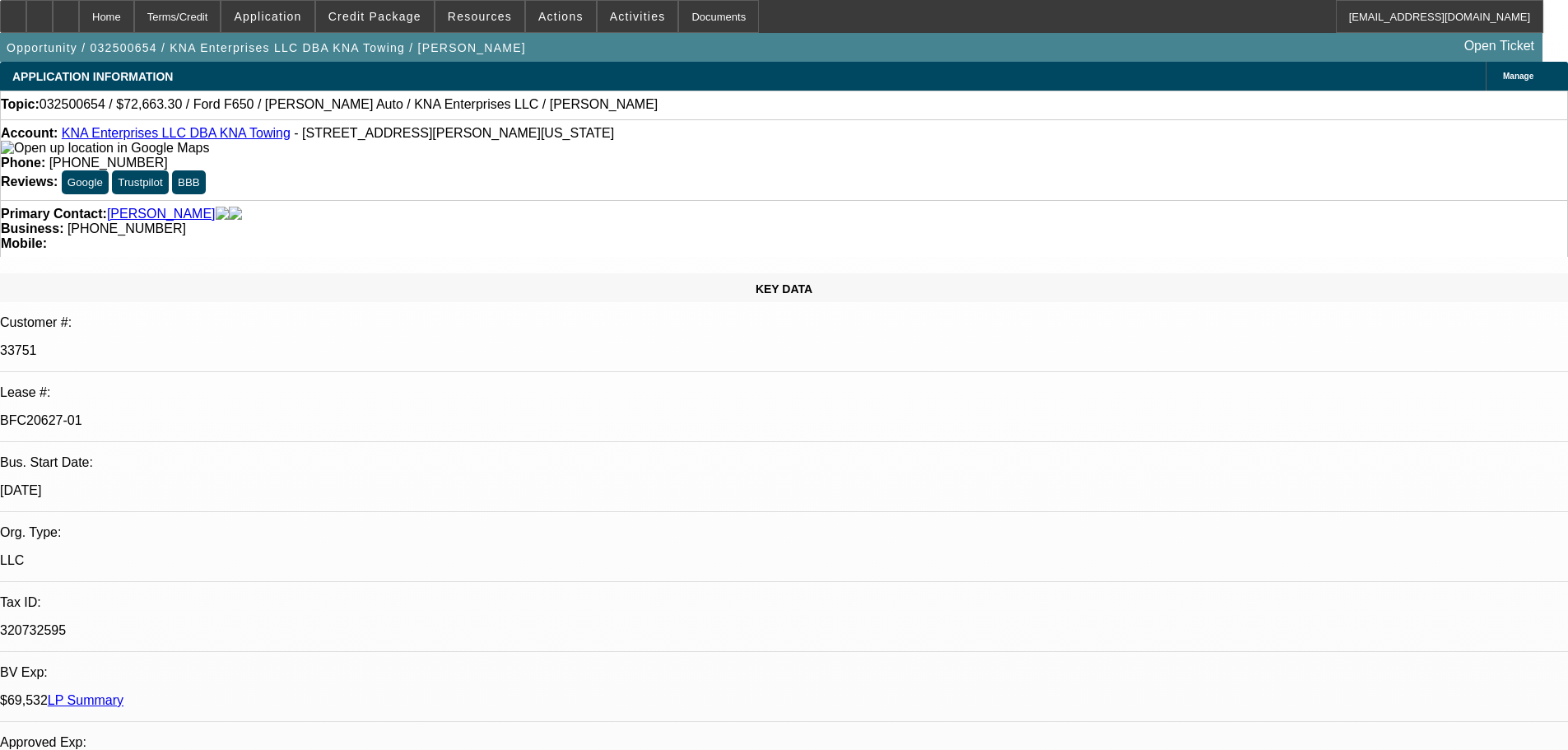
select select "0.1"
select select "2"
select select "0"
select select "6"
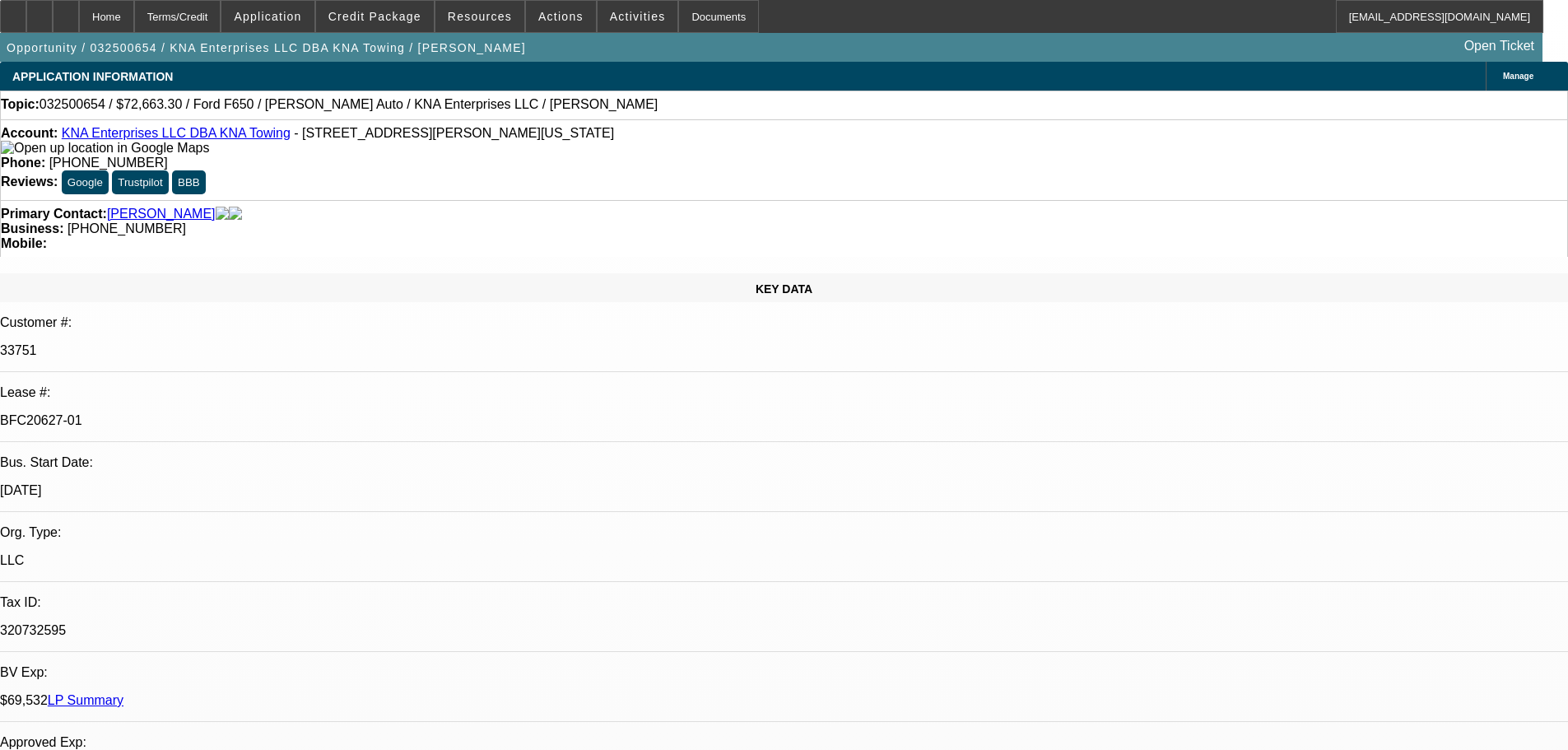
select select "0.1"
select select "2"
select select "0"
select select "6"
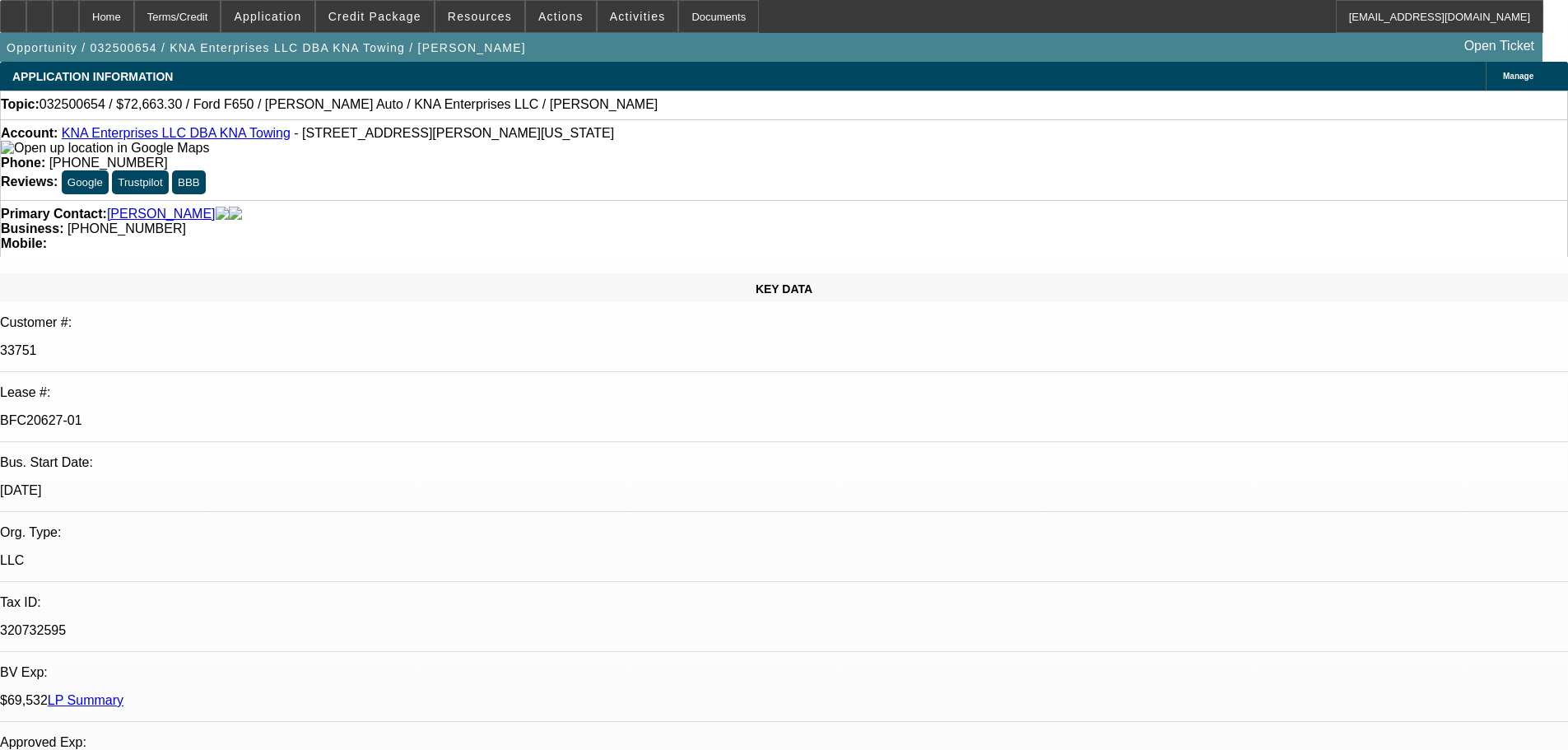
select select "0"
select select "6"
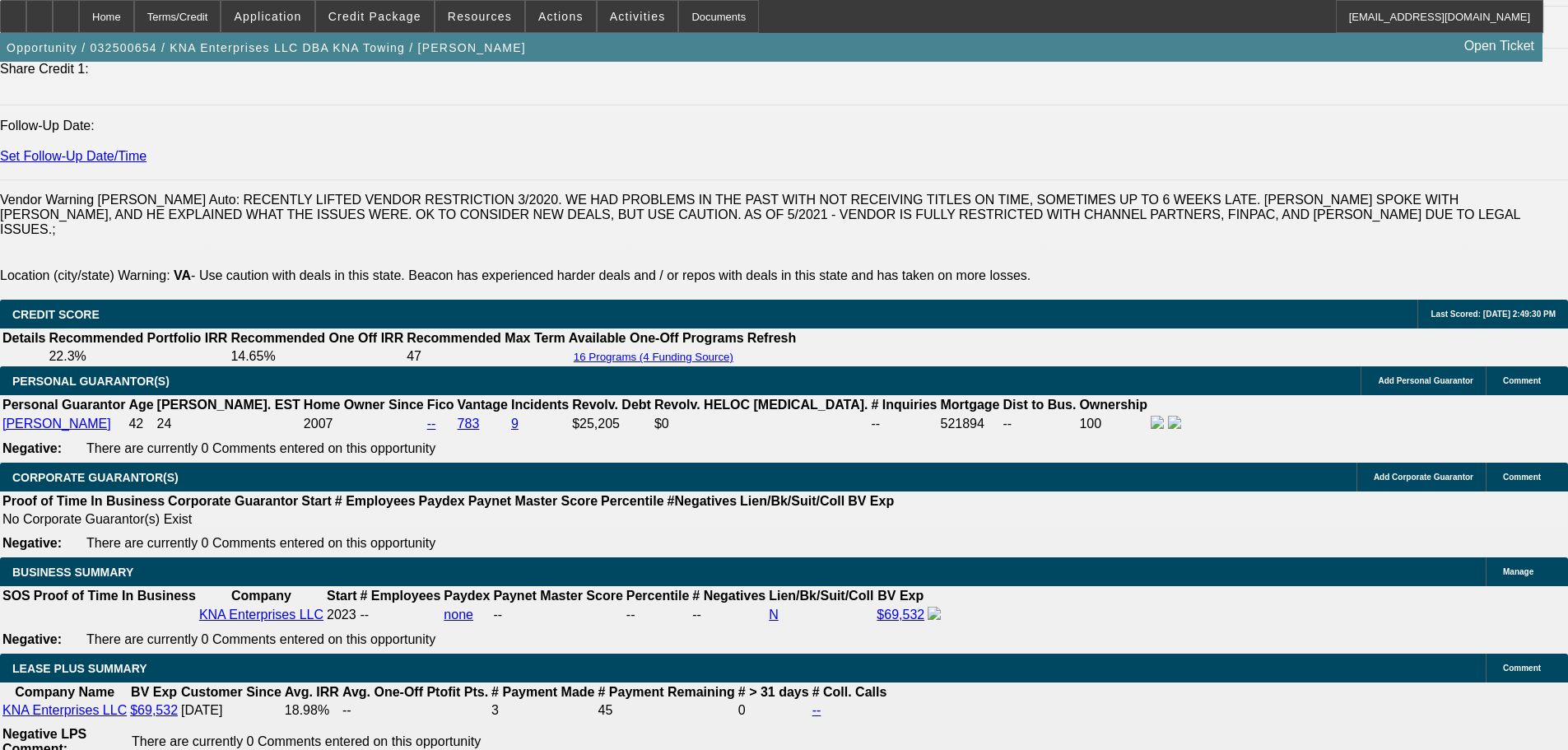
scroll to position [2469, 0]
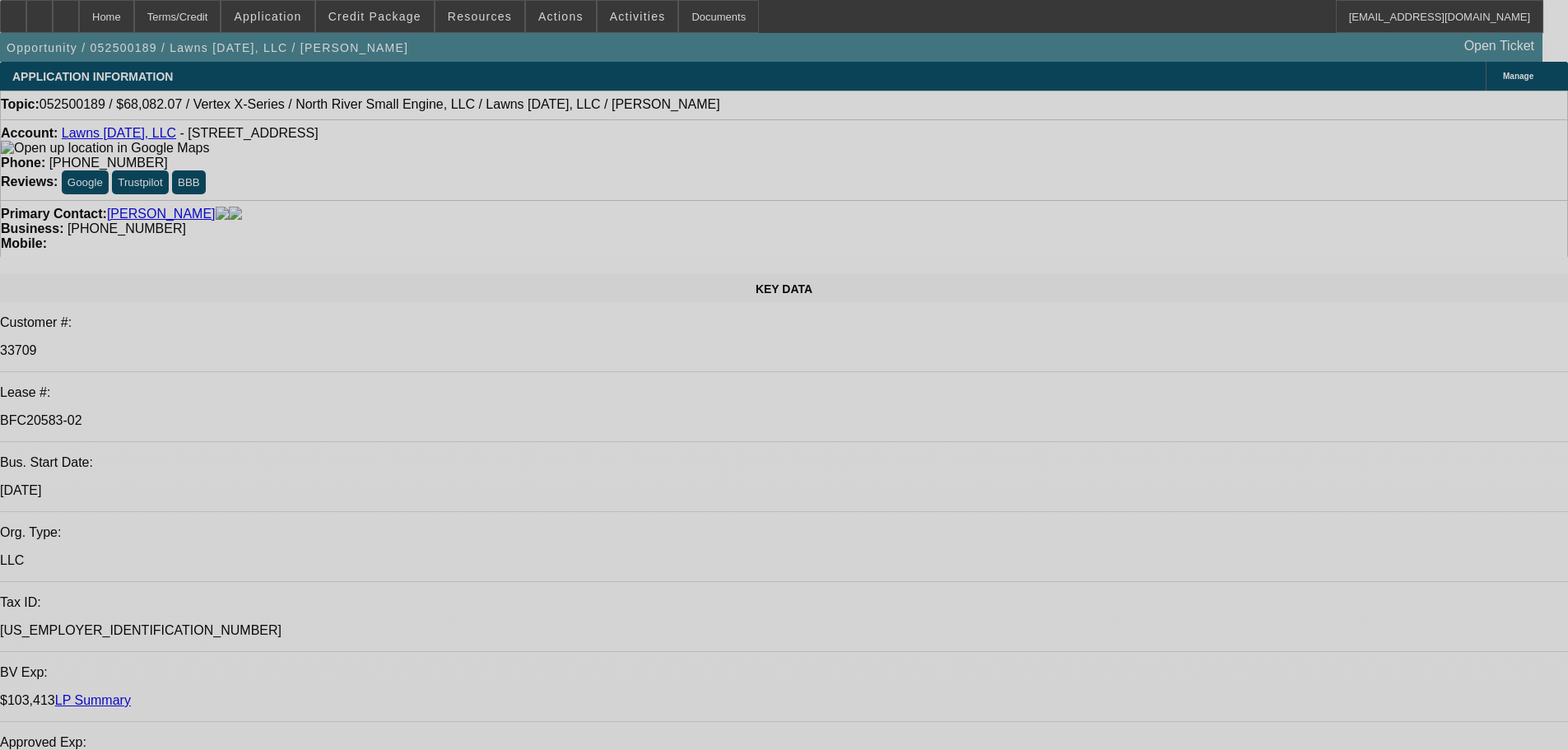
select select "0"
select select "4"
select select "2"
select select "0"
select select "6"
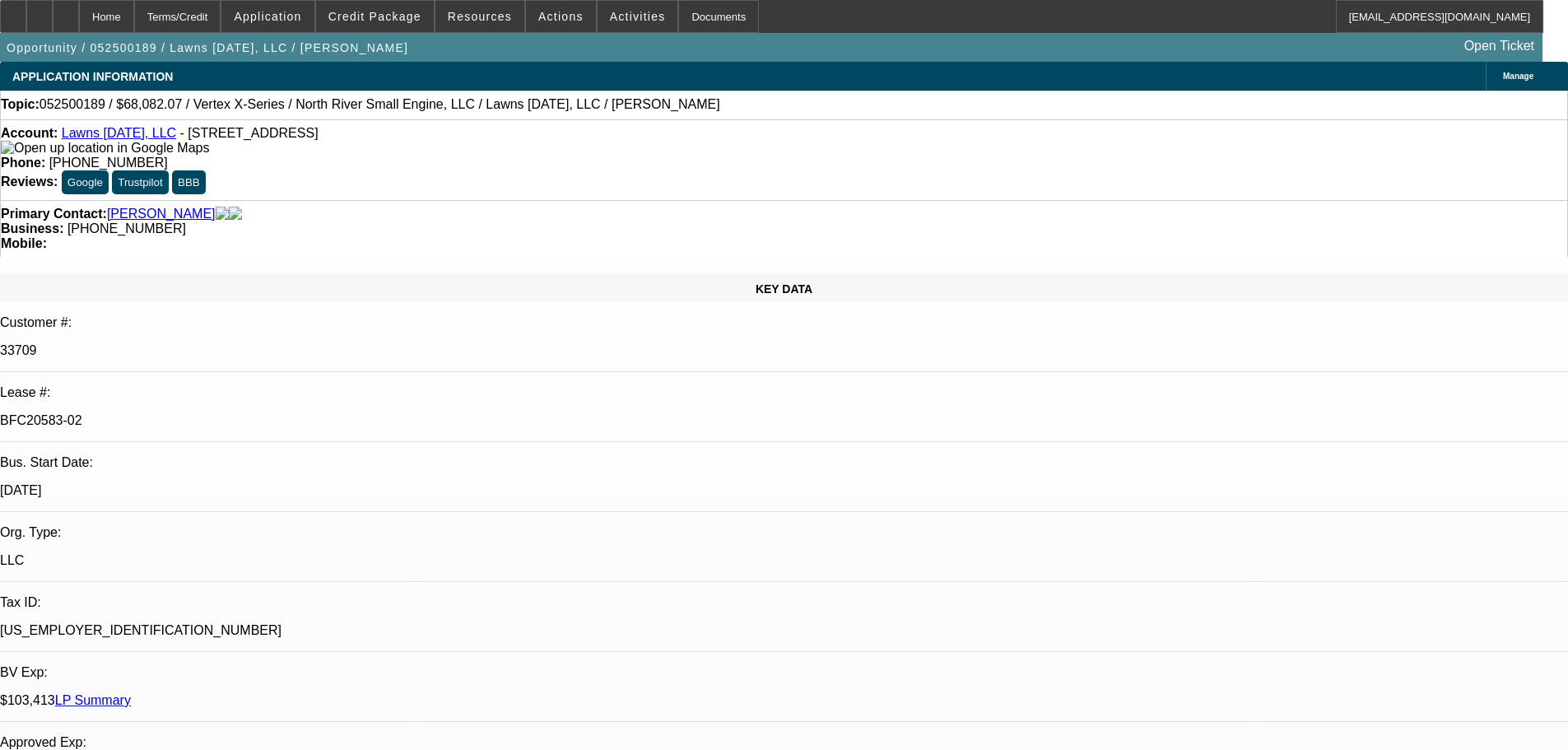
select select "0"
select select "4"
select select "2"
select select "0"
select select "6"
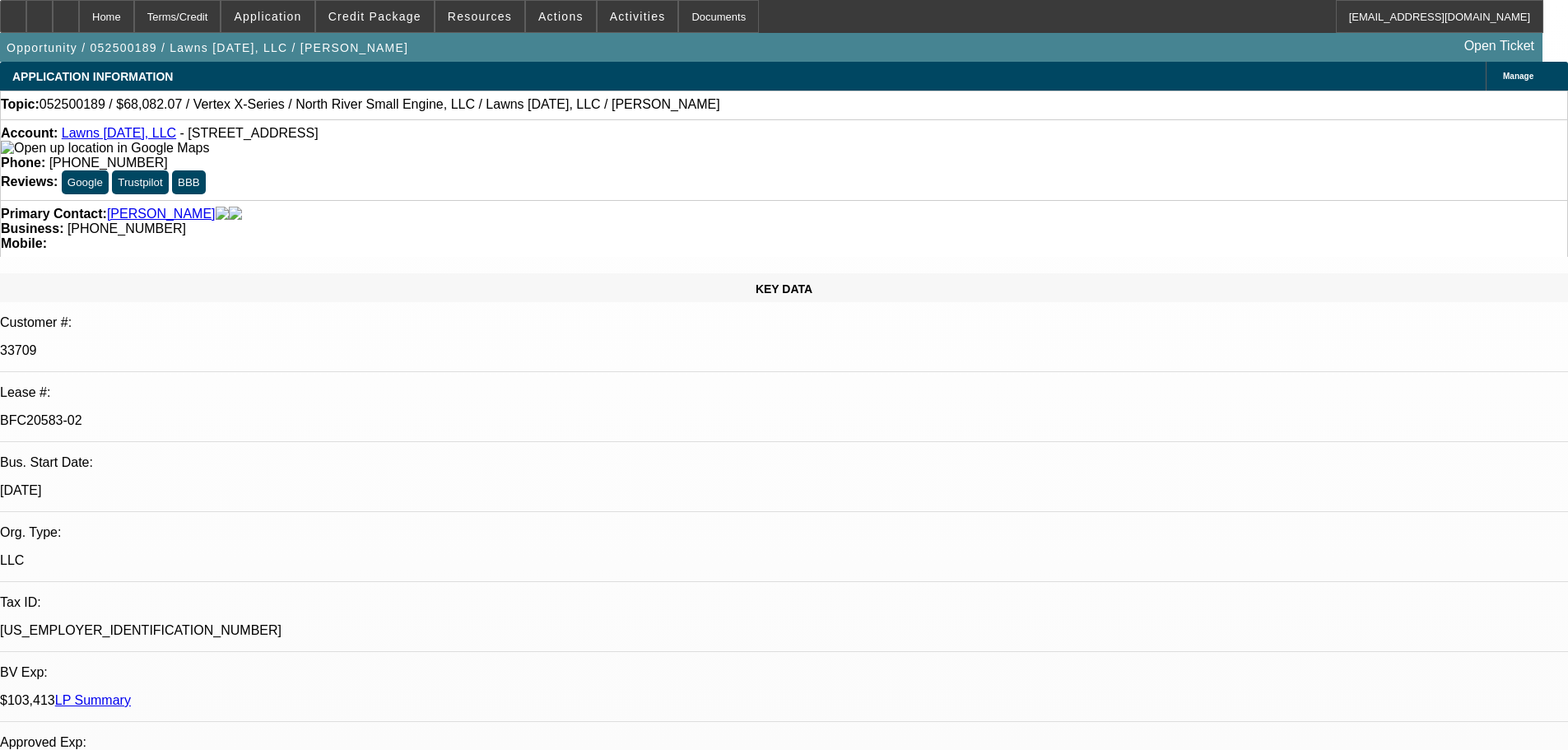
select select "0"
select select "2"
select select "0"
select select "6"
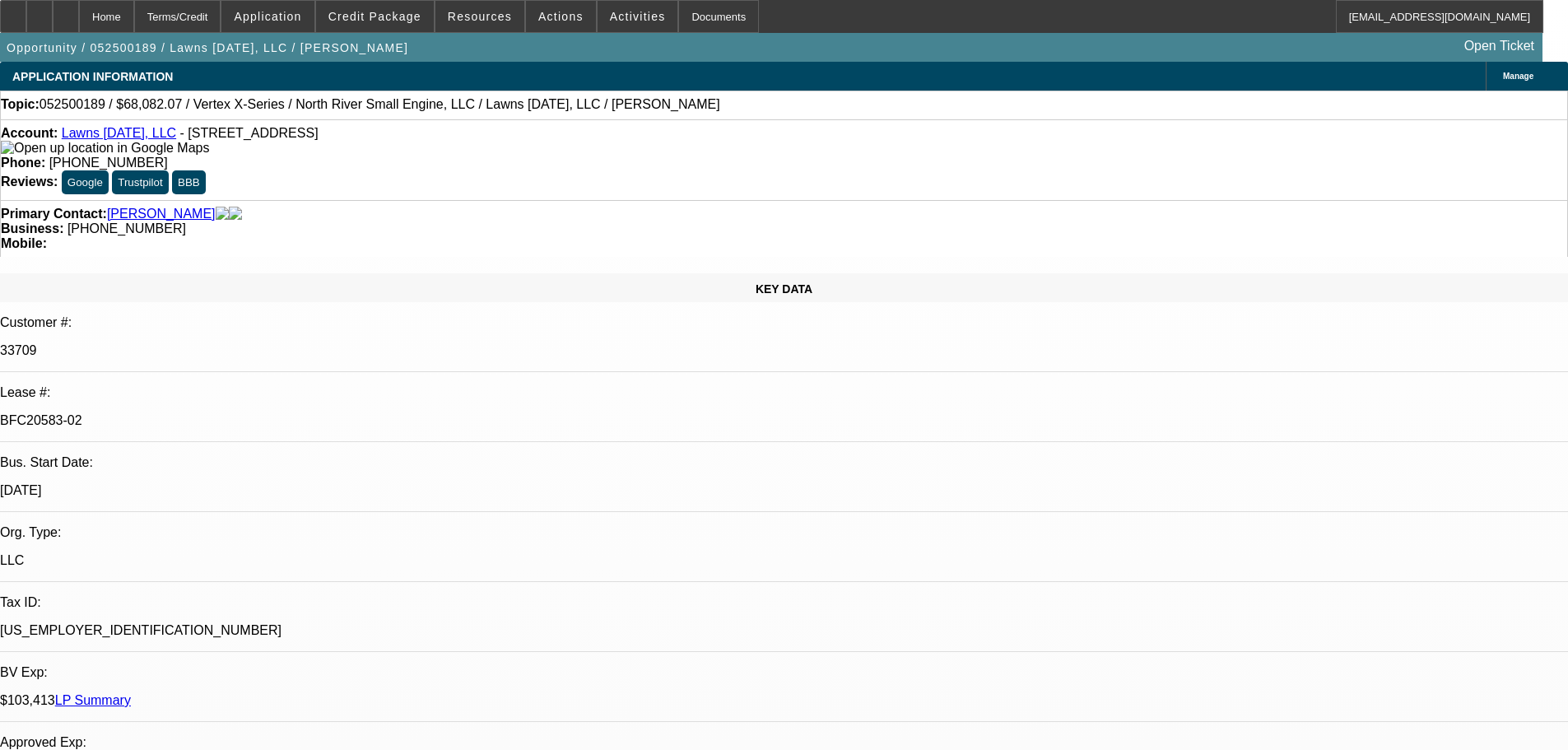
select select "0"
select select "2"
select select "0"
select select "6"
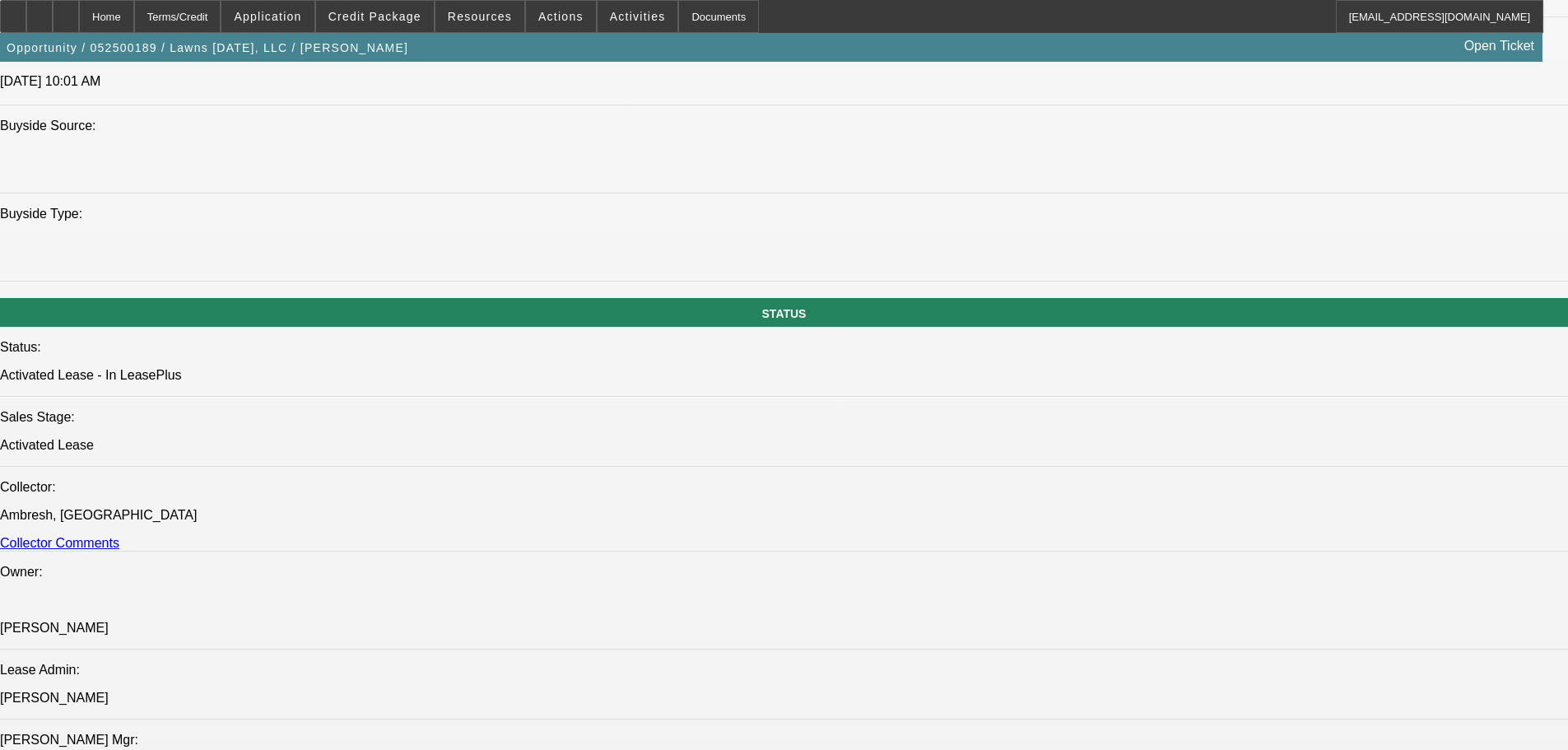
scroll to position [1482, 0]
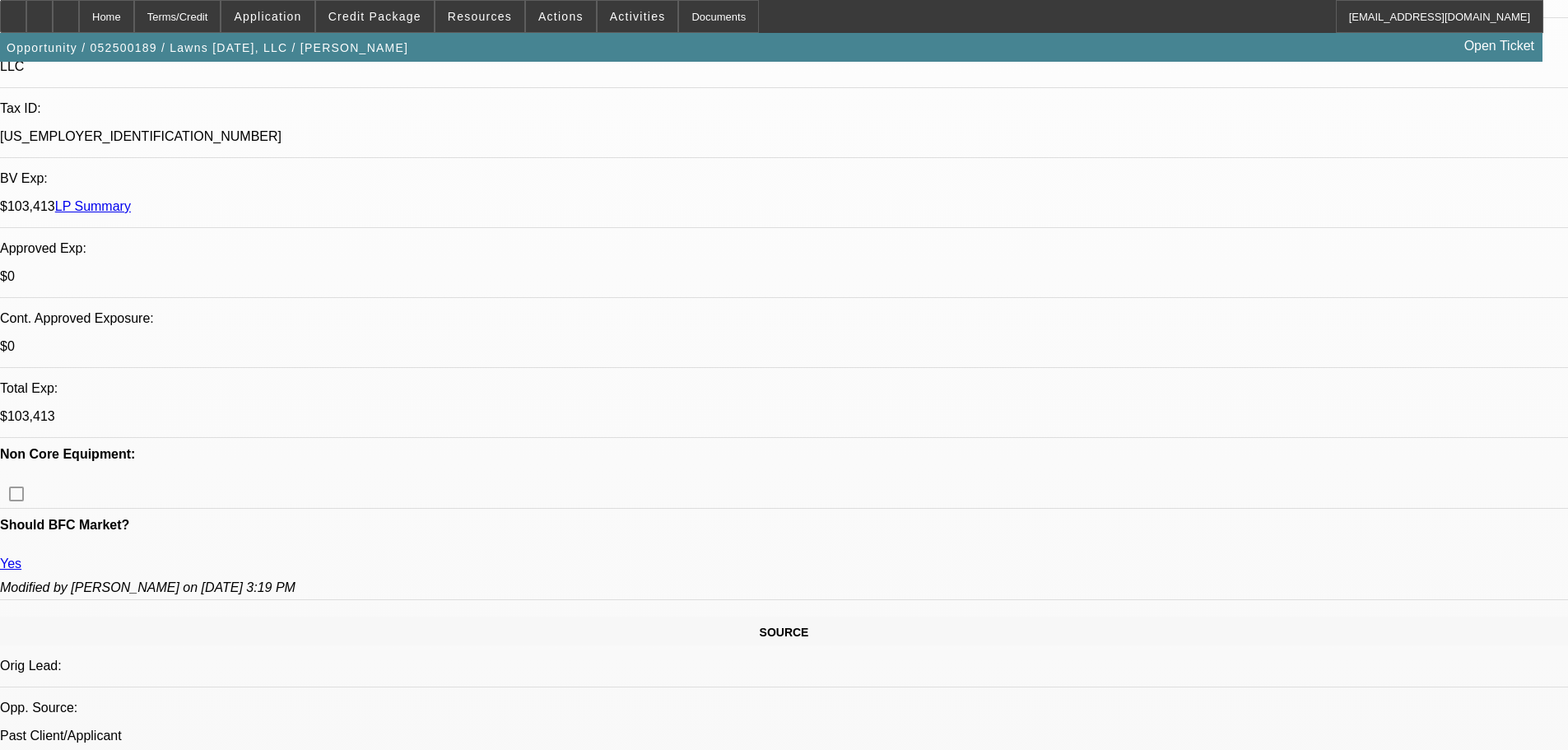
scroll to position [658, 0]
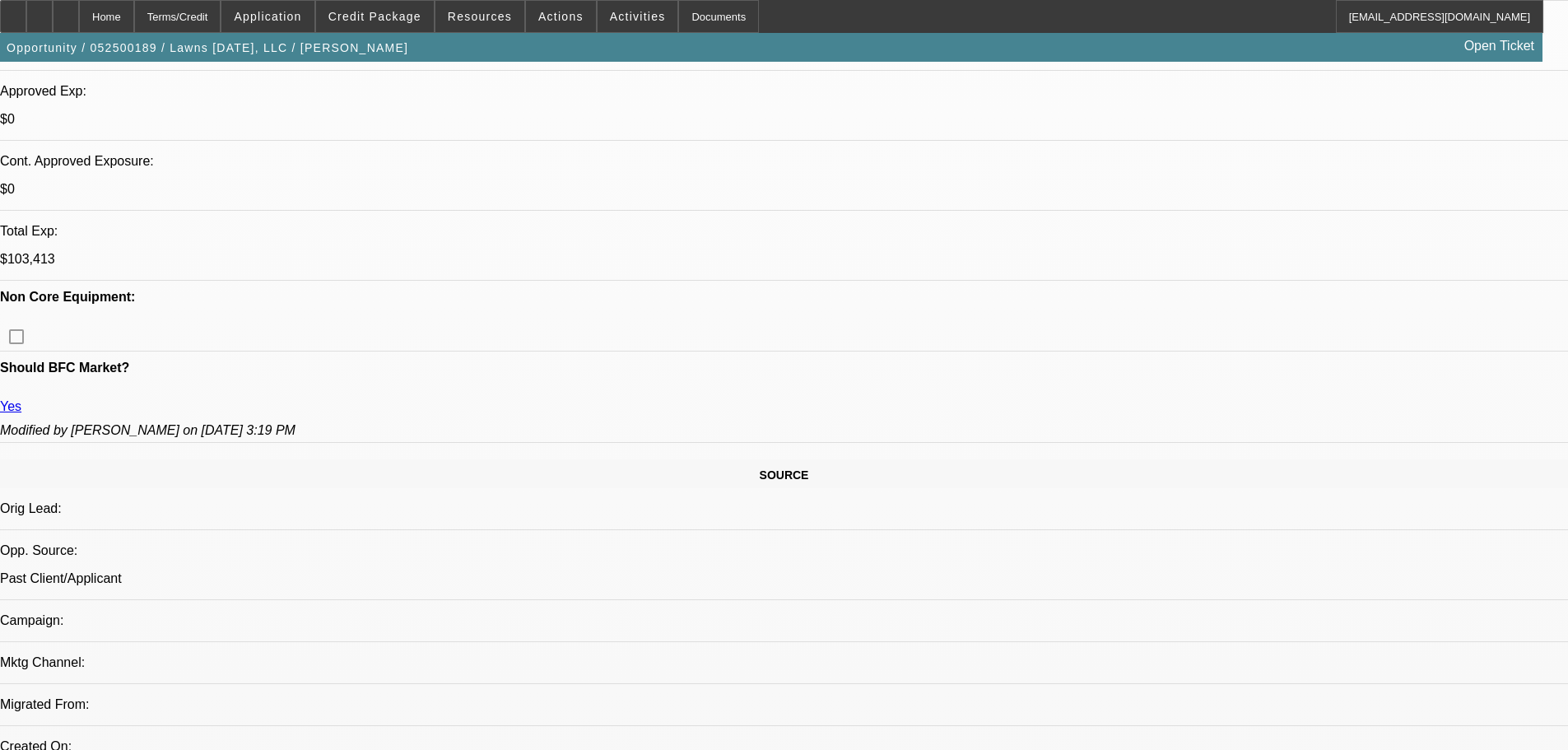
scroll to position [494, 0]
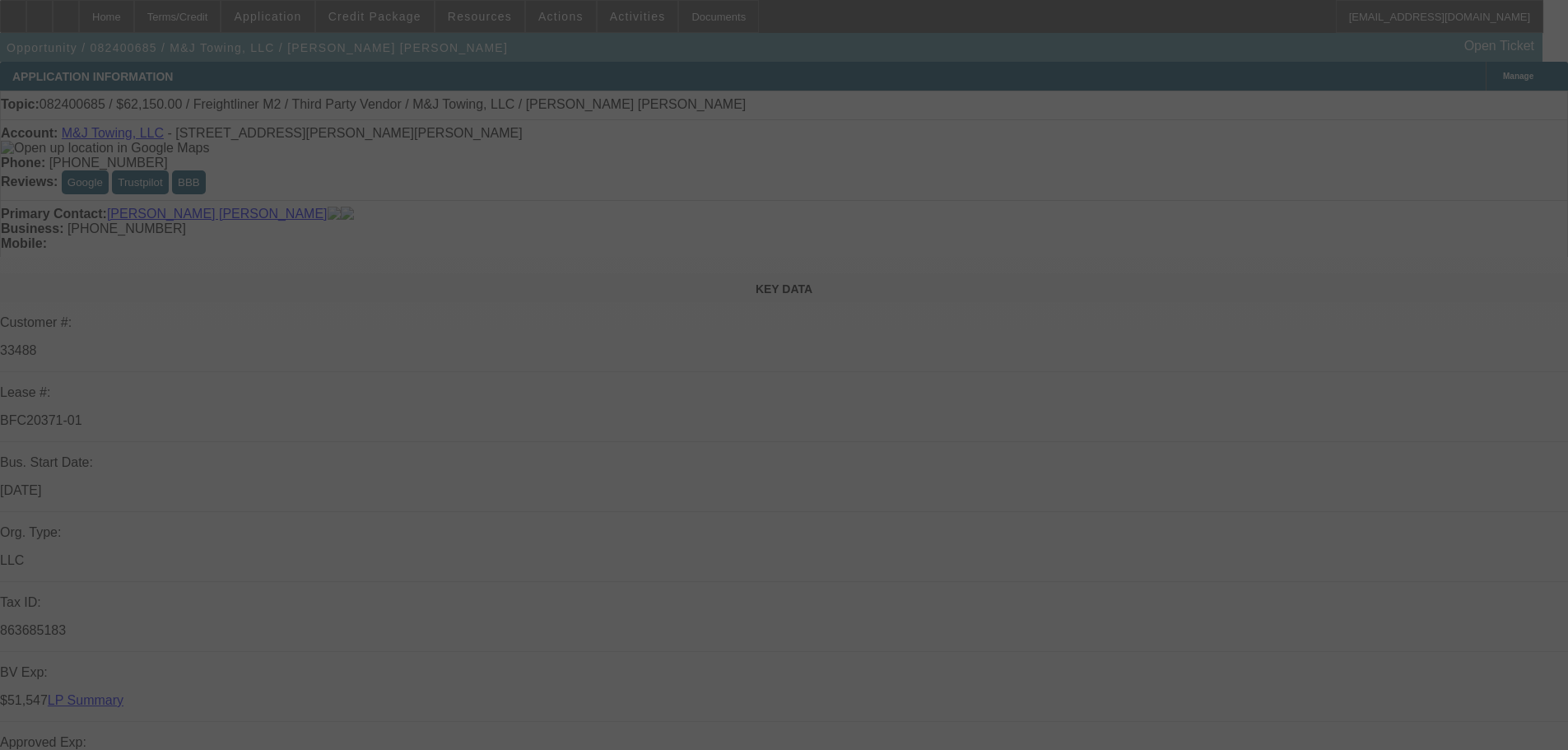
select select "0"
select select "2"
select select "0"
select select "6"
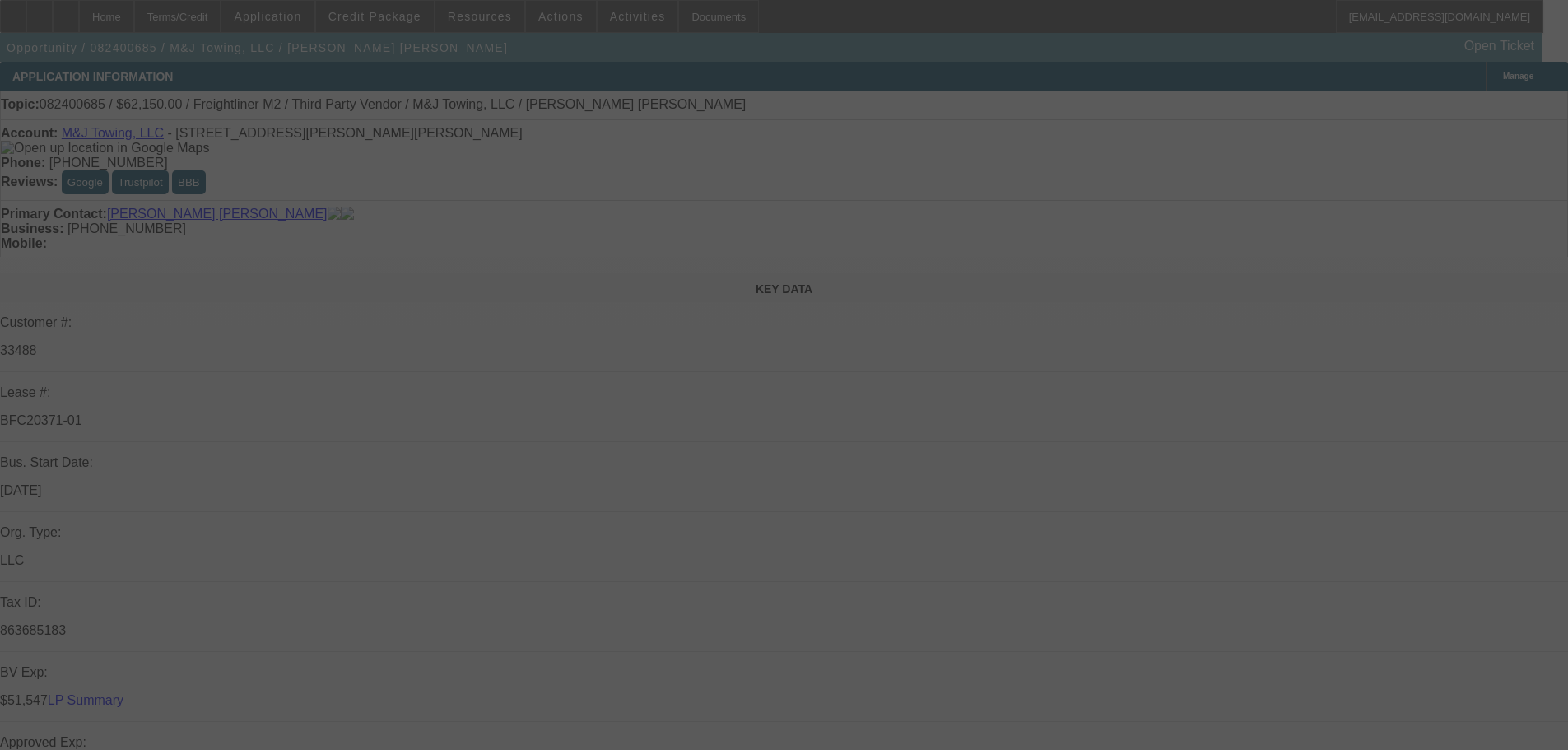
select select "0"
select select "2"
select select "0"
select select "6"
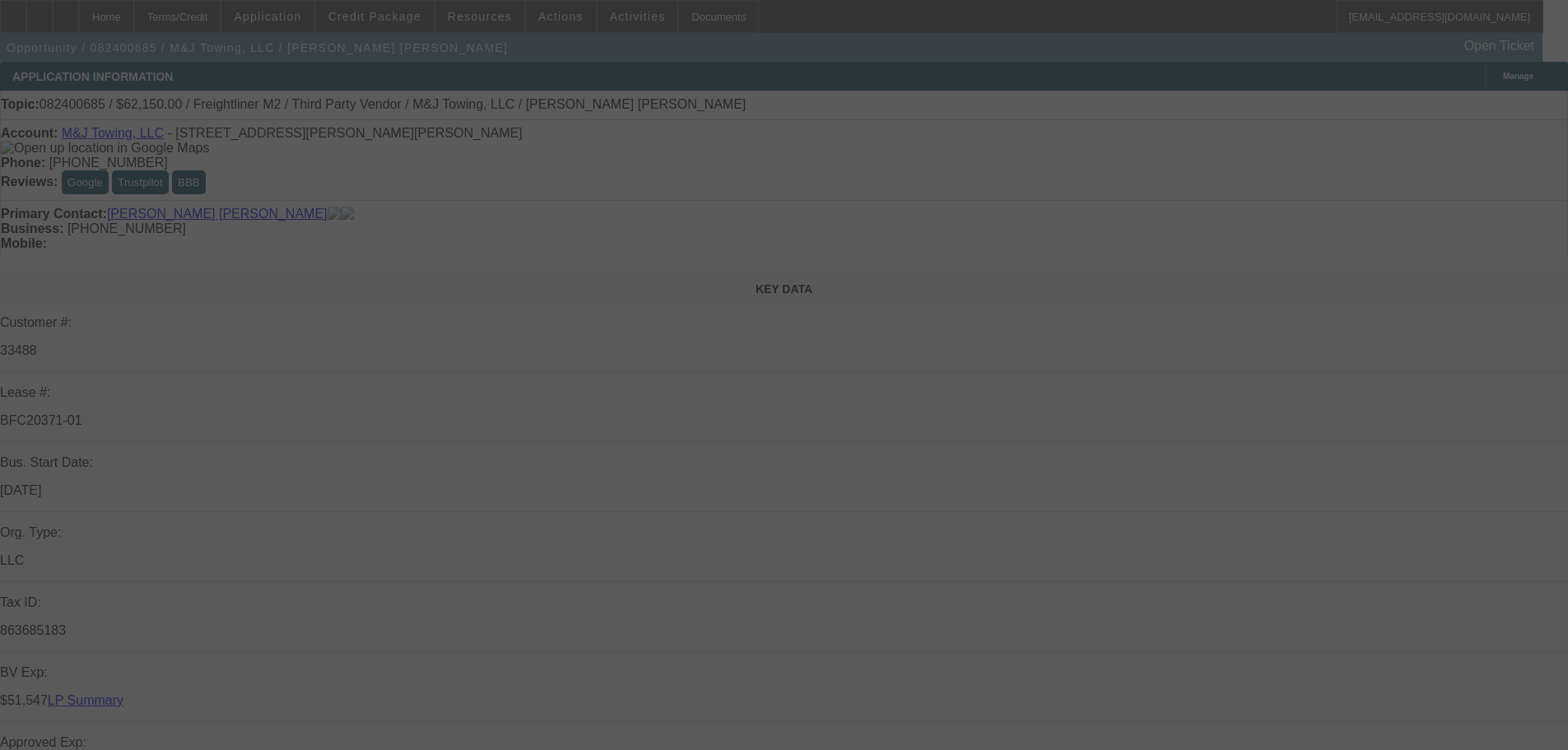
select select "0"
select select "2"
select select "0"
select select "6"
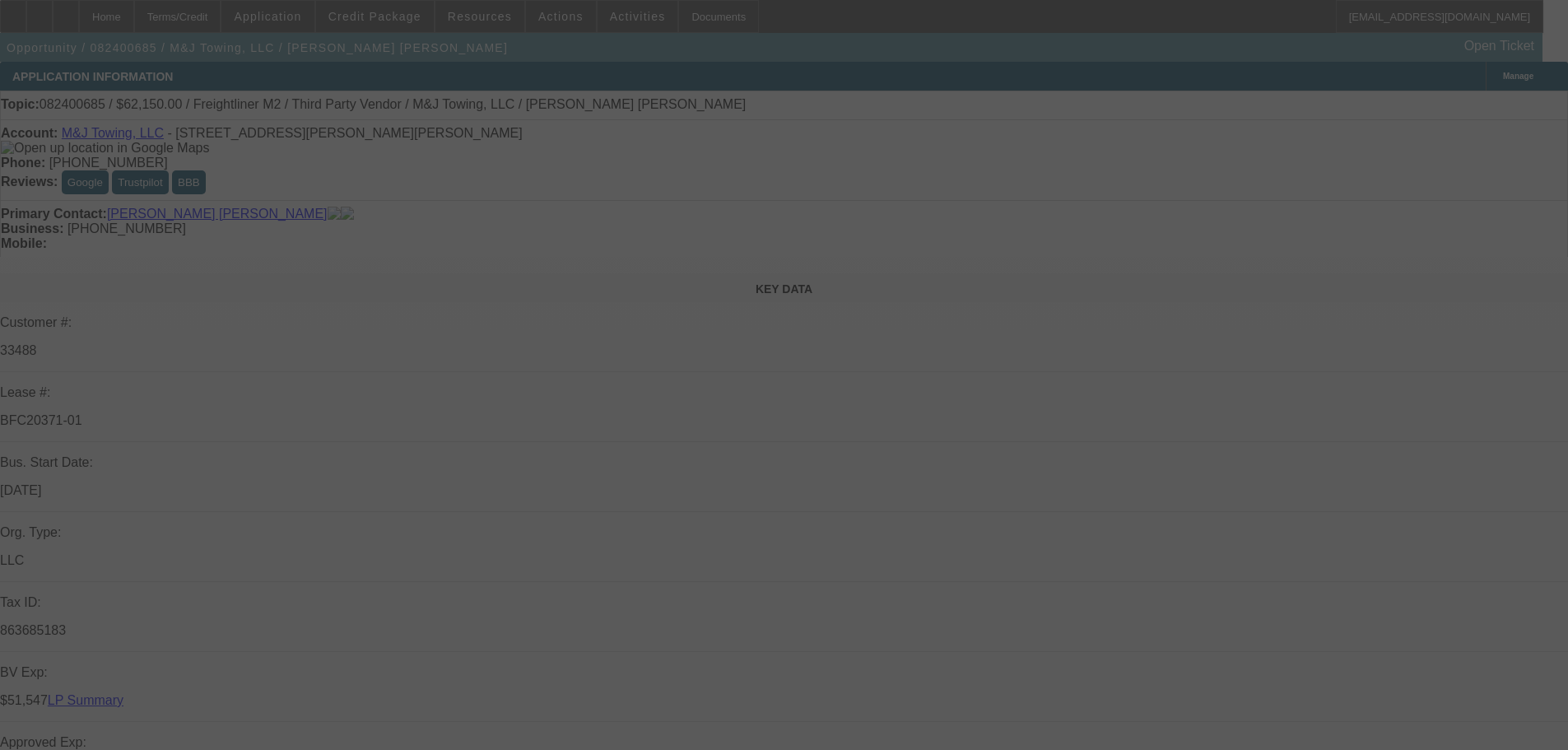
select select "0"
select select "2"
select select "0"
select select "6"
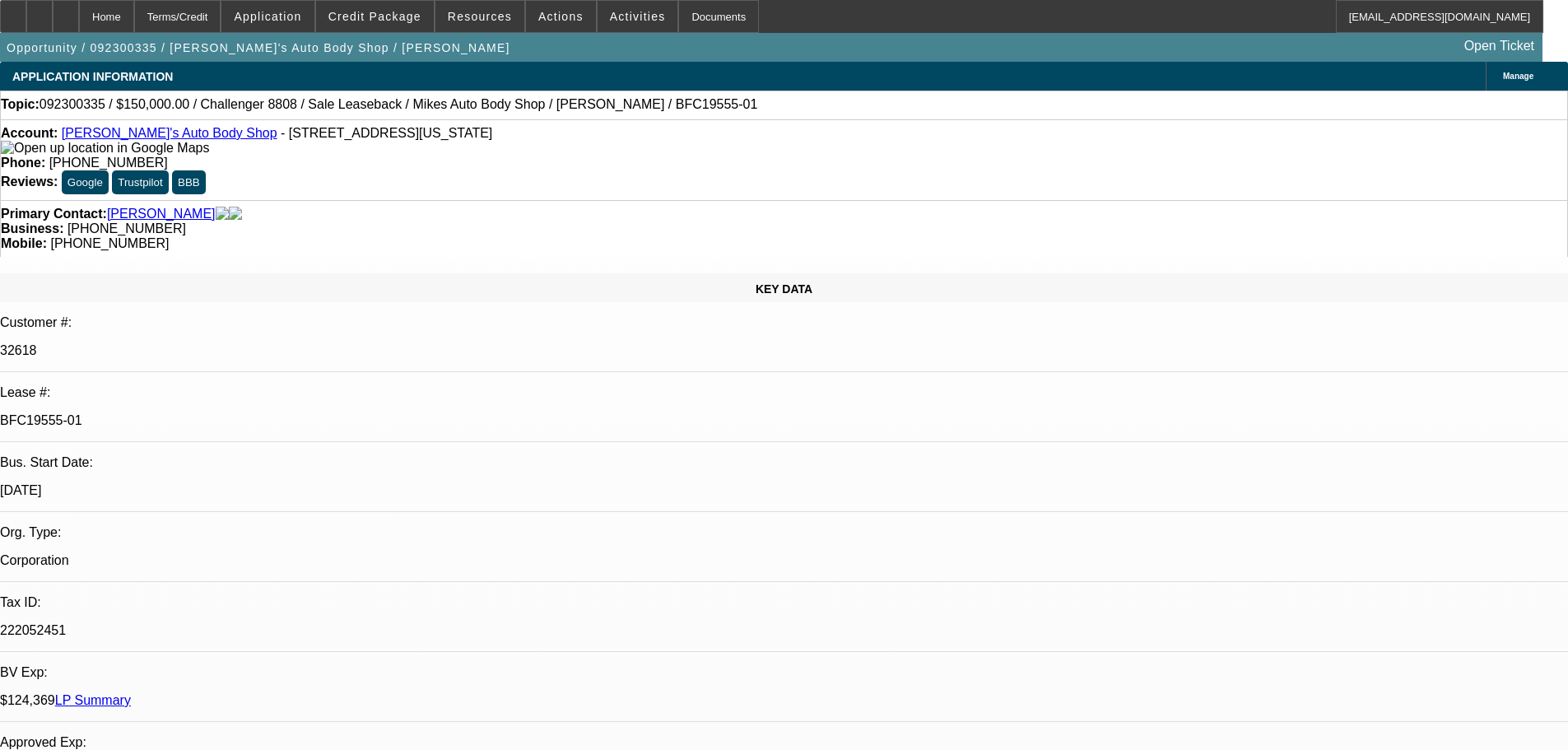
select select "0"
select select "2"
select select "0"
select select "6"
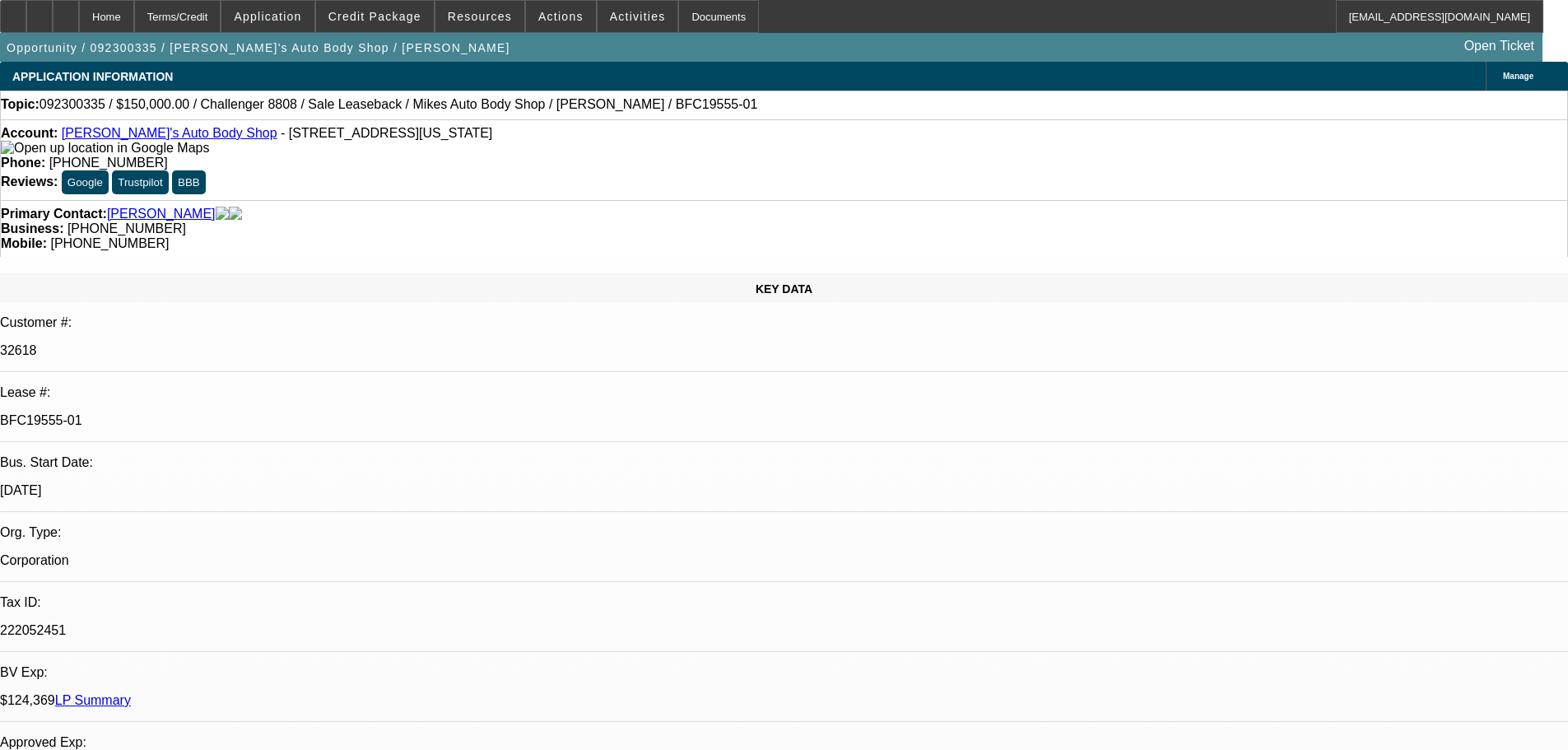
select select "0"
select select "2"
select select "0"
select select "6"
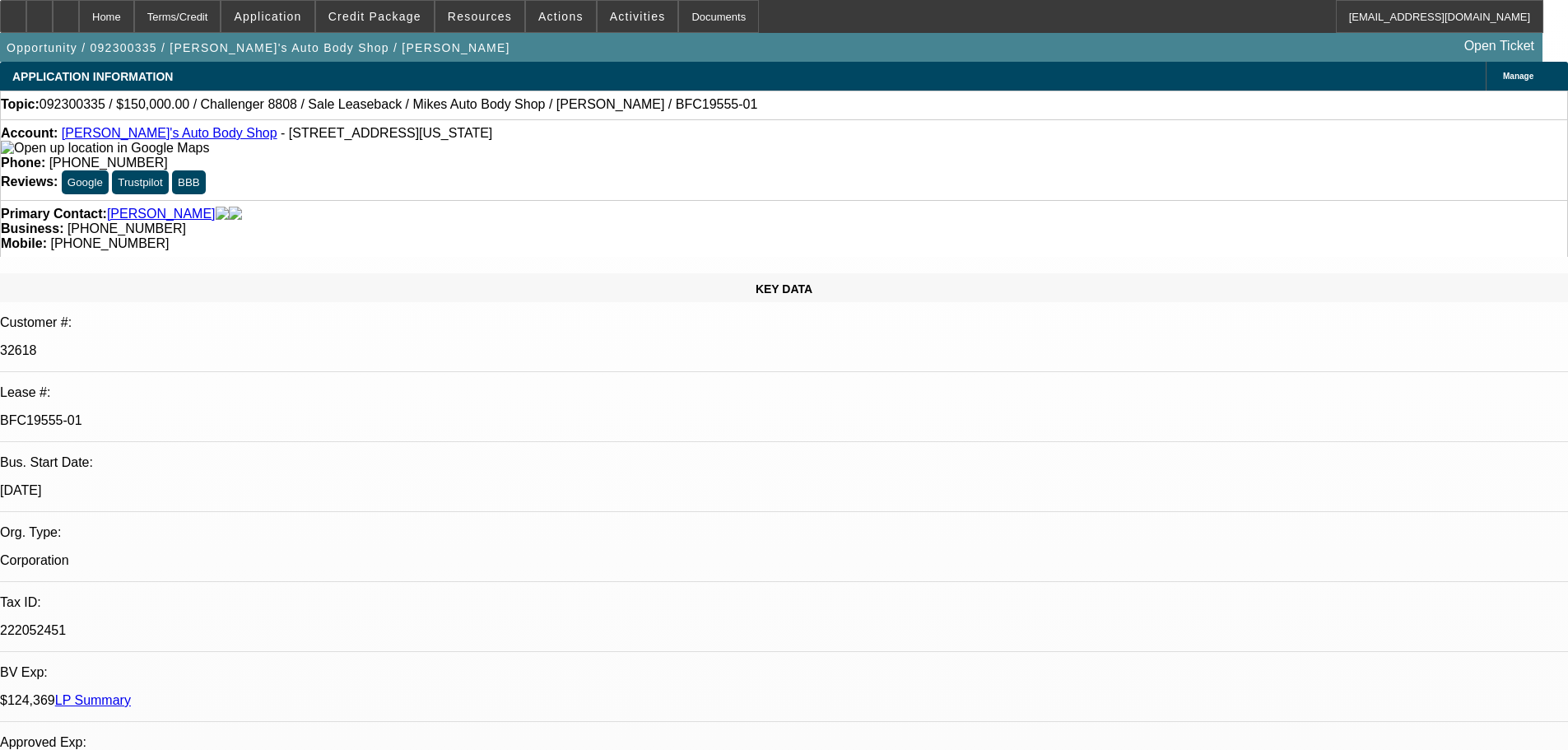
select select "0"
select select "2"
select select "0"
select select "6"
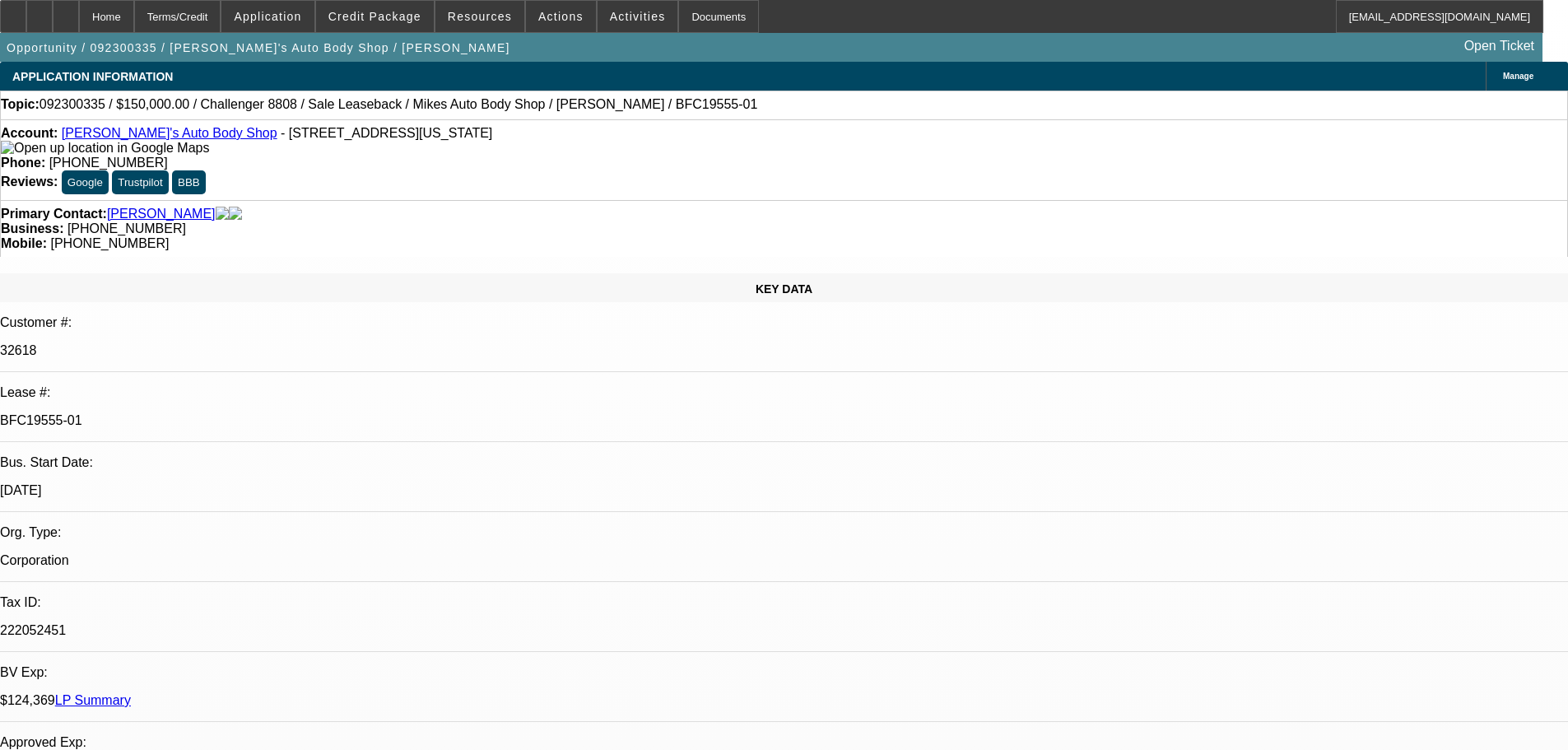
select select "0"
select select "2"
select select "0"
select select "6"
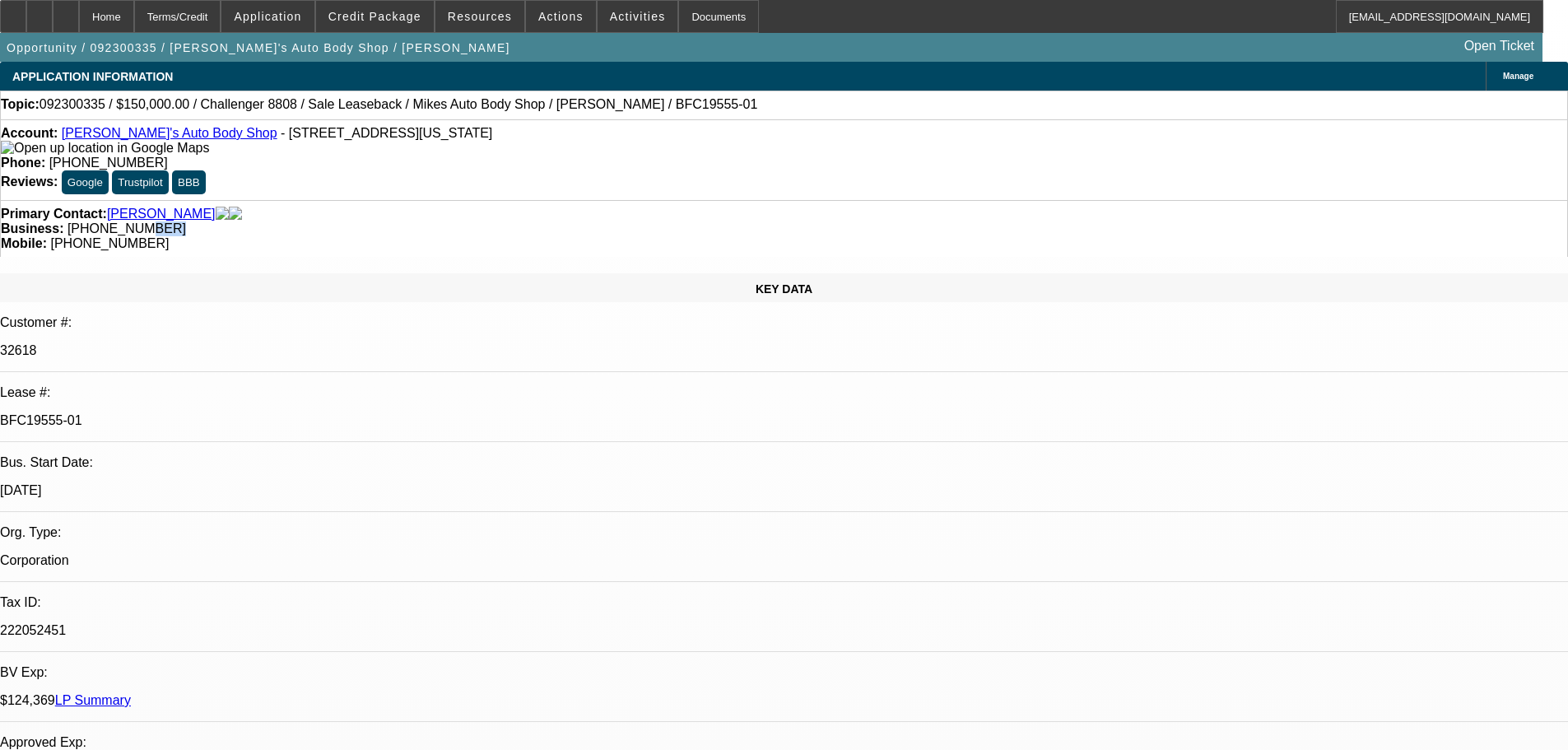
drag, startPoint x: 662, startPoint y: 182, endPoint x: 639, endPoint y: 181, distance: 23.0
click at [639, 222] on div "Business: [PHONE_NUMBER]" at bounding box center [784, 229] width 1566 height 15
click at [186, 222] on span "[PHONE_NUMBER]" at bounding box center [127, 228] width 118 height 14
drag, startPoint x: 639, startPoint y: 185, endPoint x: 667, endPoint y: 185, distance: 28.0
click at [667, 222] on div "Business: [PHONE_NUMBER]" at bounding box center [784, 229] width 1566 height 15
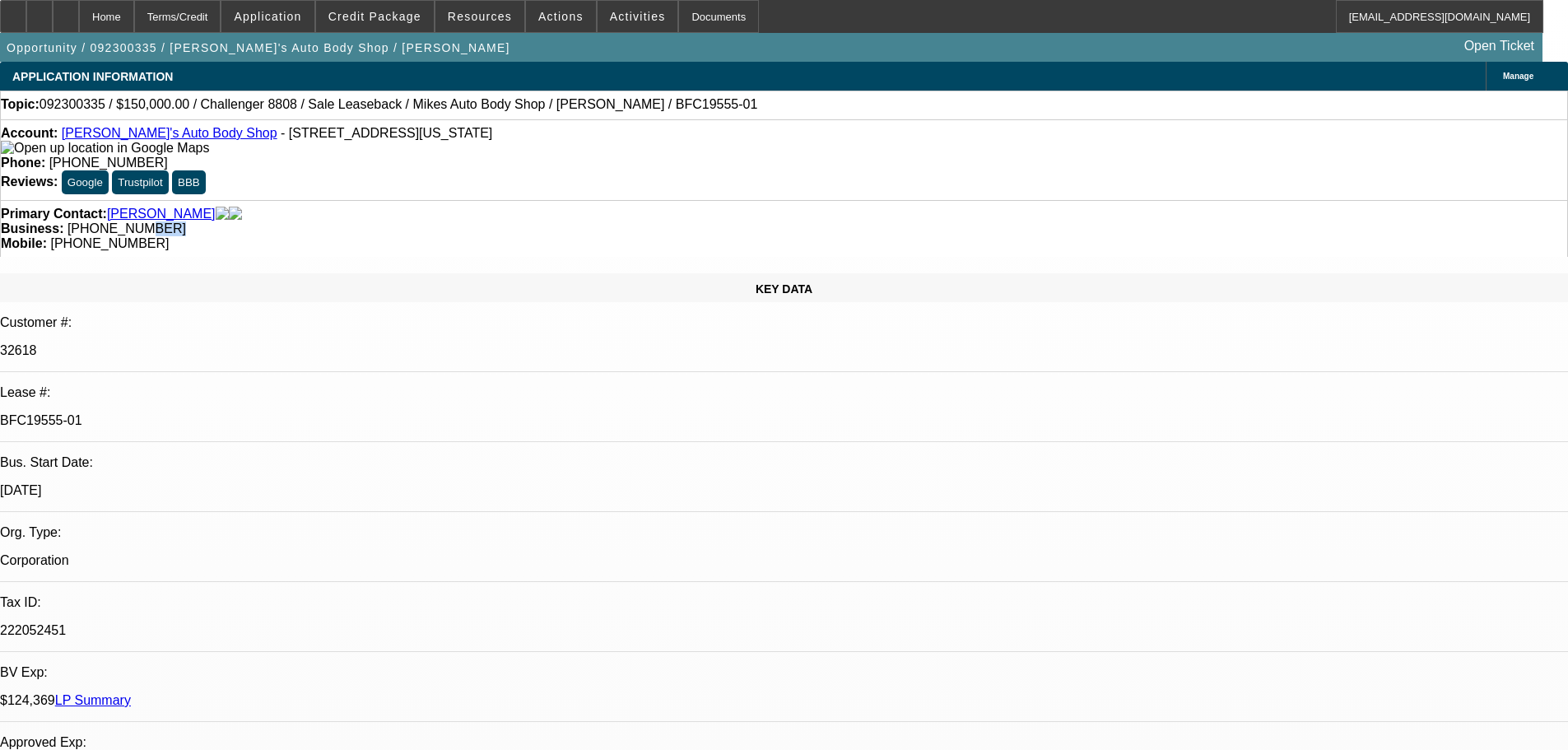
click at [667, 222] on div "Business: [PHONE_NUMBER]" at bounding box center [784, 229] width 1566 height 15
drag, startPoint x: 590, startPoint y: 183, endPoint x: 677, endPoint y: 178, distance: 87.1
click at [677, 222] on div "Business: [PHONE_NUMBER]" at bounding box center [784, 229] width 1566 height 15
drag, startPoint x: 647, startPoint y: 136, endPoint x: 577, endPoint y: 149, distance: 71.2
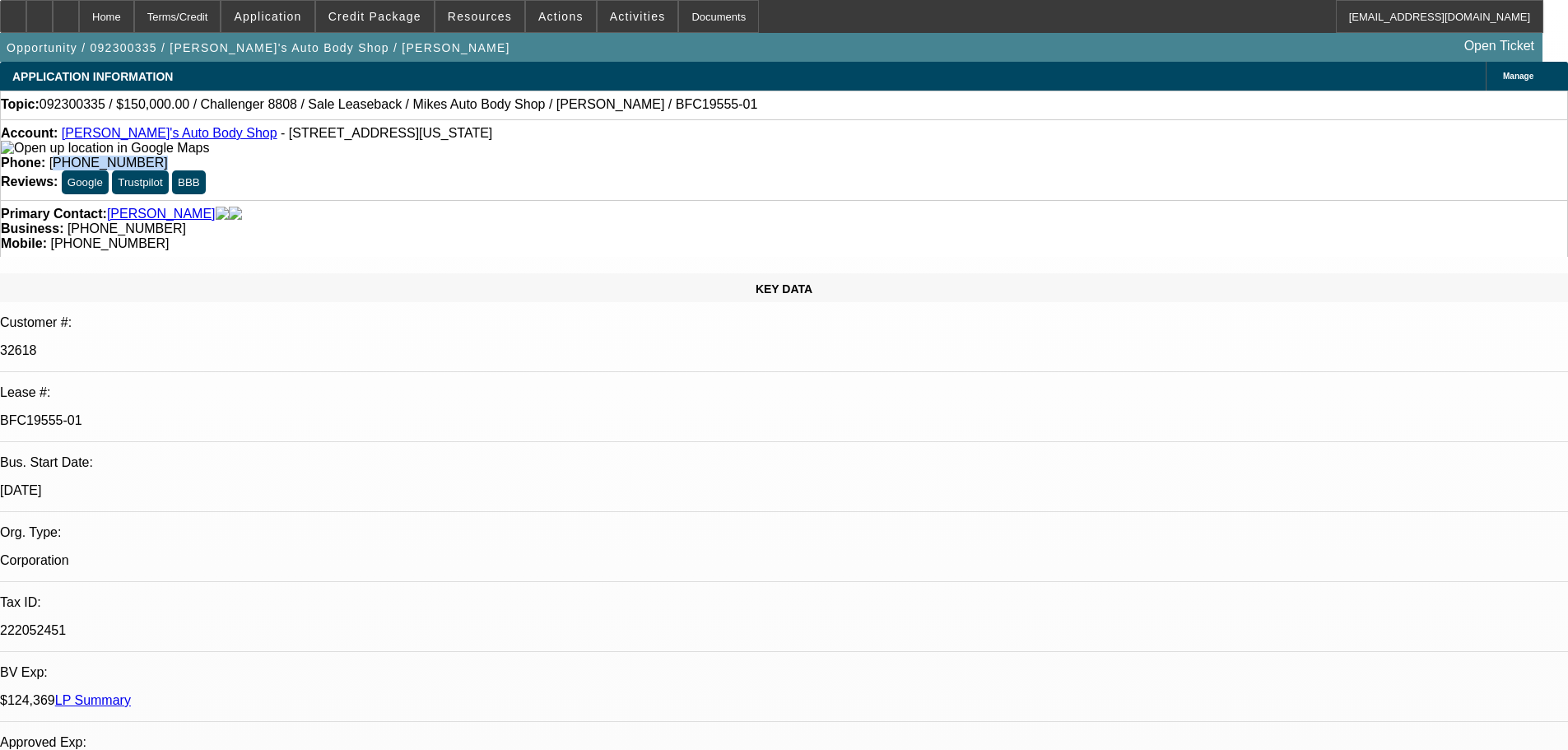
click at [577, 149] on div "Account: [PERSON_NAME]'s Auto Body Shop - [STREET_ADDRESS][US_STATE] Phone: [PH…" at bounding box center [784, 159] width 1568 height 81
copy span "908) 623-0689"
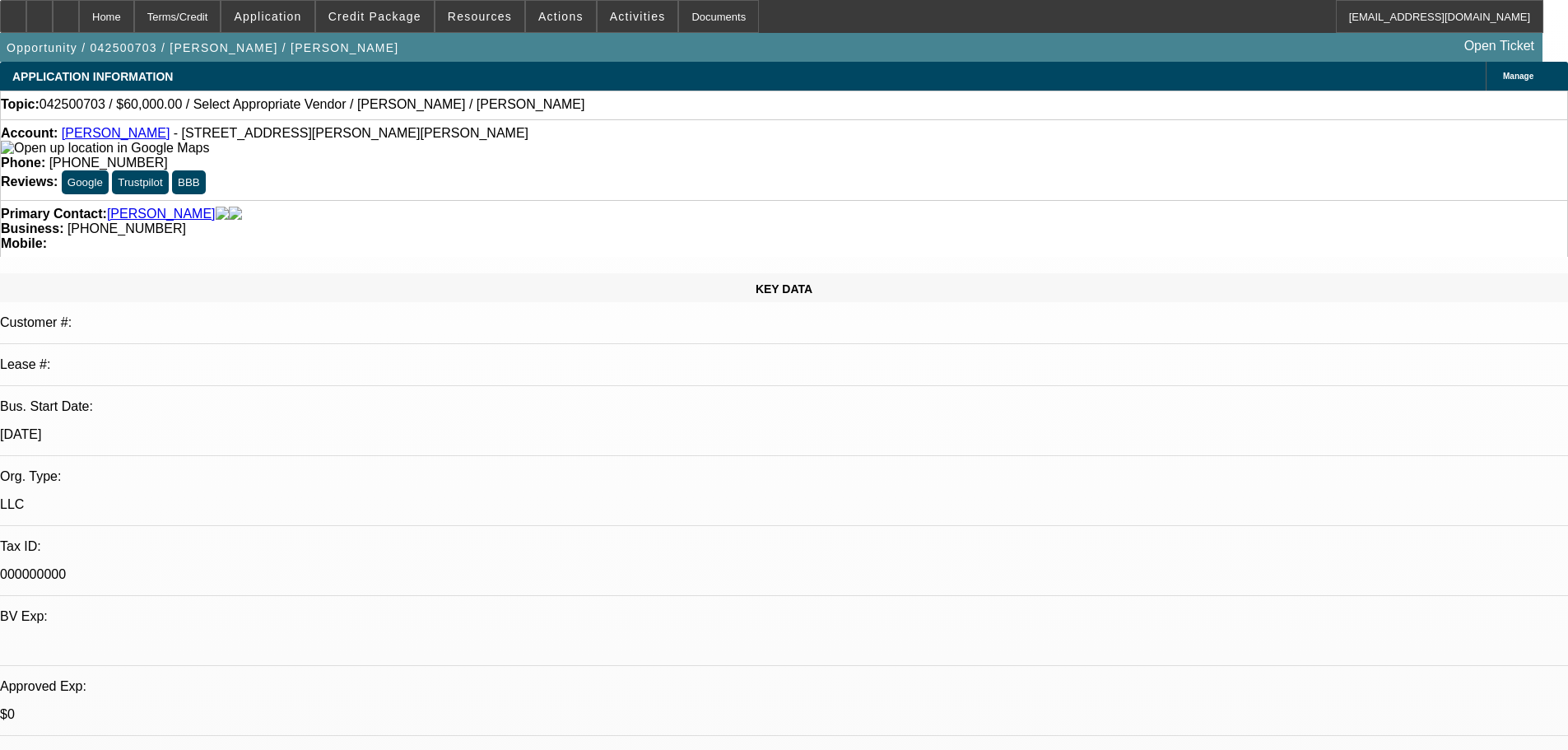
select select "0"
select select "2"
select select "0.1"
select select "4"
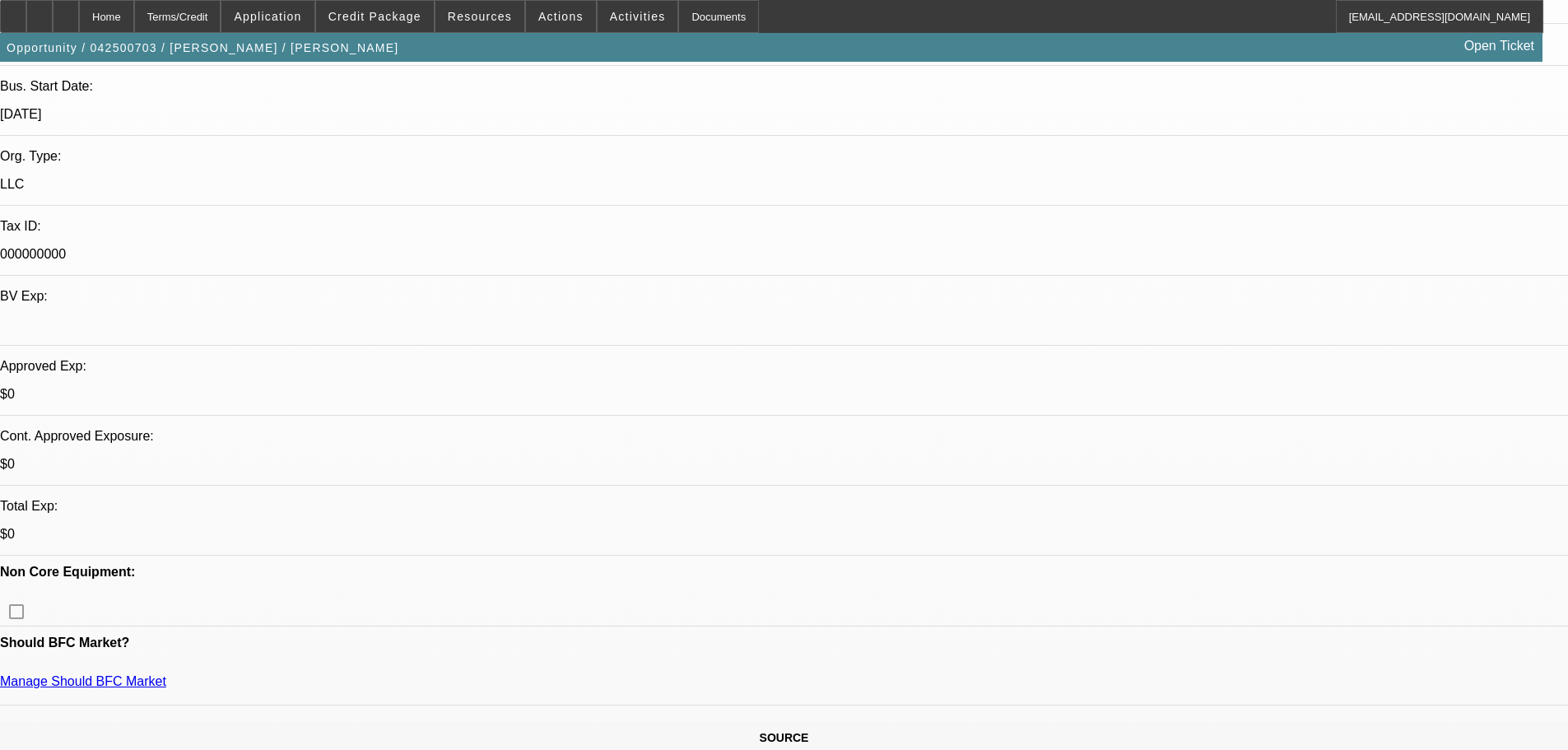
scroll to position [329, 0]
